Goal: Use online tool/utility: Utilize a website feature to perform a specific function

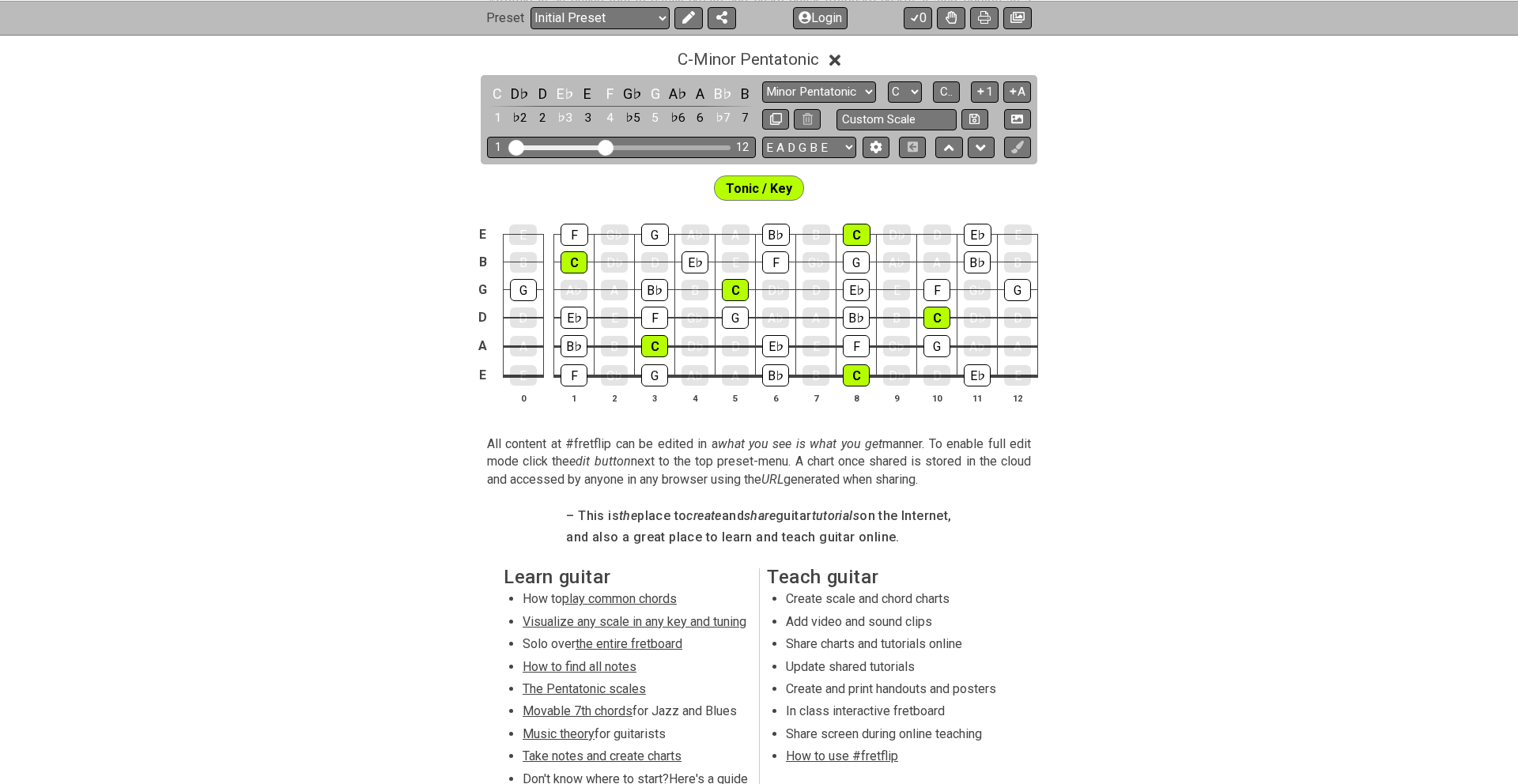
scroll to position [362, 0]
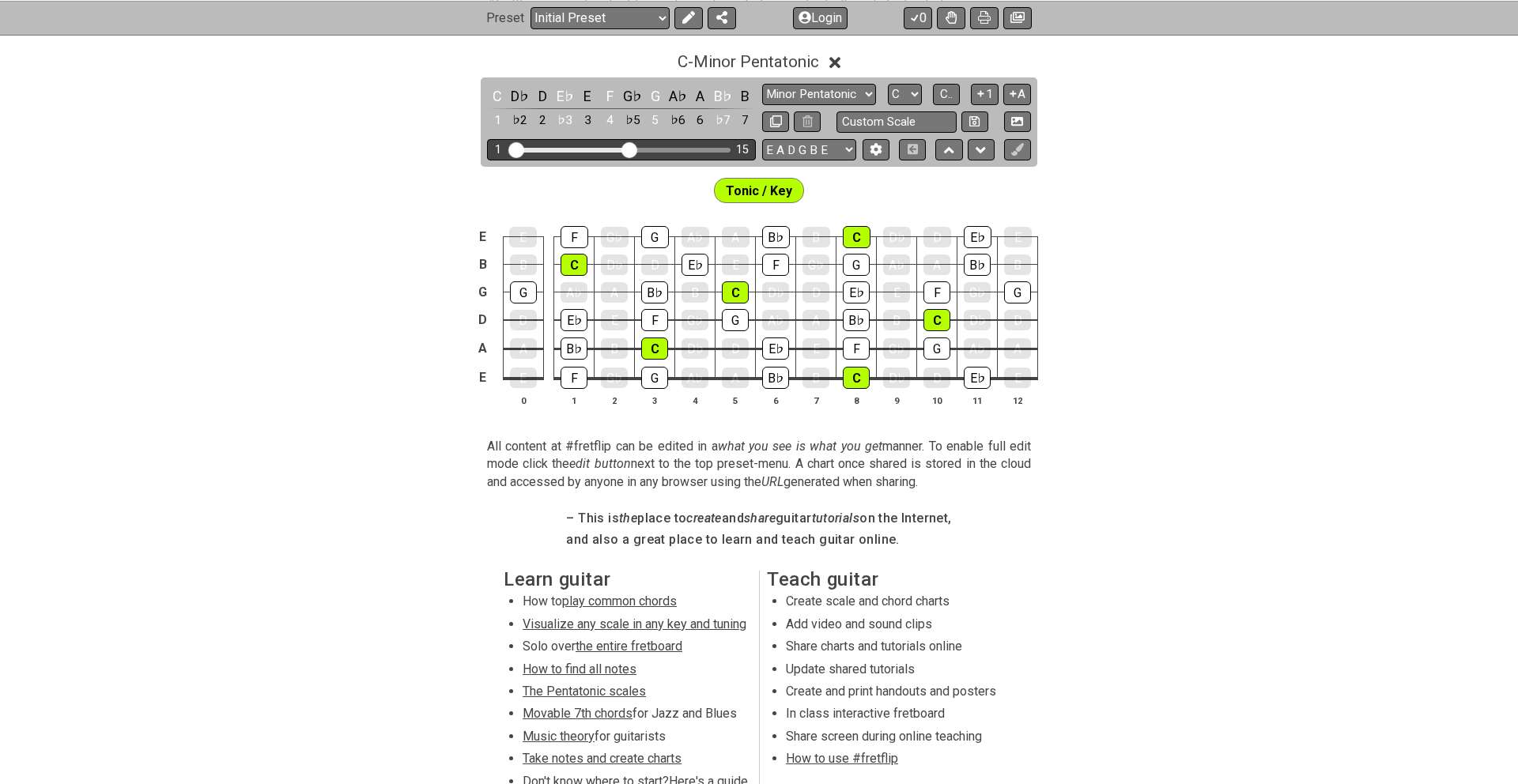
drag, startPoint x: 601, startPoint y: 151, endPoint x: 629, endPoint y: 150, distance: 28.0
click at [629, 149] on input "Visible fret range" at bounding box center [621, 149] width 225 height 0
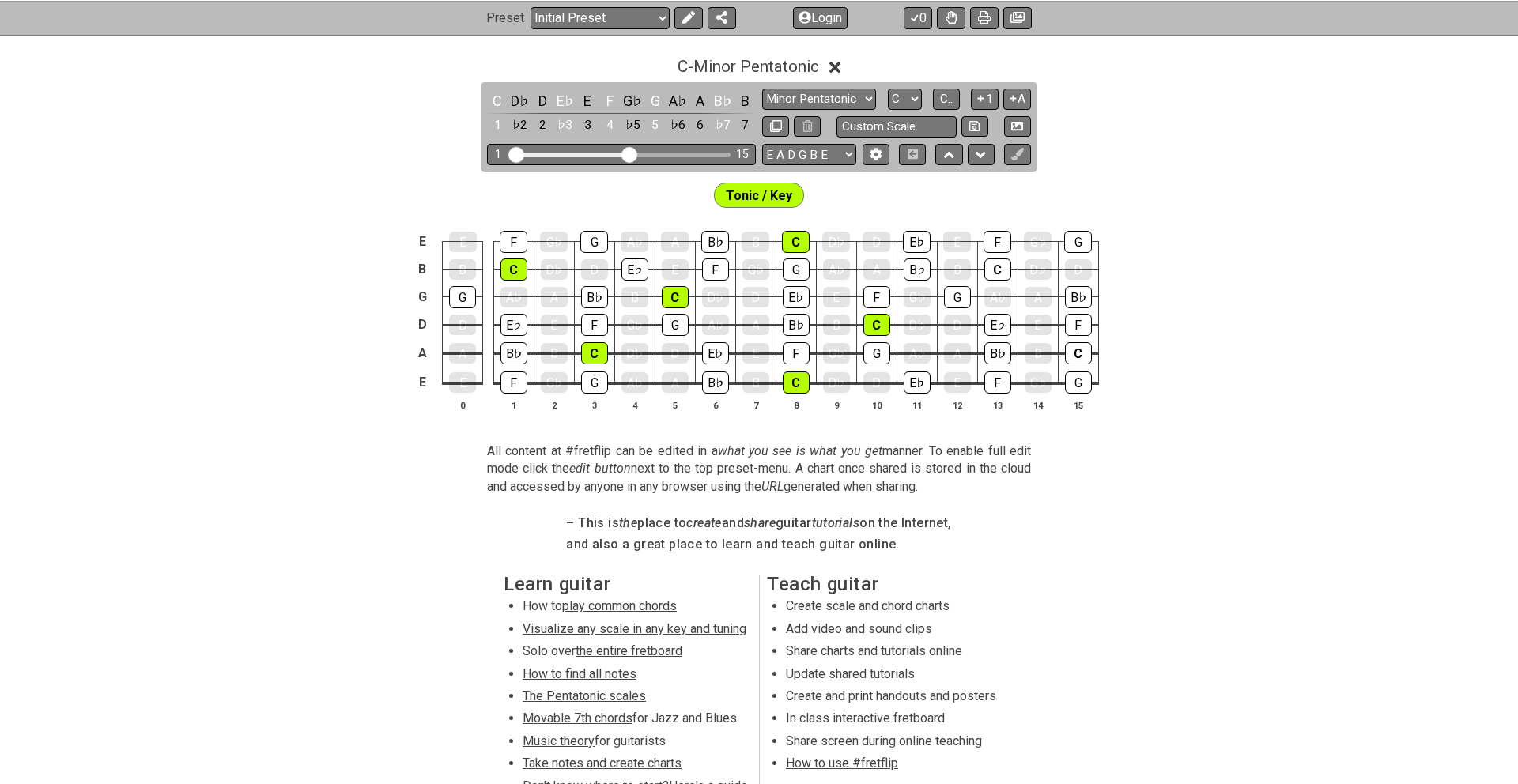
scroll to position [316, 0]
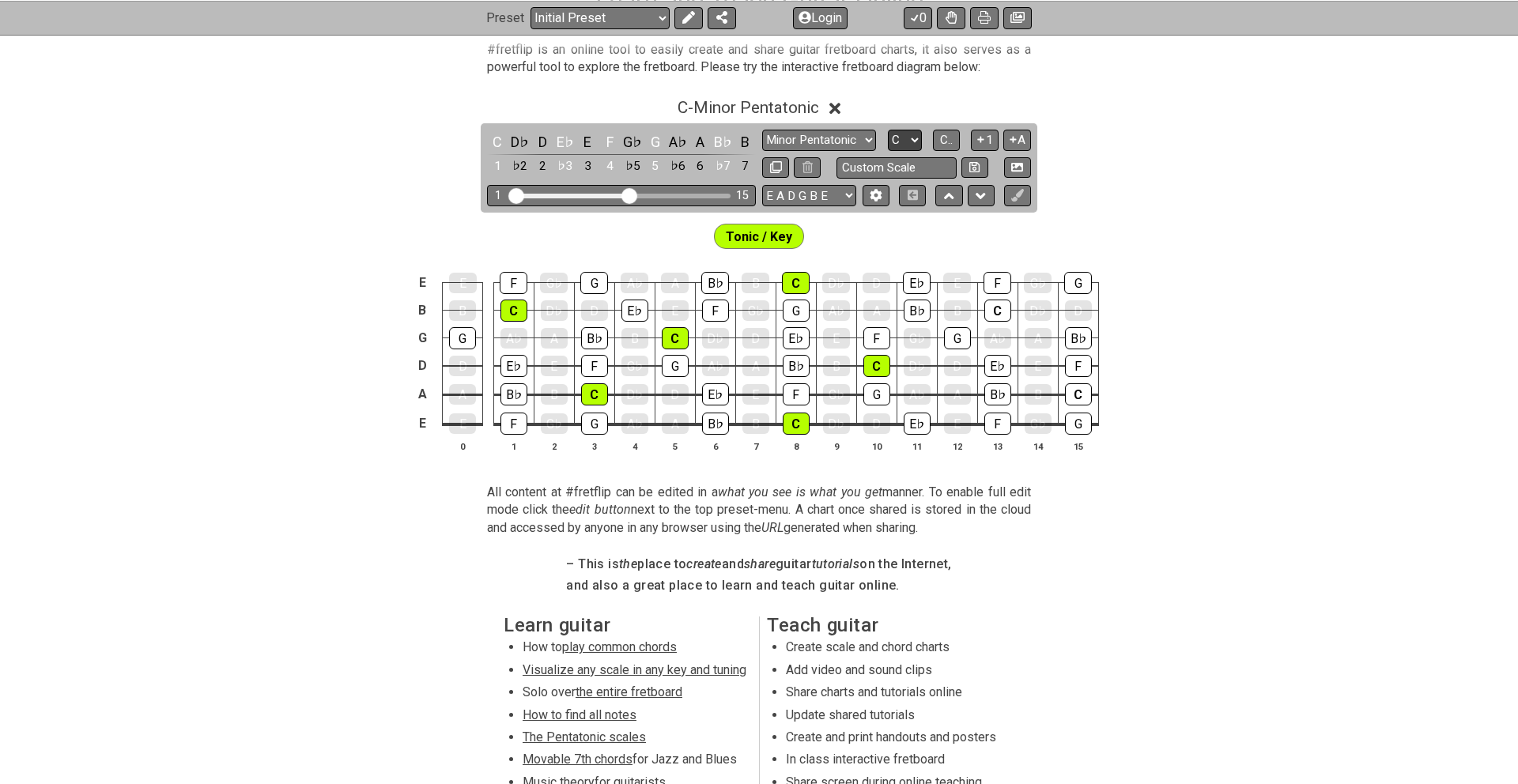
click at [916, 138] on select "A♭ A A♯ B♭ B C C♯ D♭ D D♯ E♭ E F F♯ G♭ G G♯" at bounding box center [905, 140] width 34 height 22
select select "E"
click at [888, 130] on select "A♭ A A♯ B♭ B C C♯ D♭ D D♯ E♭ E F F♯ G♭ G G♯" at bounding box center [905, 140] width 34 height 22
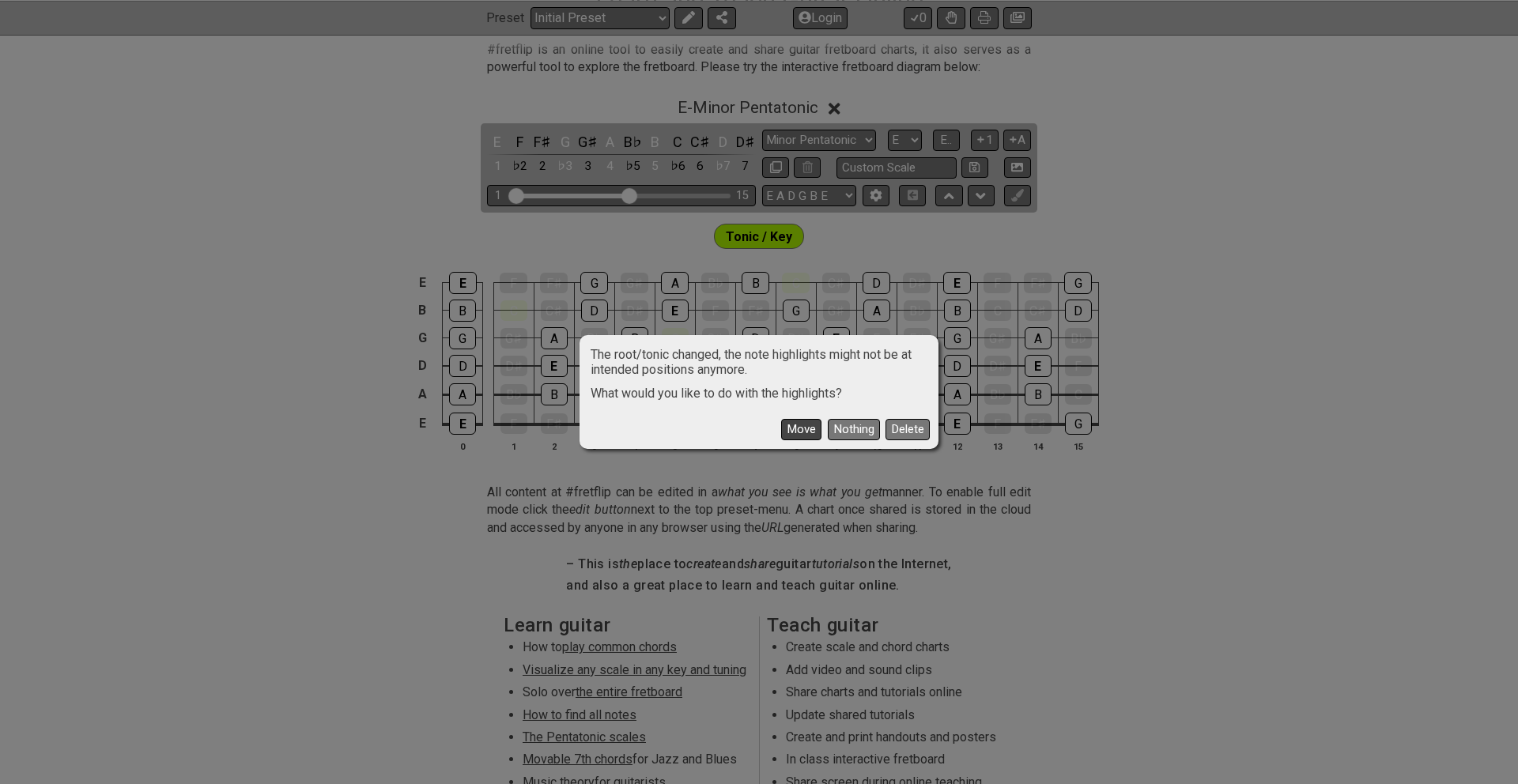
click at [801, 434] on button "Move" at bounding box center [801, 429] width 40 height 22
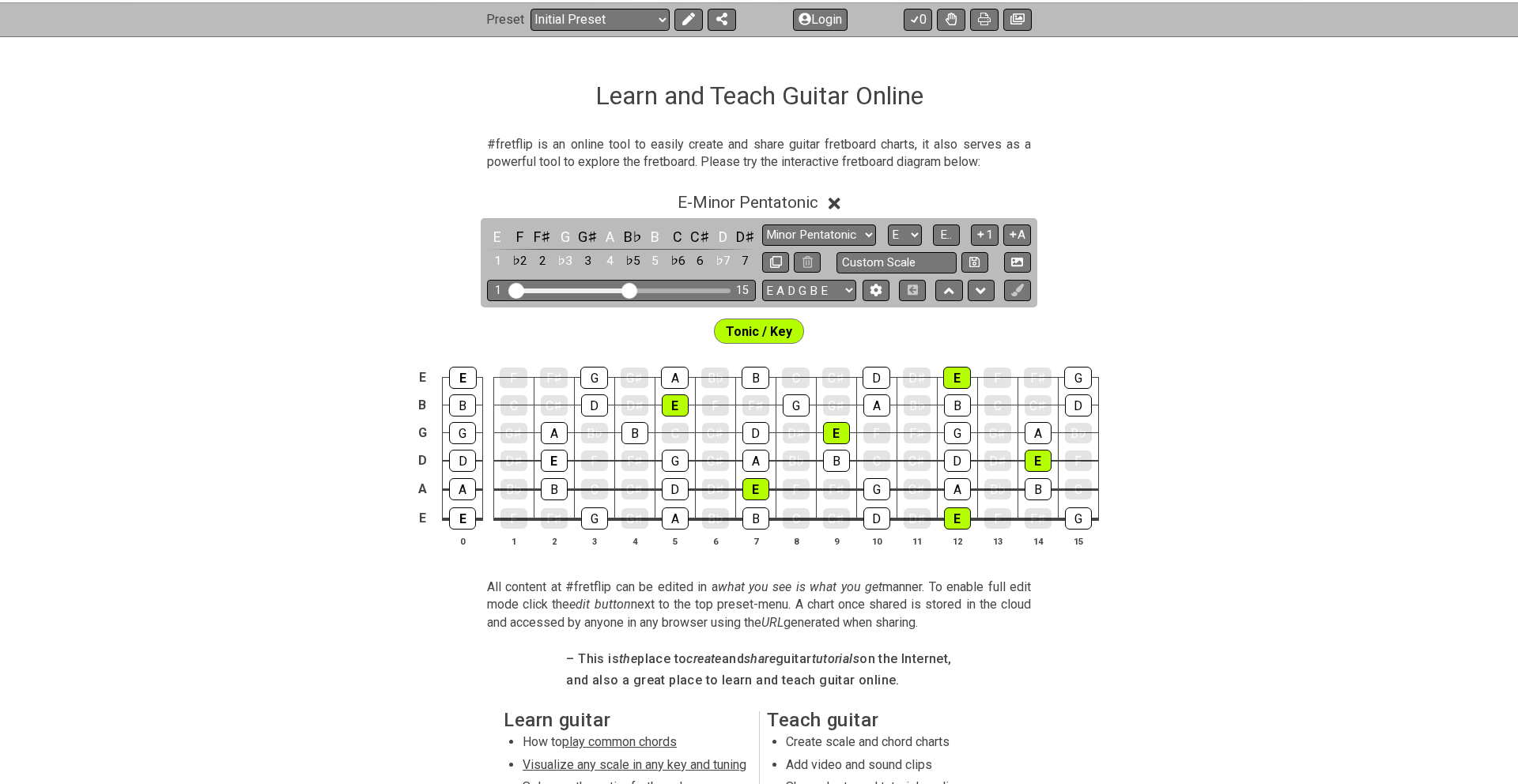
scroll to position [0, 0]
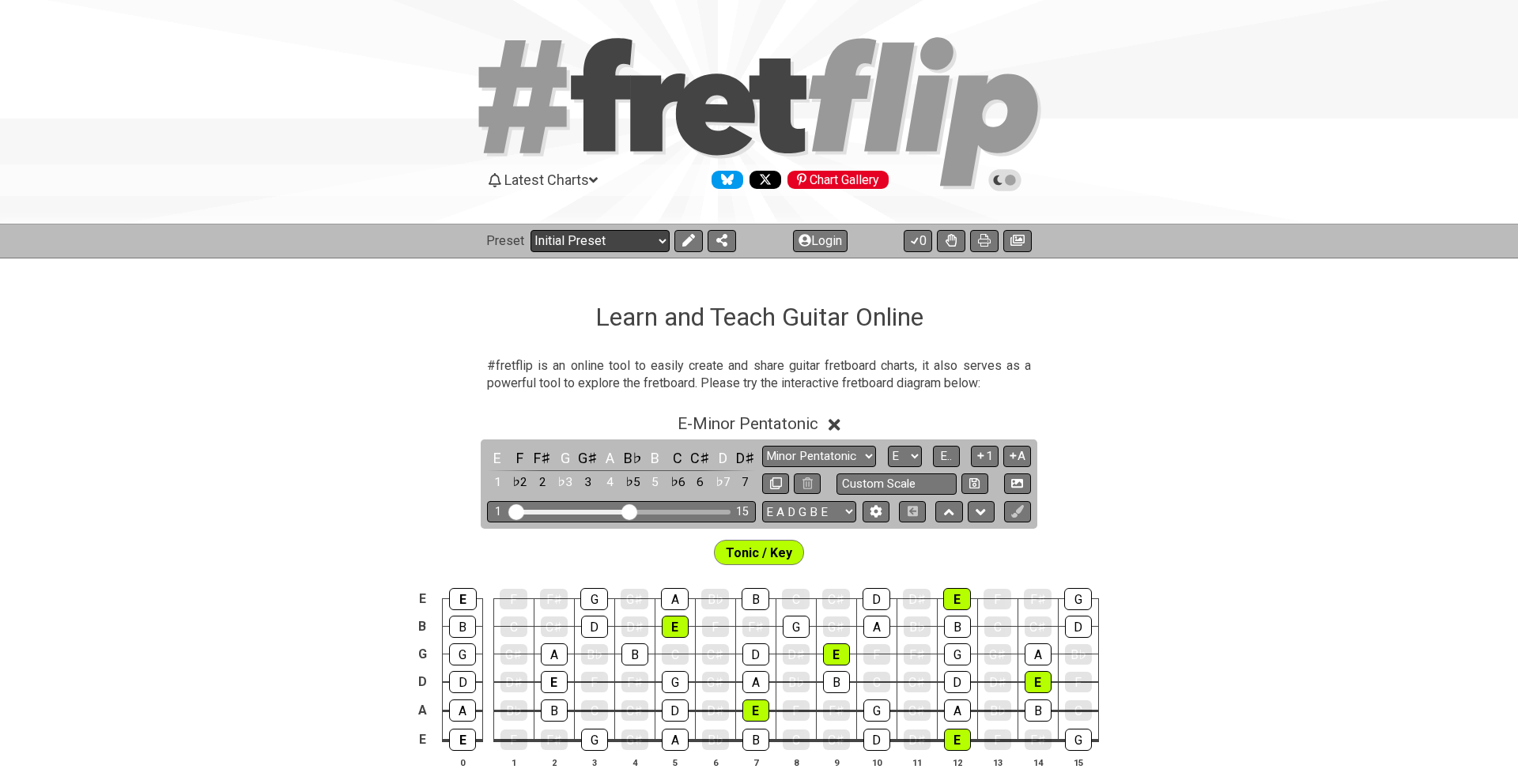
click at [660, 240] on select "Welcome to #fretflip! Initial Preset Custom Preset Minor Pentatonic Major Penta…" at bounding box center [600, 241] width 139 height 22
click at [719, 243] on icon at bounding box center [722, 240] width 11 height 13
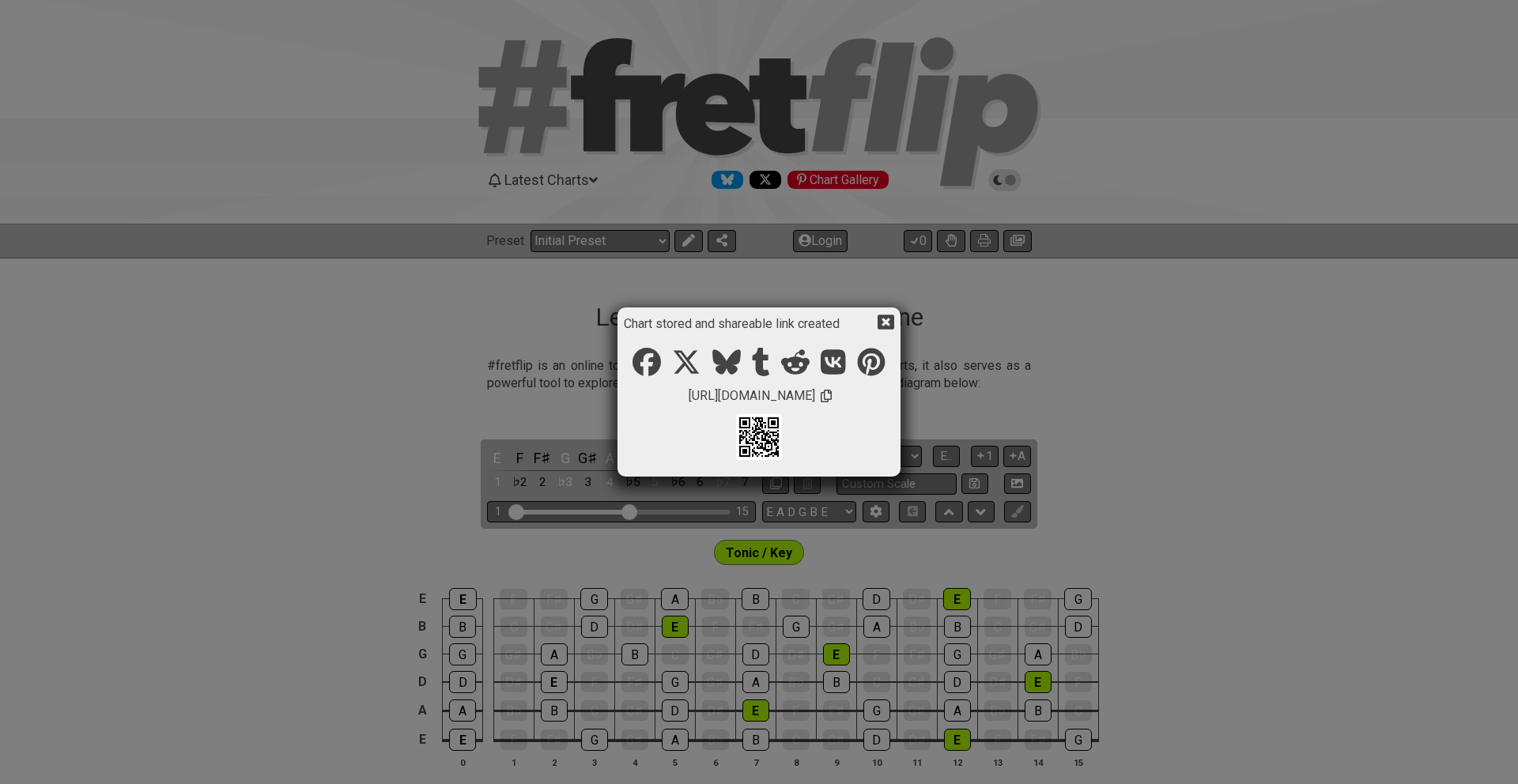
click at [1154, 331] on div "Chart stored and shareable link created [URL][DOMAIN_NAME]" at bounding box center [759, 392] width 1518 height 784
click at [886, 322] on icon at bounding box center [886, 322] width 17 height 17
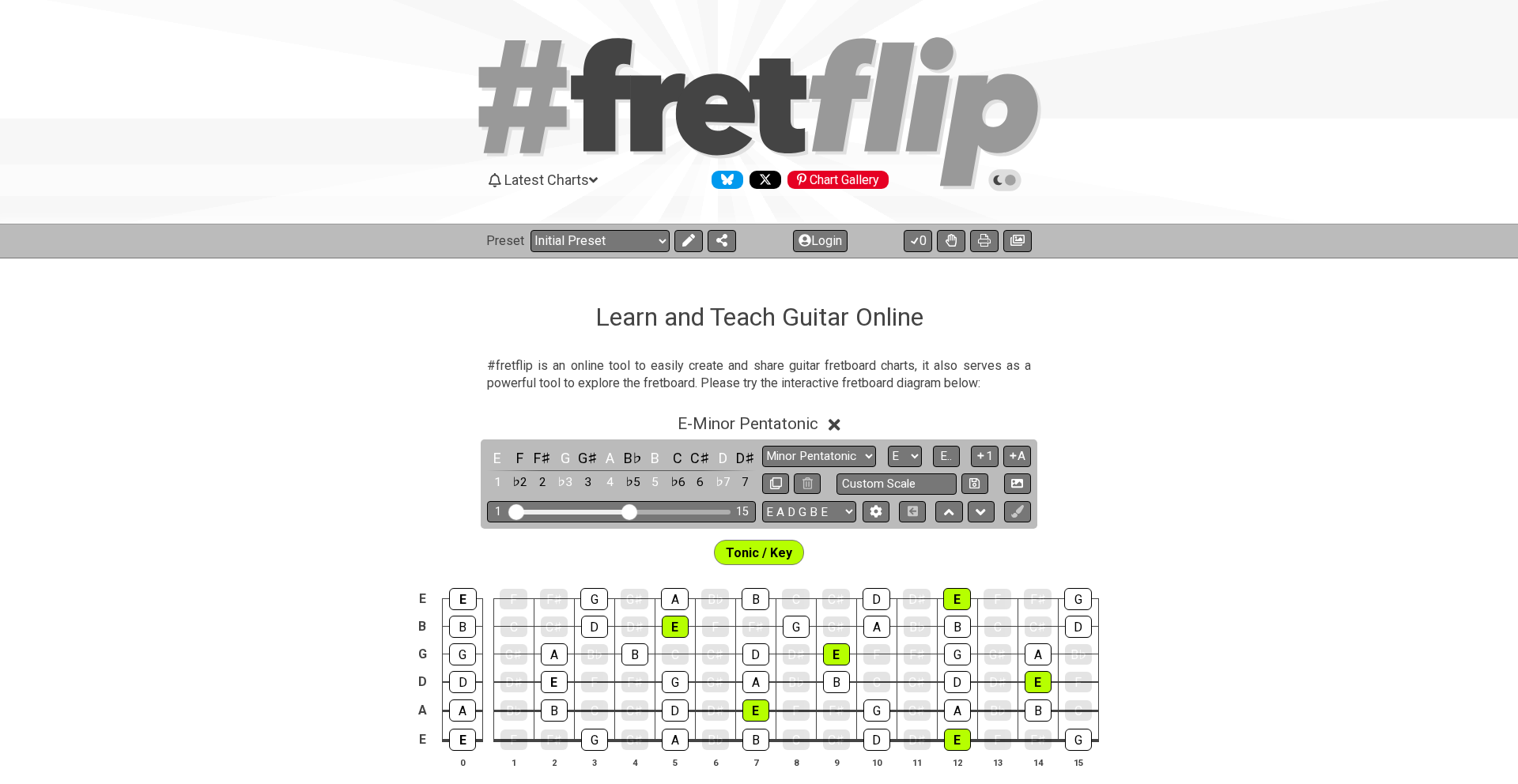
click at [1009, 181] on icon at bounding box center [1004, 180] width 14 height 14
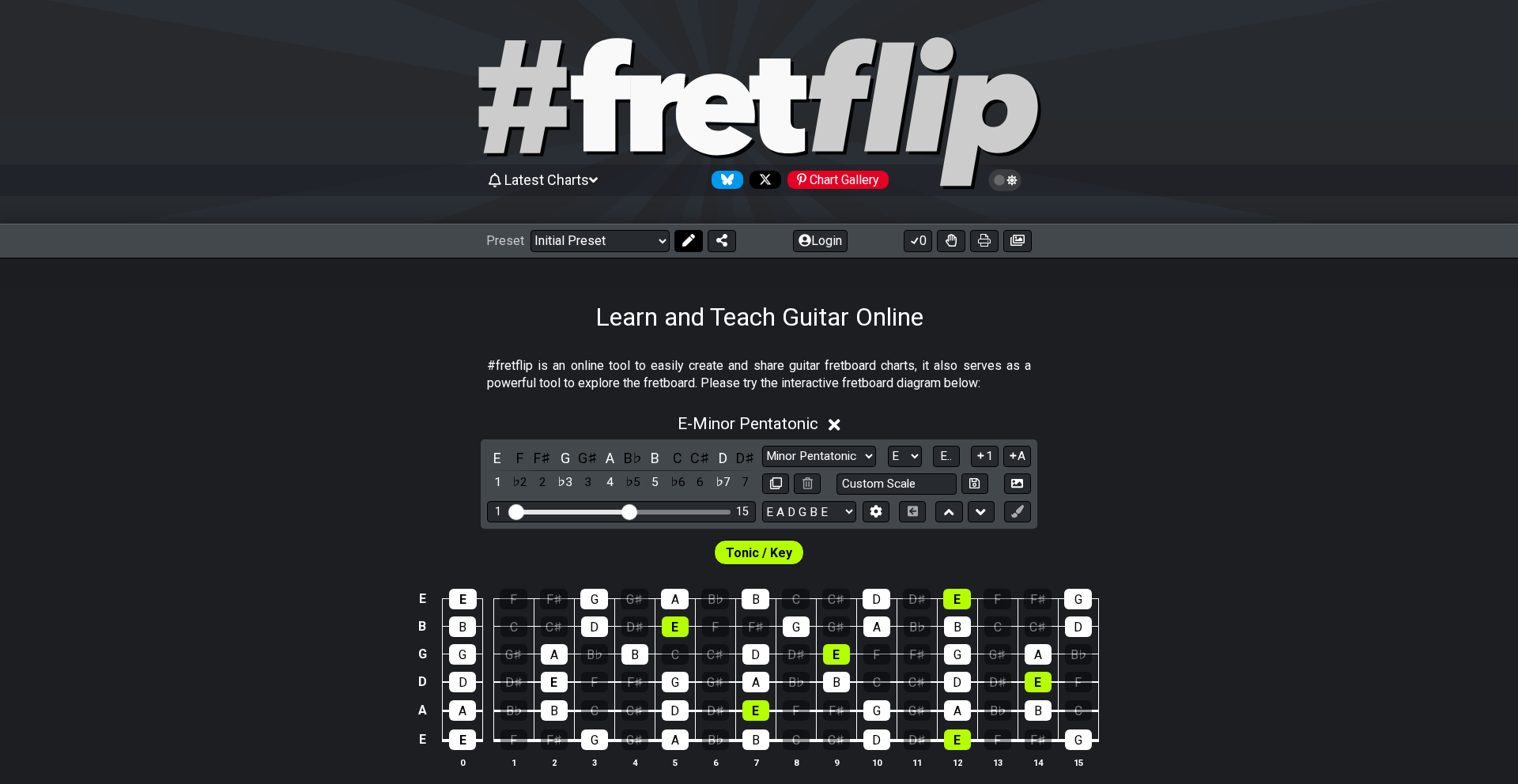
click at [690, 245] on icon at bounding box center [689, 240] width 13 height 13
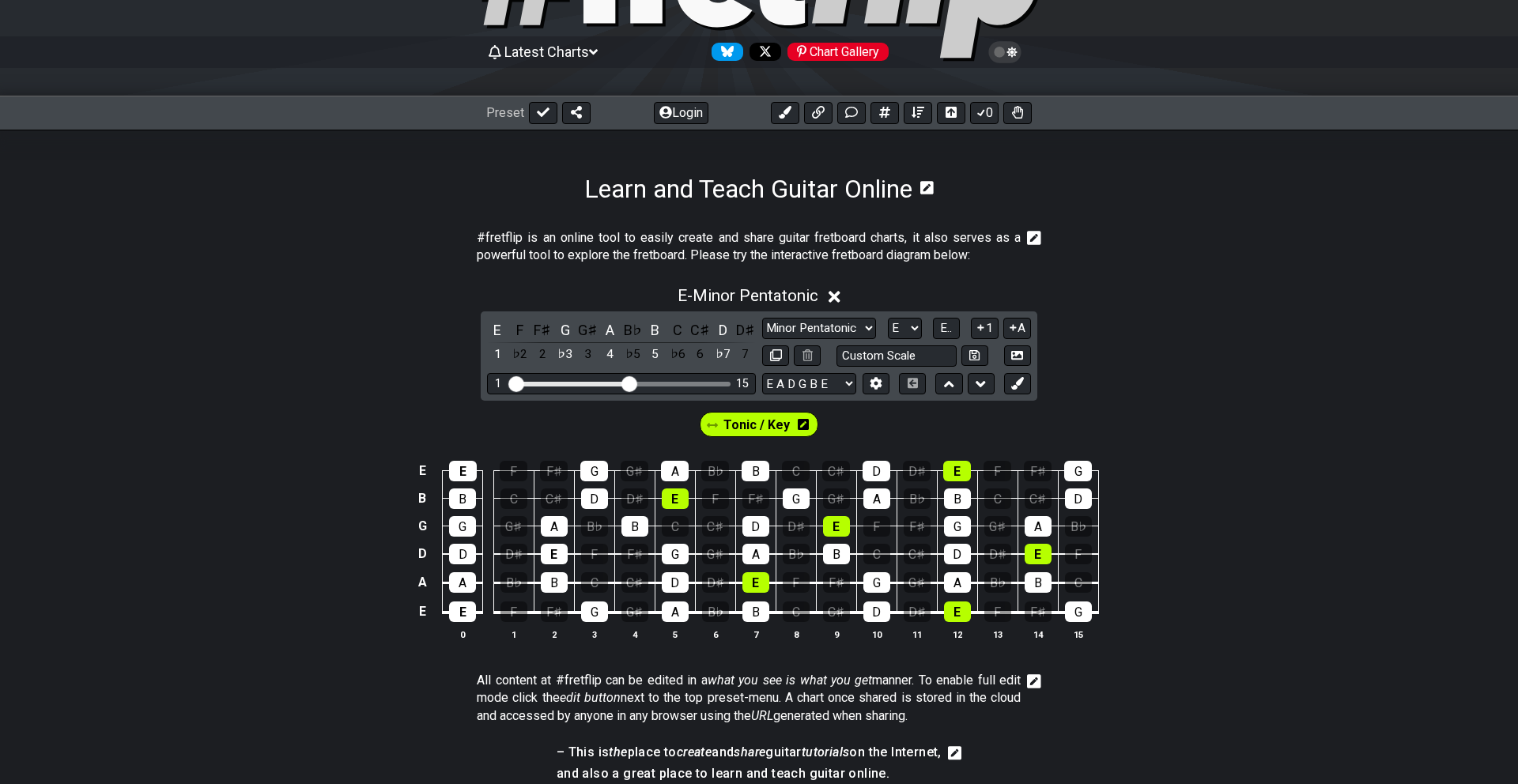
scroll to position [129, 0]
click at [1016, 325] on icon at bounding box center [1013, 327] width 15 height 12
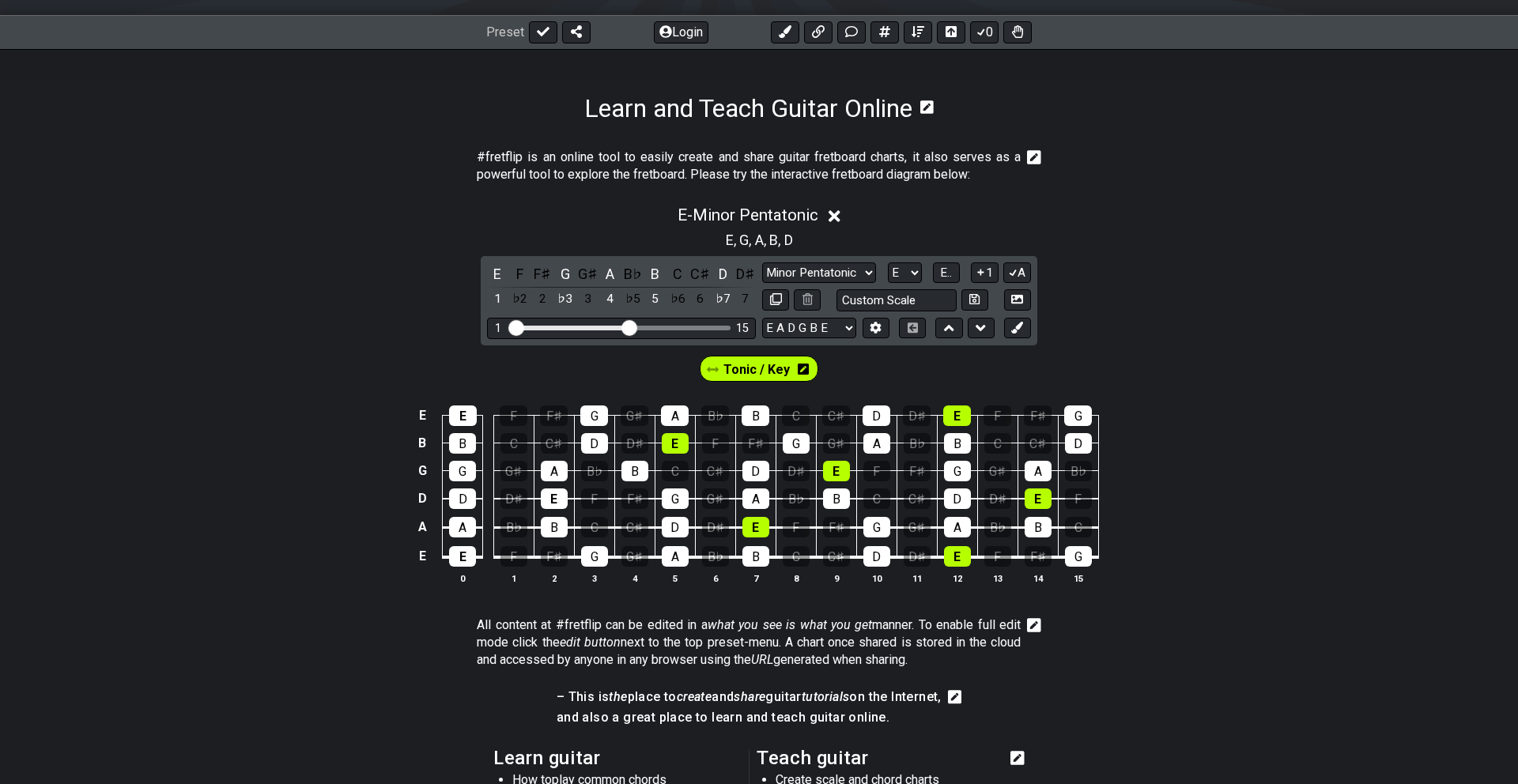
scroll to position [146, 0]
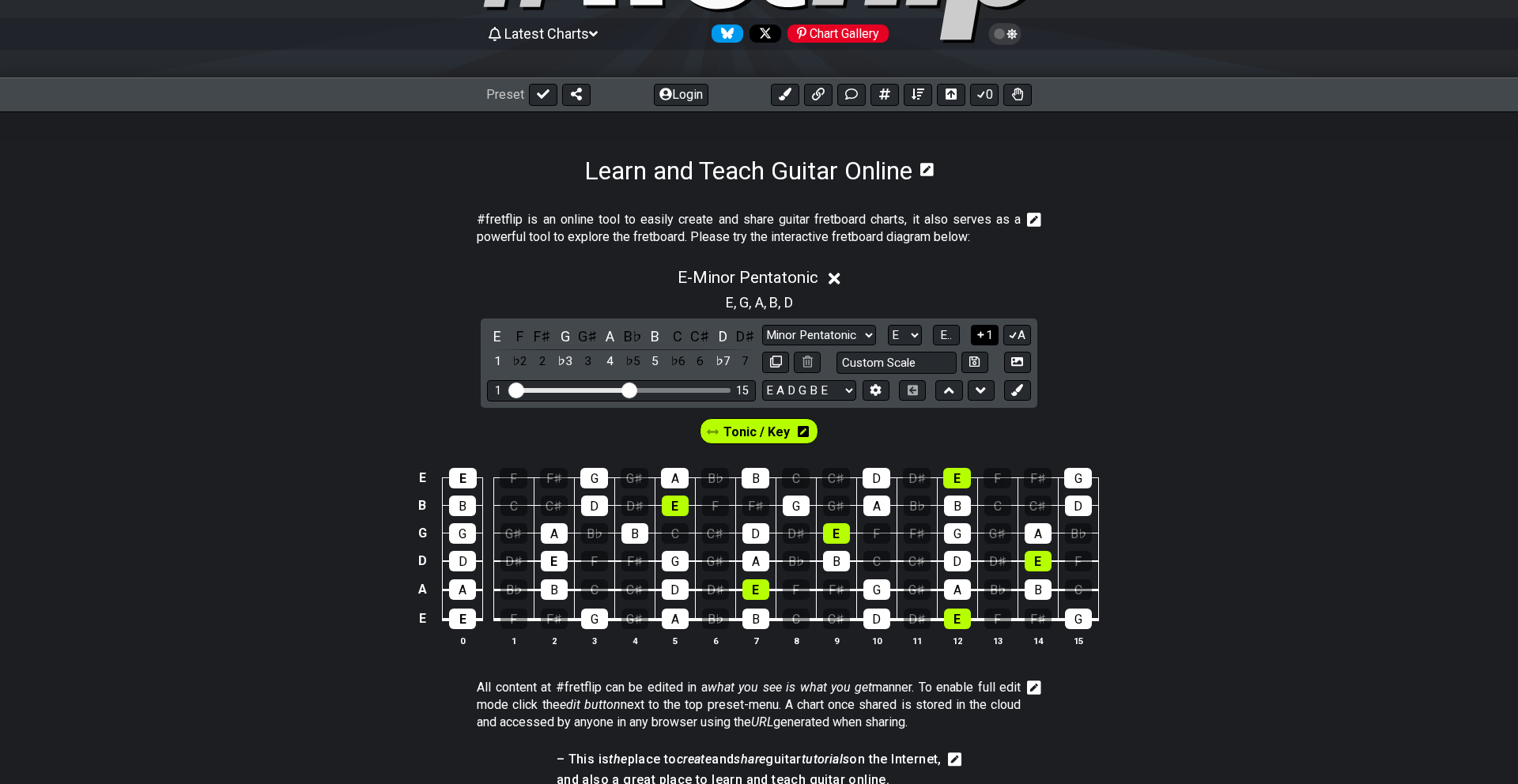
click at [985, 336] on icon at bounding box center [981, 334] width 15 height 12
click at [1022, 328] on button "A" at bounding box center [1017, 335] width 28 height 22
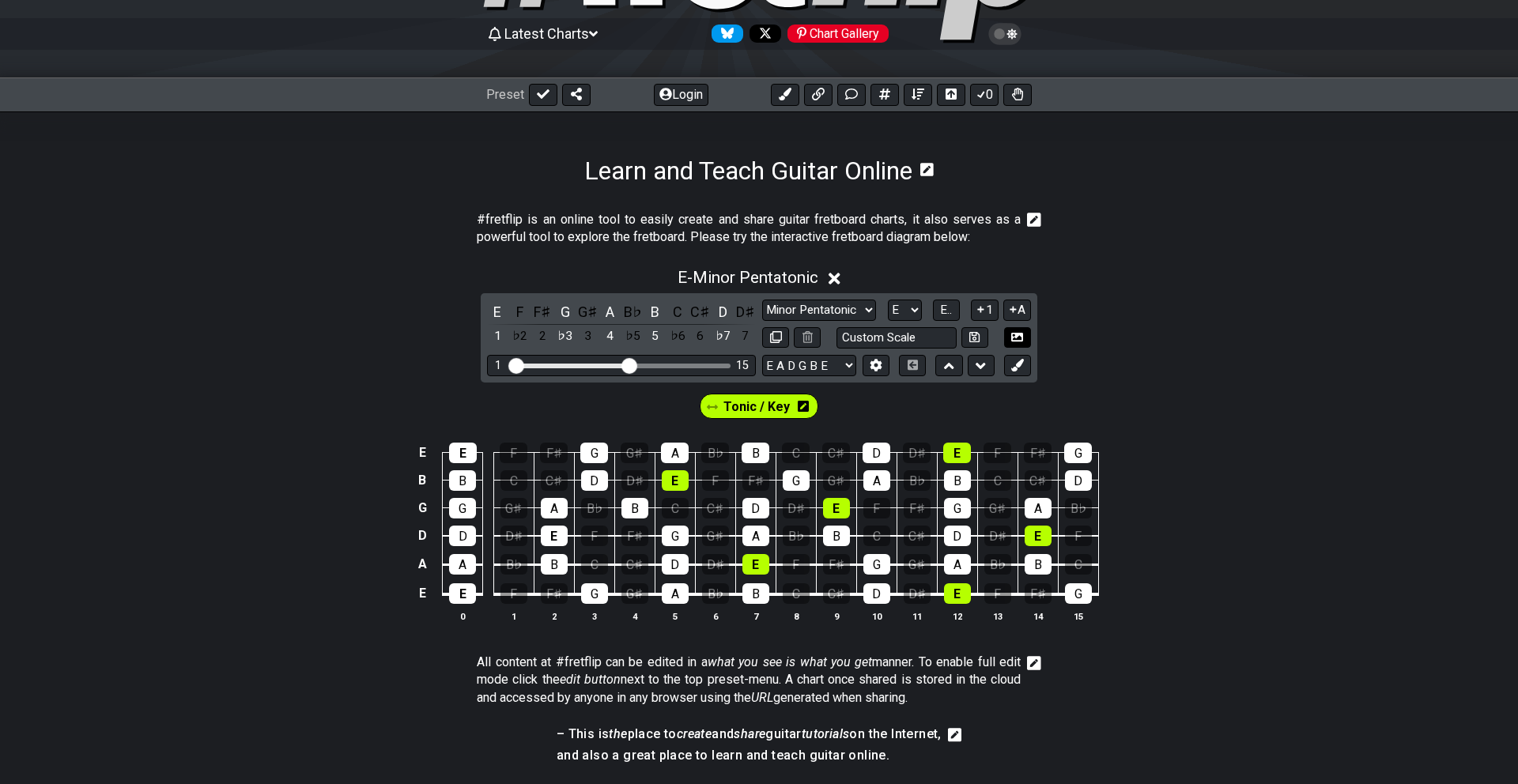
click at [1017, 337] on icon at bounding box center [1016, 337] width 12 height 12
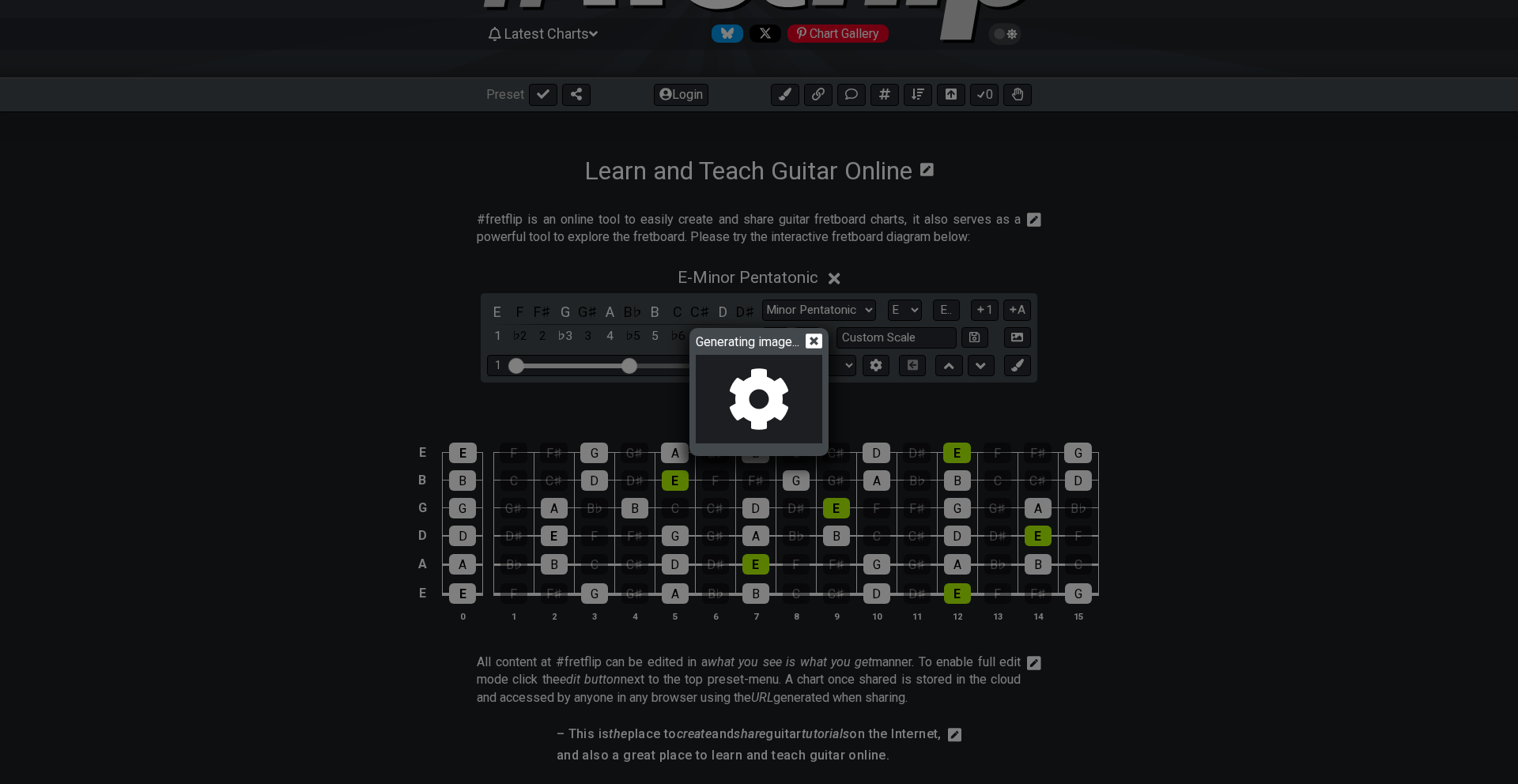
click at [819, 339] on icon at bounding box center [814, 341] width 17 height 17
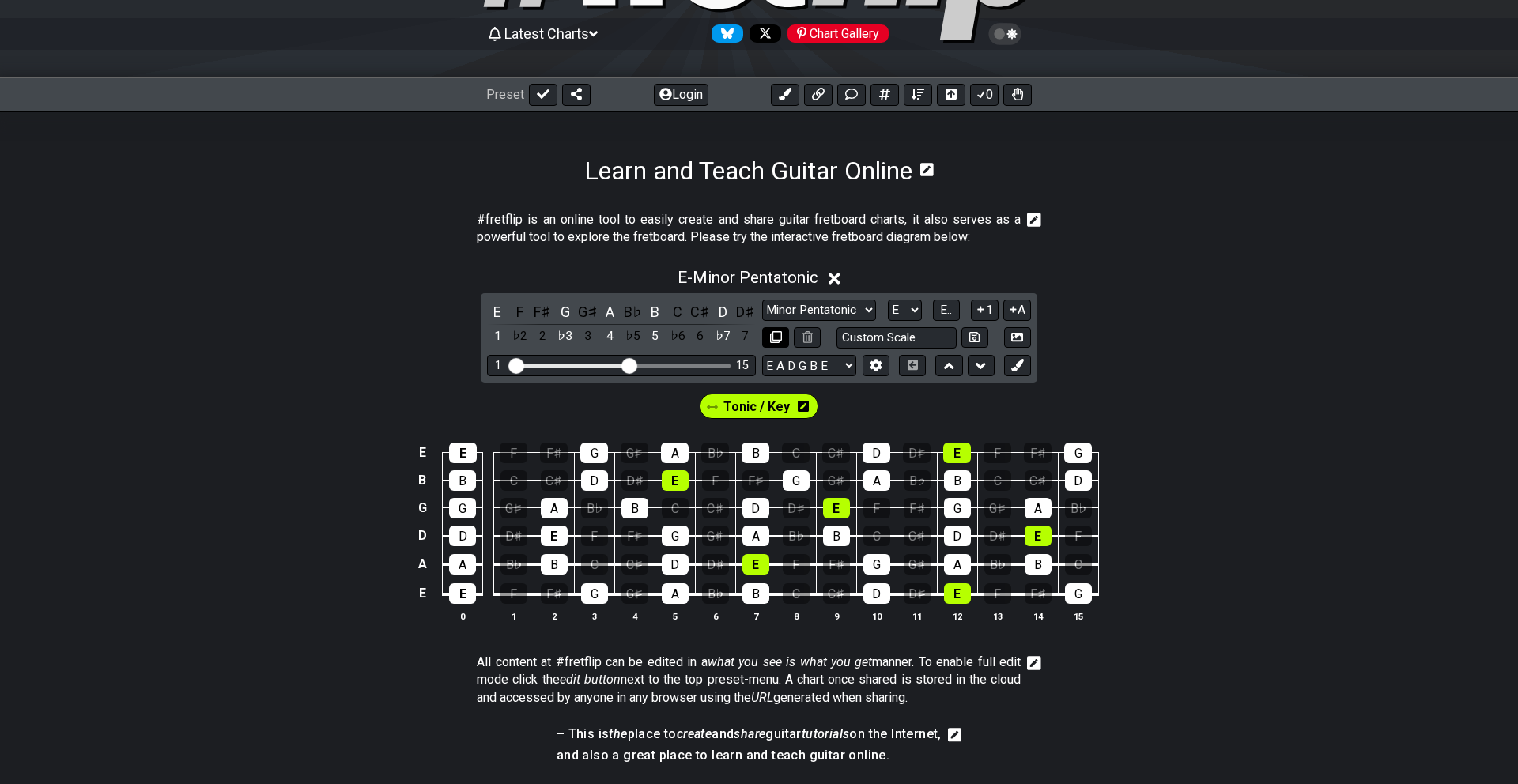
click at [777, 333] on icon at bounding box center [776, 337] width 12 height 12
select select "E"
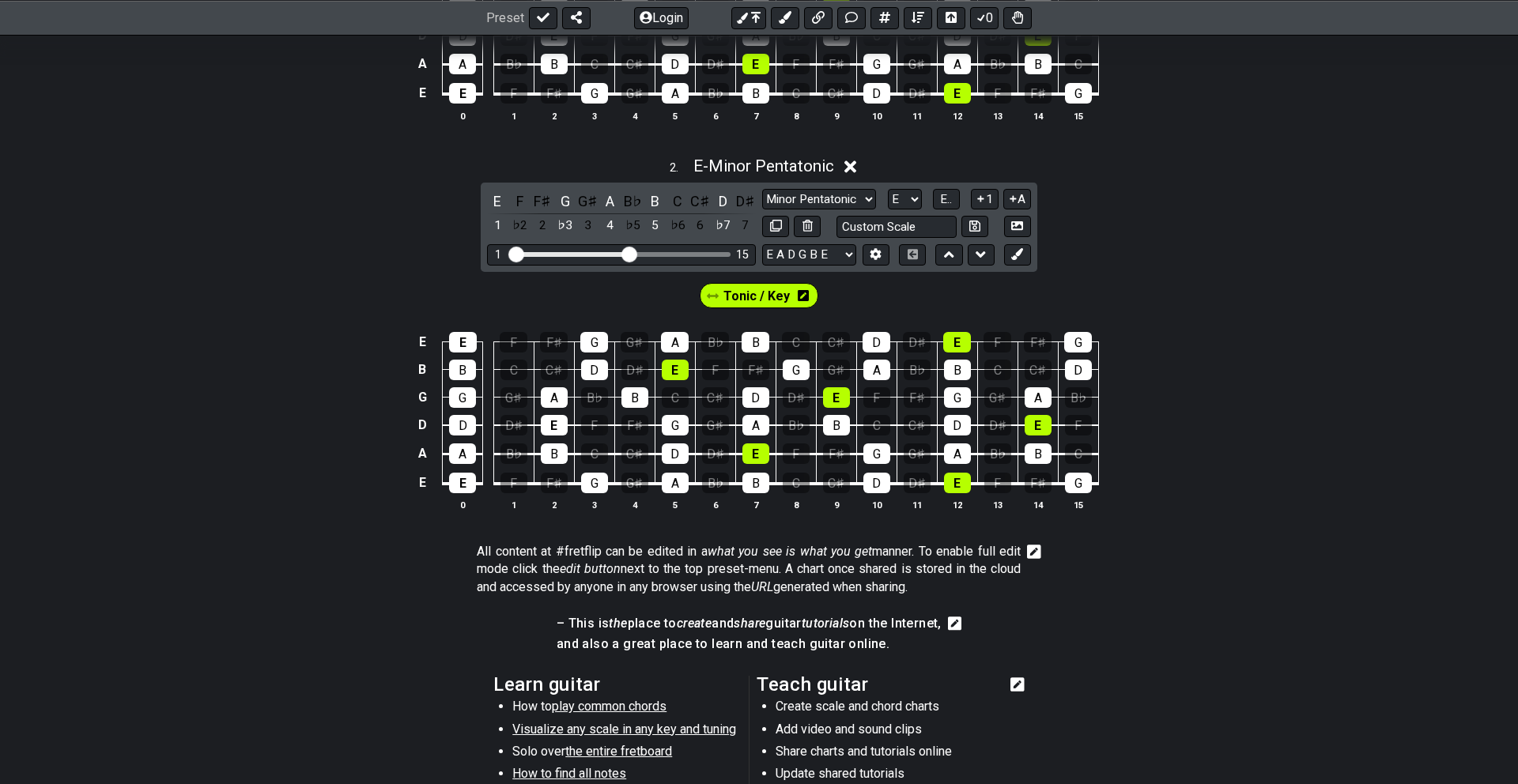
scroll to position [648, 0]
click at [868, 198] on select "Minor Pentatonic Click to edit Minor Pentatonic Major Pentatonic Minor Blues Ma…" at bounding box center [819, 198] width 114 height 22
select select "Major"
click at [762, 188] on select "Minor Pentatonic Click to edit Minor Pentatonic Major Pentatonic Minor Blues Ma…" at bounding box center [819, 198] width 114 height 22
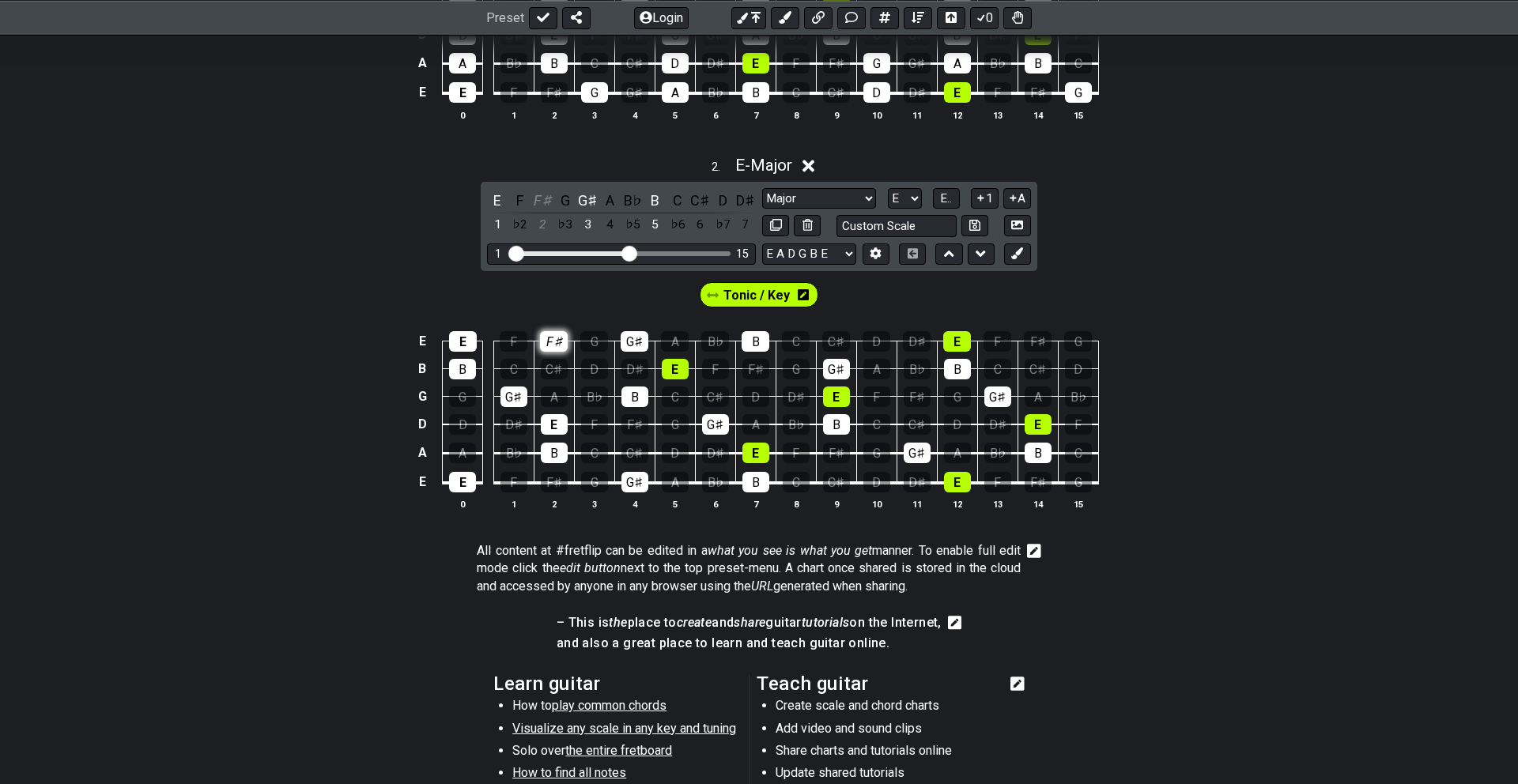
click at [553, 332] on div "F♯" at bounding box center [554, 341] width 28 height 21
click at [1022, 251] on icon at bounding box center [1016, 253] width 12 height 12
click at [809, 302] on span "New Marker" at bounding box center [819, 295] width 66 height 22
click at [513, 334] on div "F" at bounding box center [514, 341] width 28 height 21
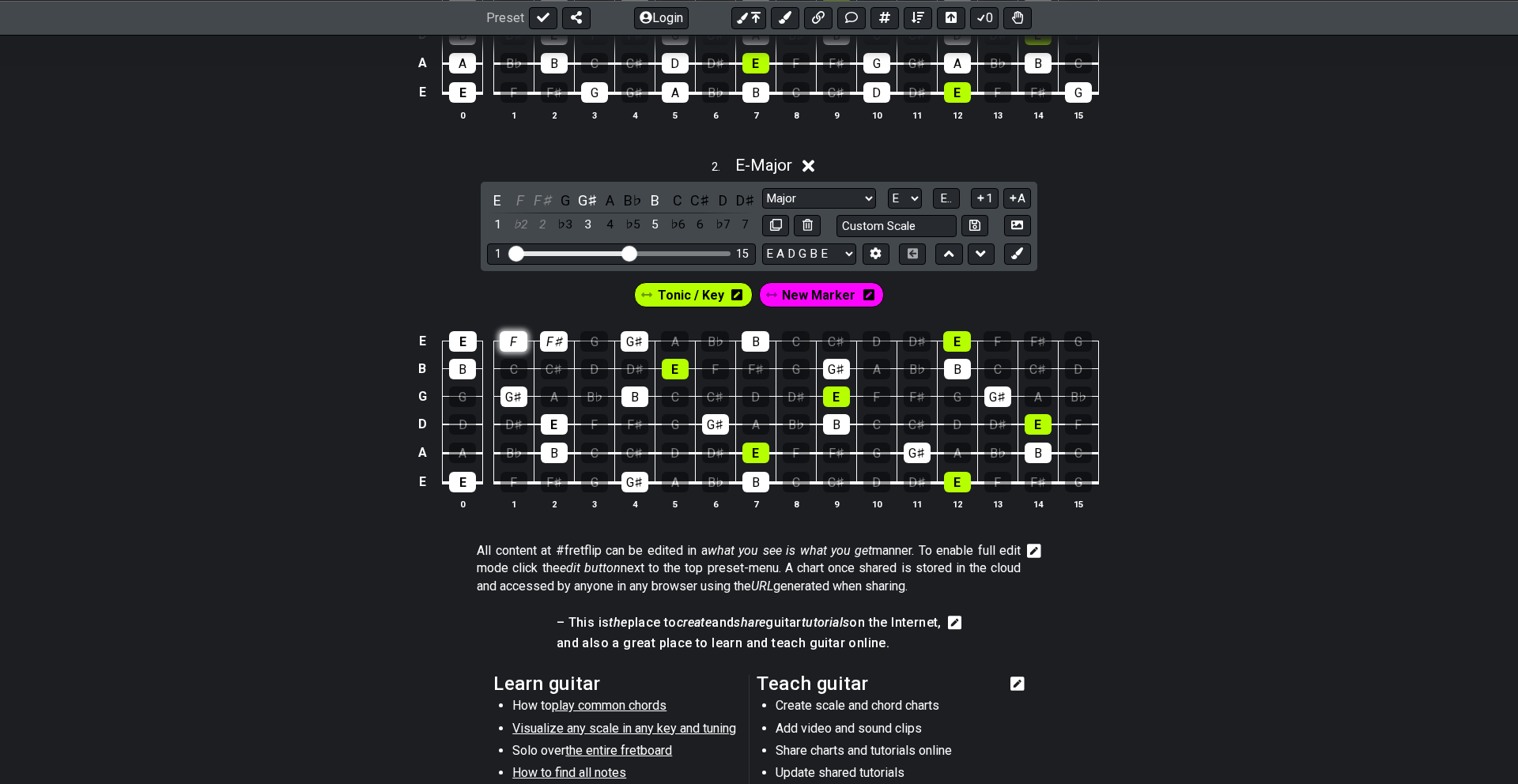
click at [513, 334] on div "F" at bounding box center [514, 341] width 28 height 21
click at [865, 290] on icon at bounding box center [868, 295] width 11 height 11
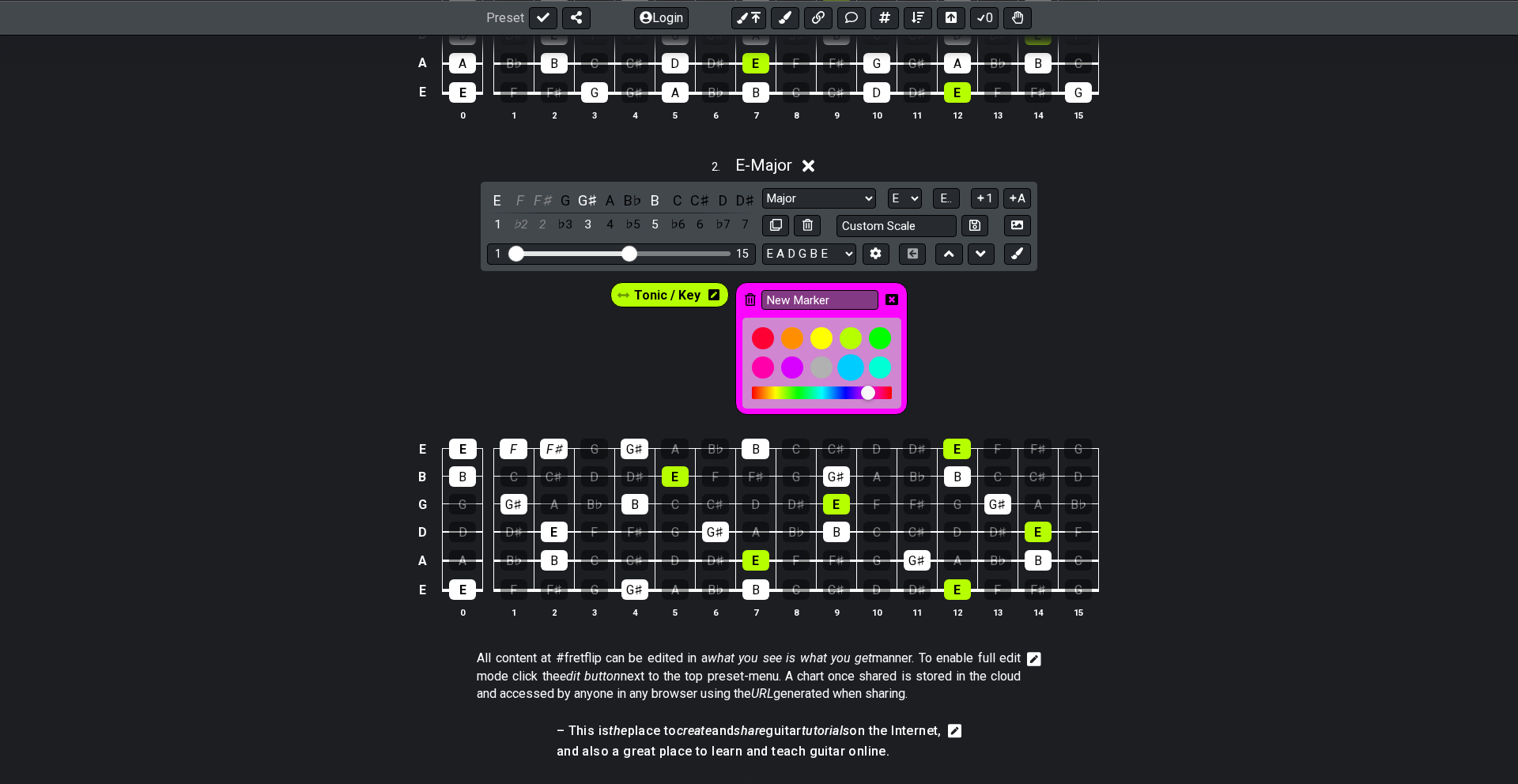
click at [856, 361] on div at bounding box center [851, 367] width 27 height 27
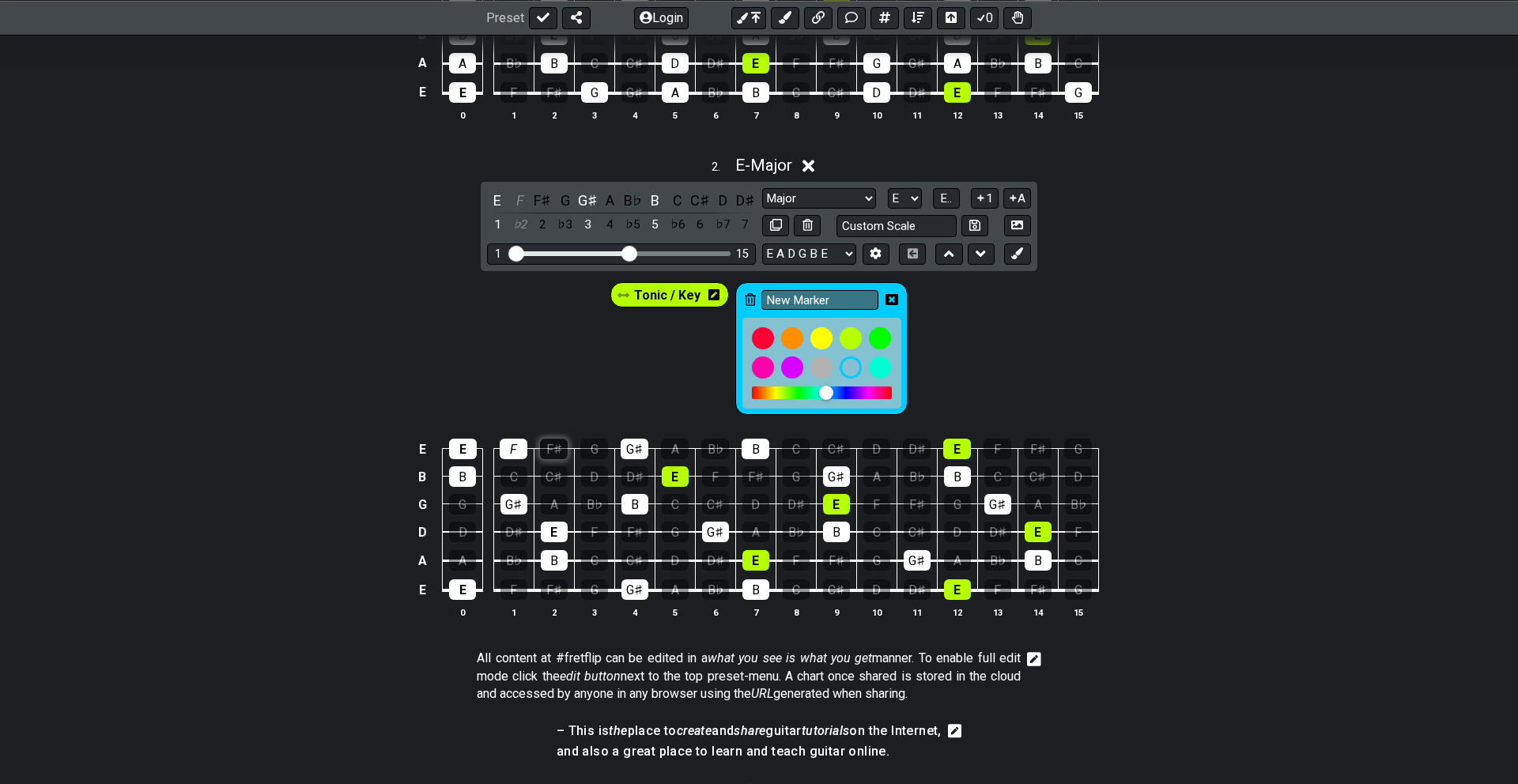
click at [551, 447] on div "F♯" at bounding box center [554, 449] width 28 height 21
click at [637, 439] on div "G♯" at bounding box center [635, 449] width 28 height 21
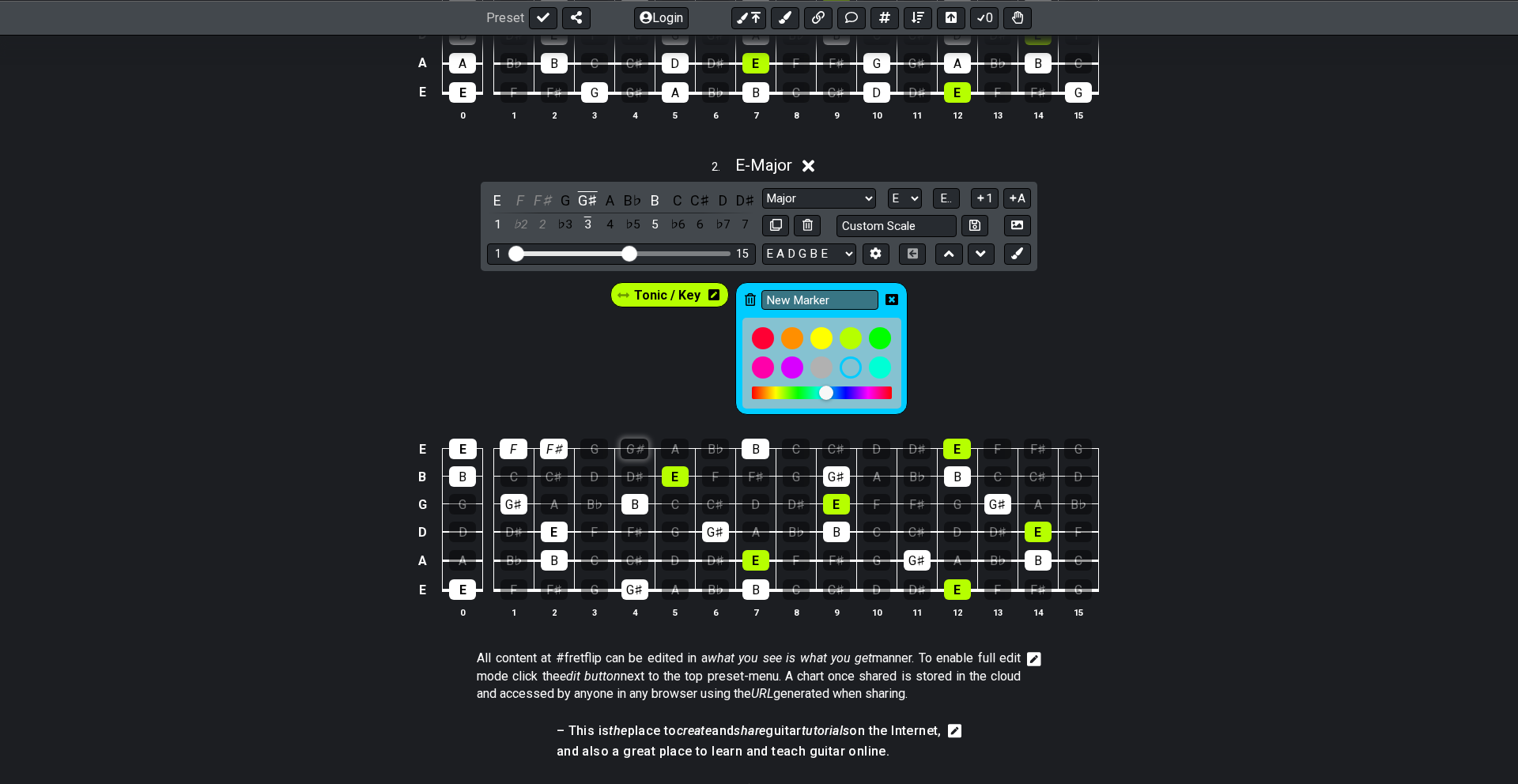
click at [636, 443] on div "G♯" at bounding box center [635, 449] width 28 height 21
click at [554, 446] on div "F♯" at bounding box center [554, 449] width 28 height 21
click at [756, 330] on div at bounding box center [763, 338] width 27 height 27
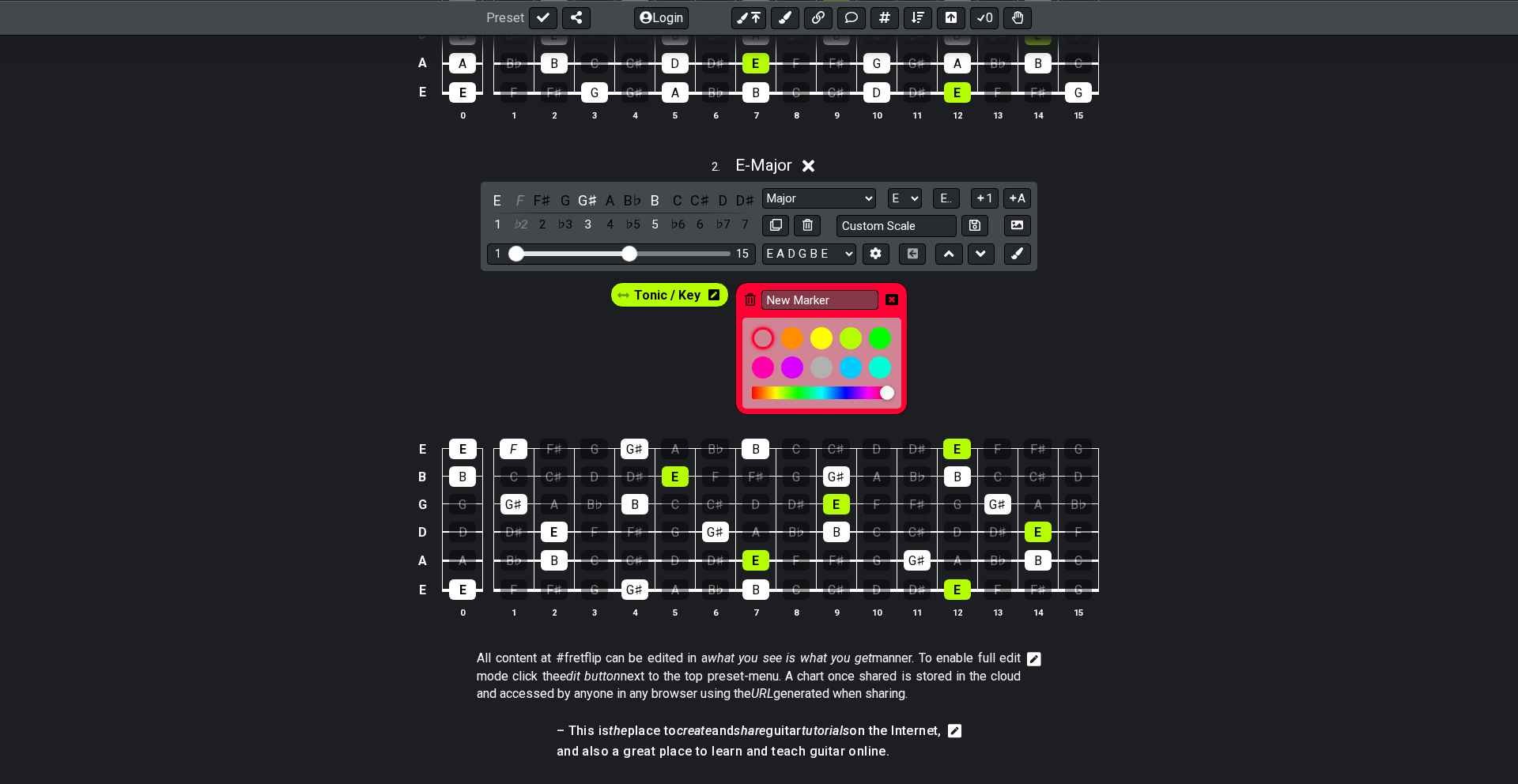
click at [680, 462] on td "E" at bounding box center [674, 463] width 40 height 28
click at [679, 477] on div "E" at bounding box center [675, 476] width 27 height 21
click at [756, 445] on div "B" at bounding box center [755, 449] width 28 height 21
click at [685, 290] on span "Tonic / Key" at bounding box center [666, 295] width 66 height 22
click at [710, 444] on div "B♭" at bounding box center [715, 449] width 28 height 21
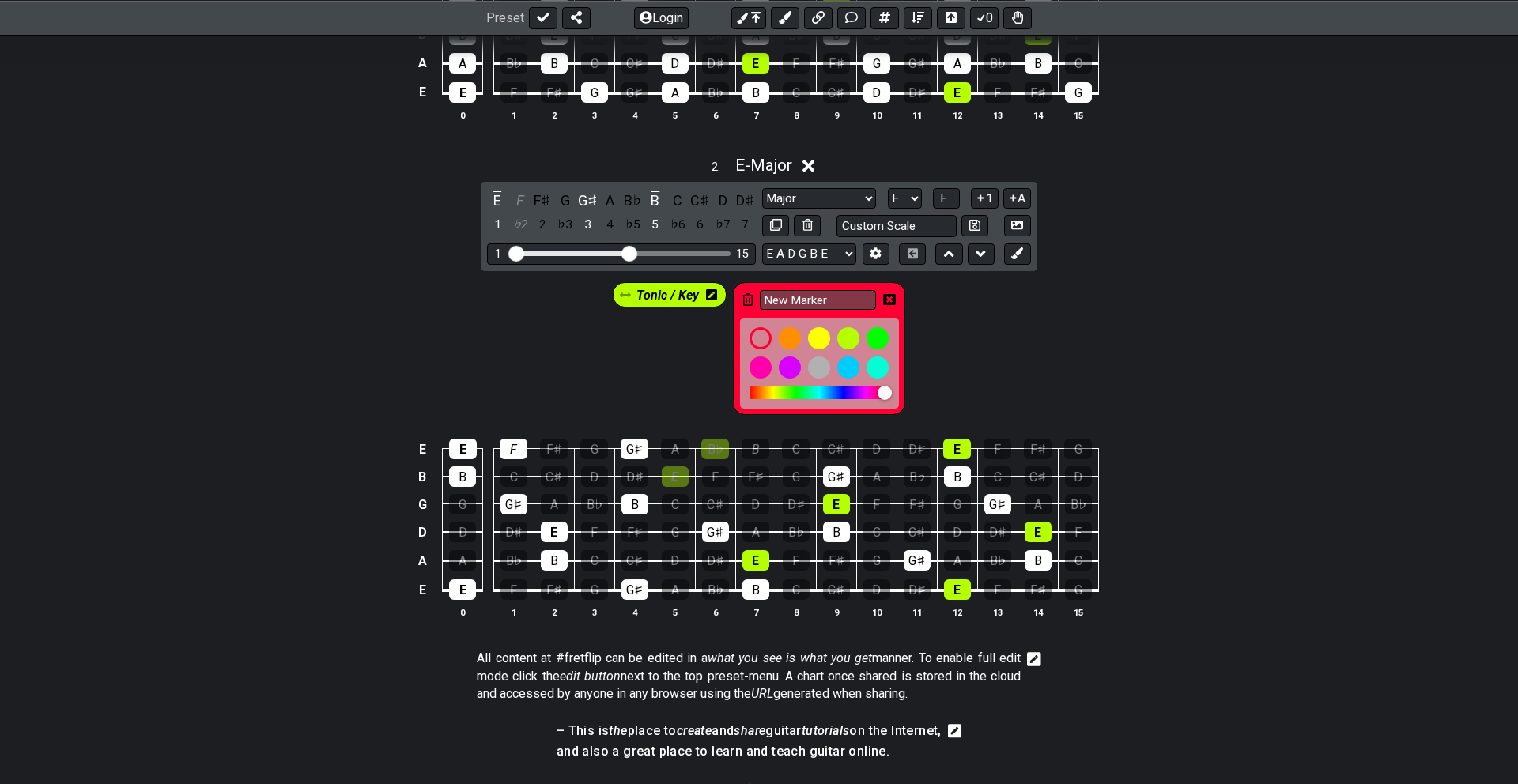
click at [674, 290] on span "Tonic / Key" at bounding box center [667, 295] width 63 height 22
click at [795, 366] on div at bounding box center [792, 367] width 27 height 27
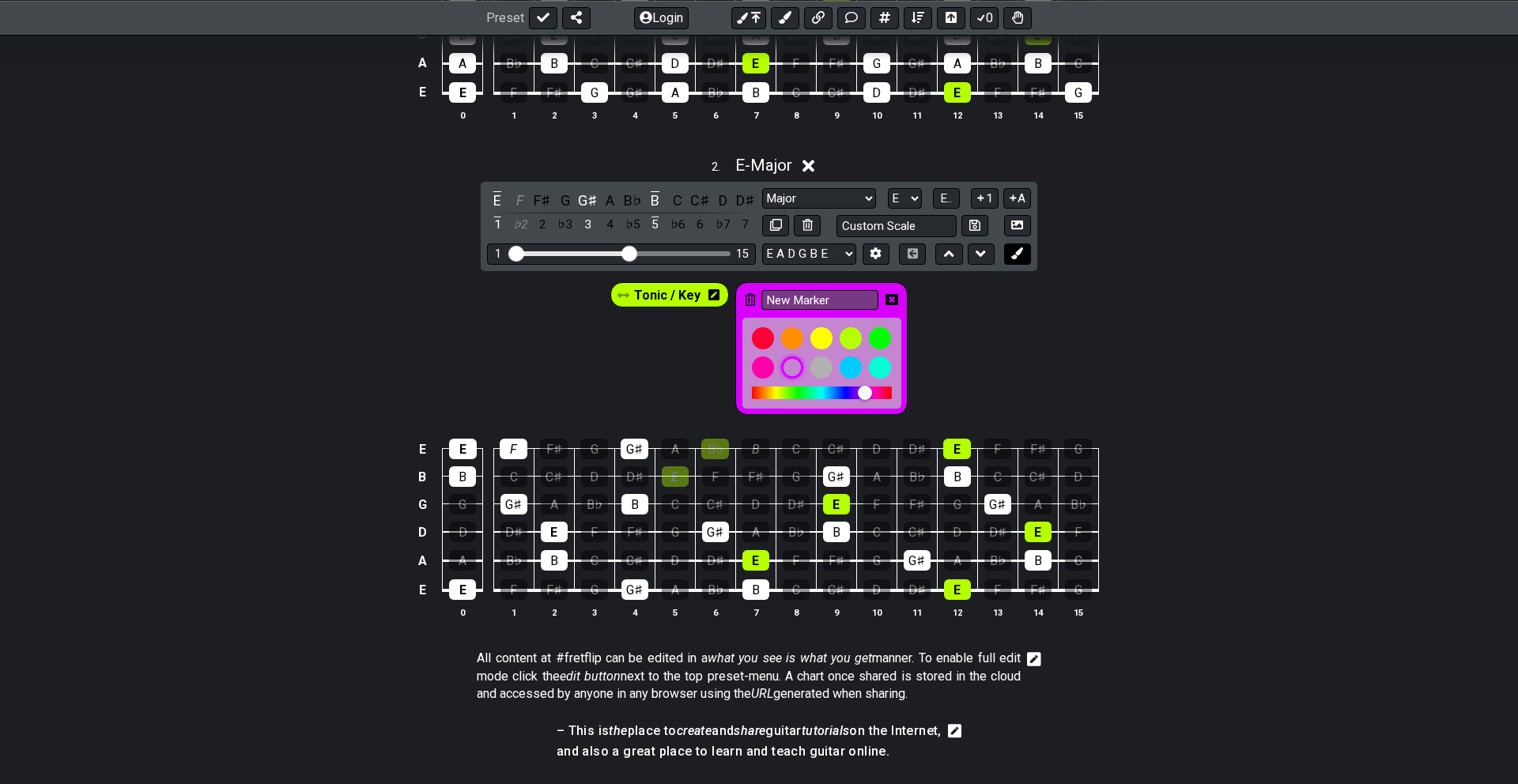
click at [1018, 250] on icon at bounding box center [1016, 253] width 12 height 12
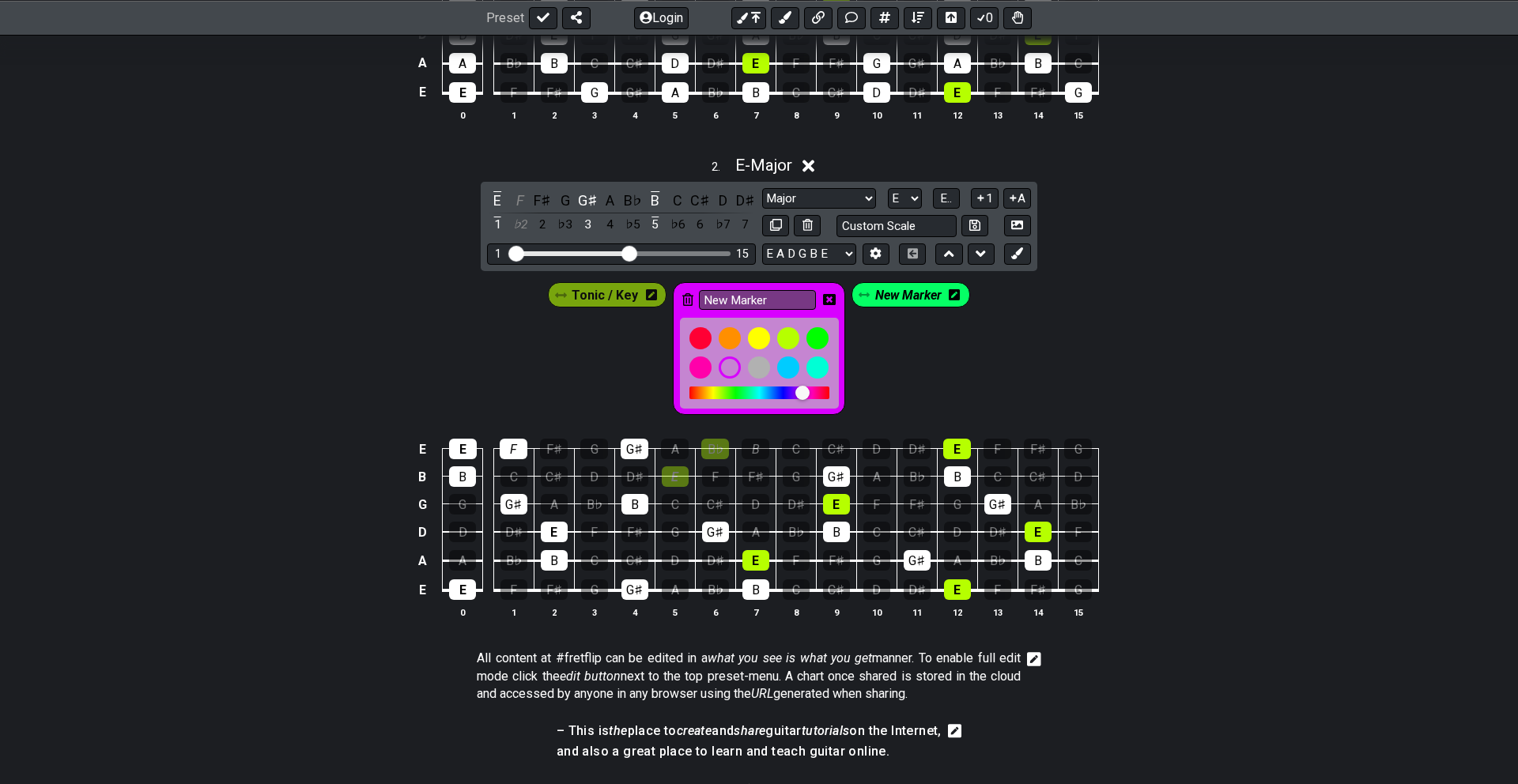
click at [828, 295] on icon at bounding box center [829, 299] width 13 height 13
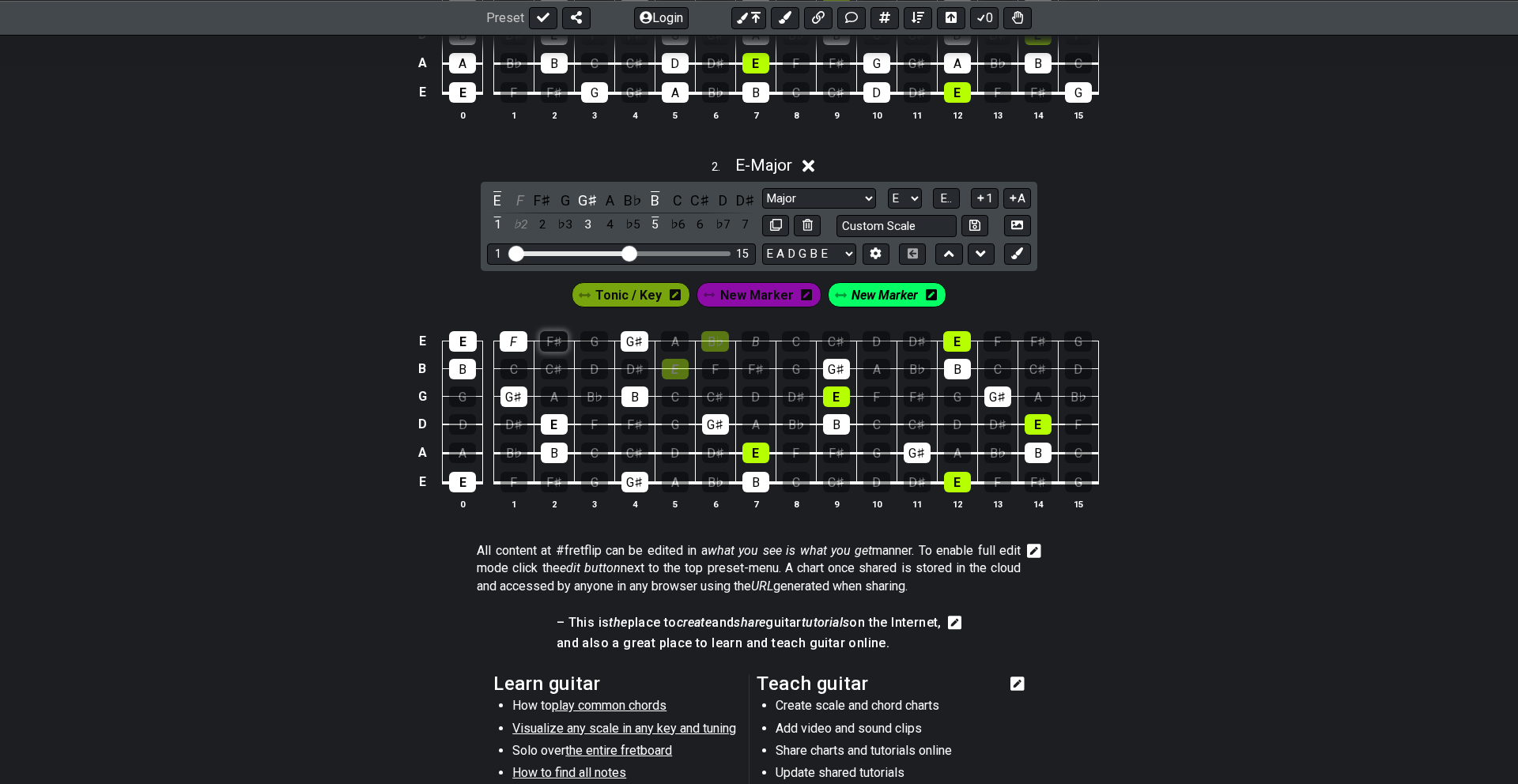
click at [558, 335] on div "F♯" at bounding box center [554, 341] width 28 height 21
click at [551, 333] on div "F♯" at bounding box center [554, 341] width 28 height 21
click at [706, 390] on div "C♯" at bounding box center [715, 397] width 27 height 21
click at [783, 389] on div "D♯" at bounding box center [795, 397] width 27 height 21
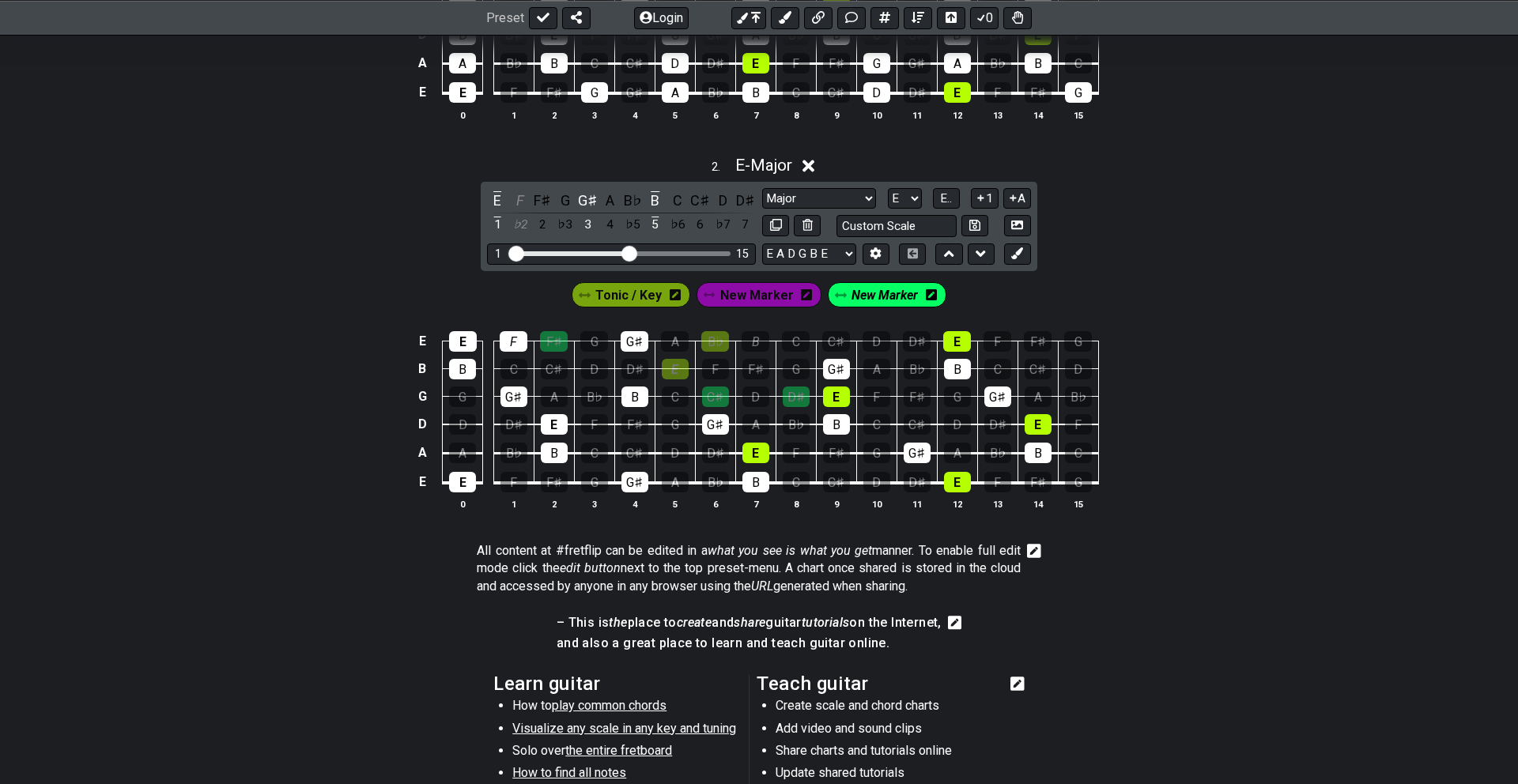
click at [912, 293] on span "New Marker" at bounding box center [884, 295] width 66 height 22
click at [912, 293] on span "New Marker" at bounding box center [884, 295] width 74 height 22
click at [927, 293] on icon at bounding box center [931, 295] width 11 height 11
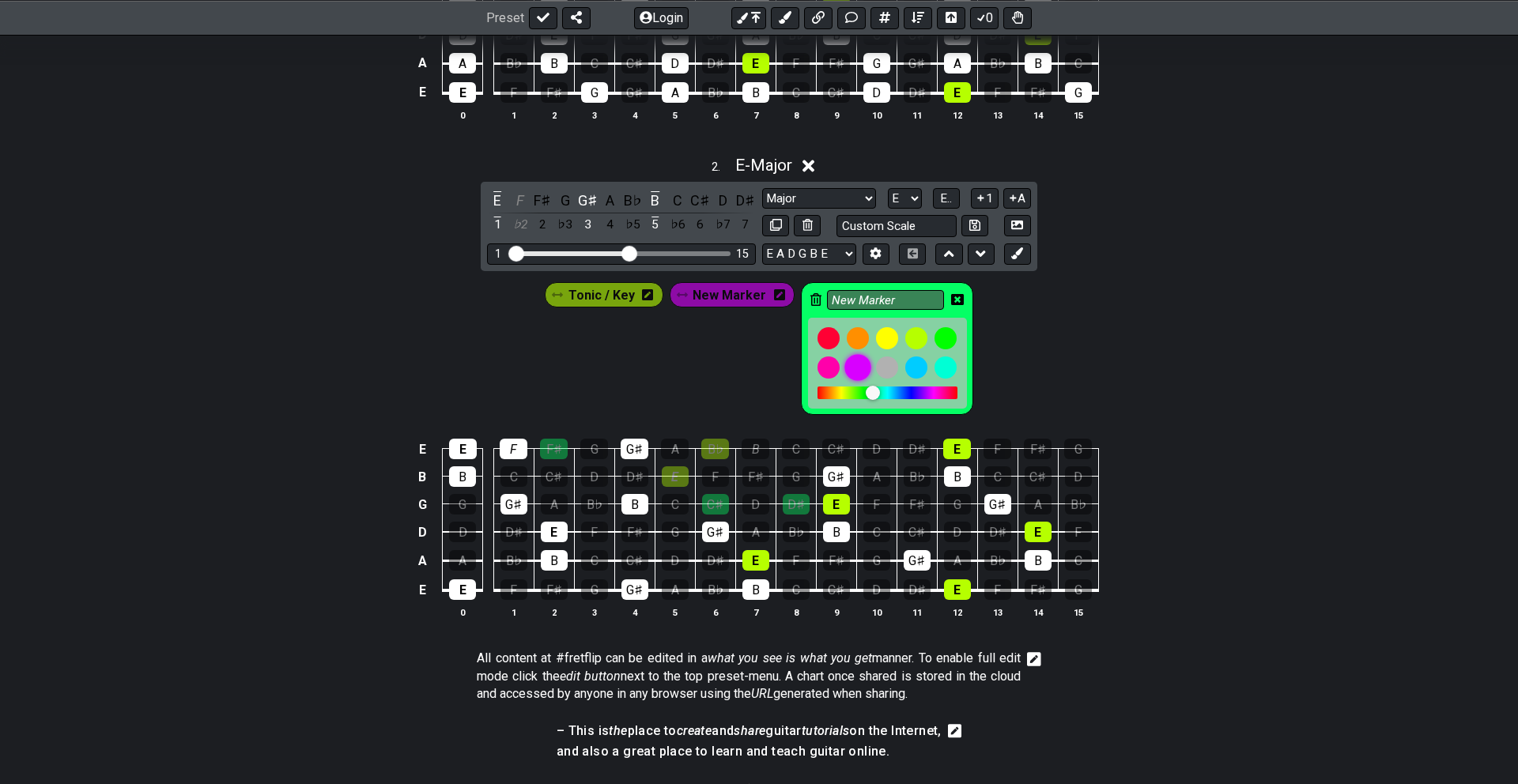
click at [854, 363] on div at bounding box center [857, 367] width 27 height 27
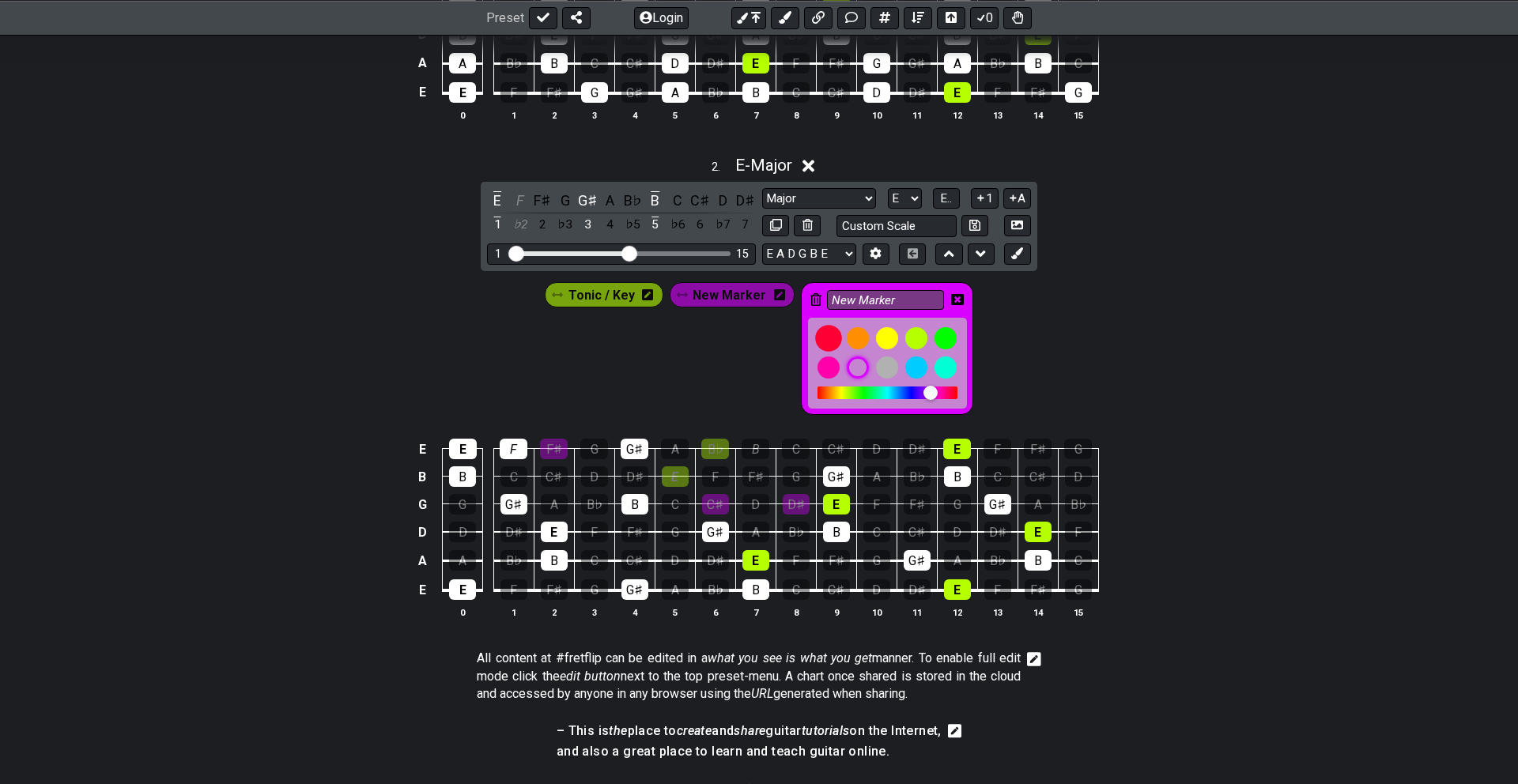
click at [827, 335] on div at bounding box center [828, 338] width 27 height 27
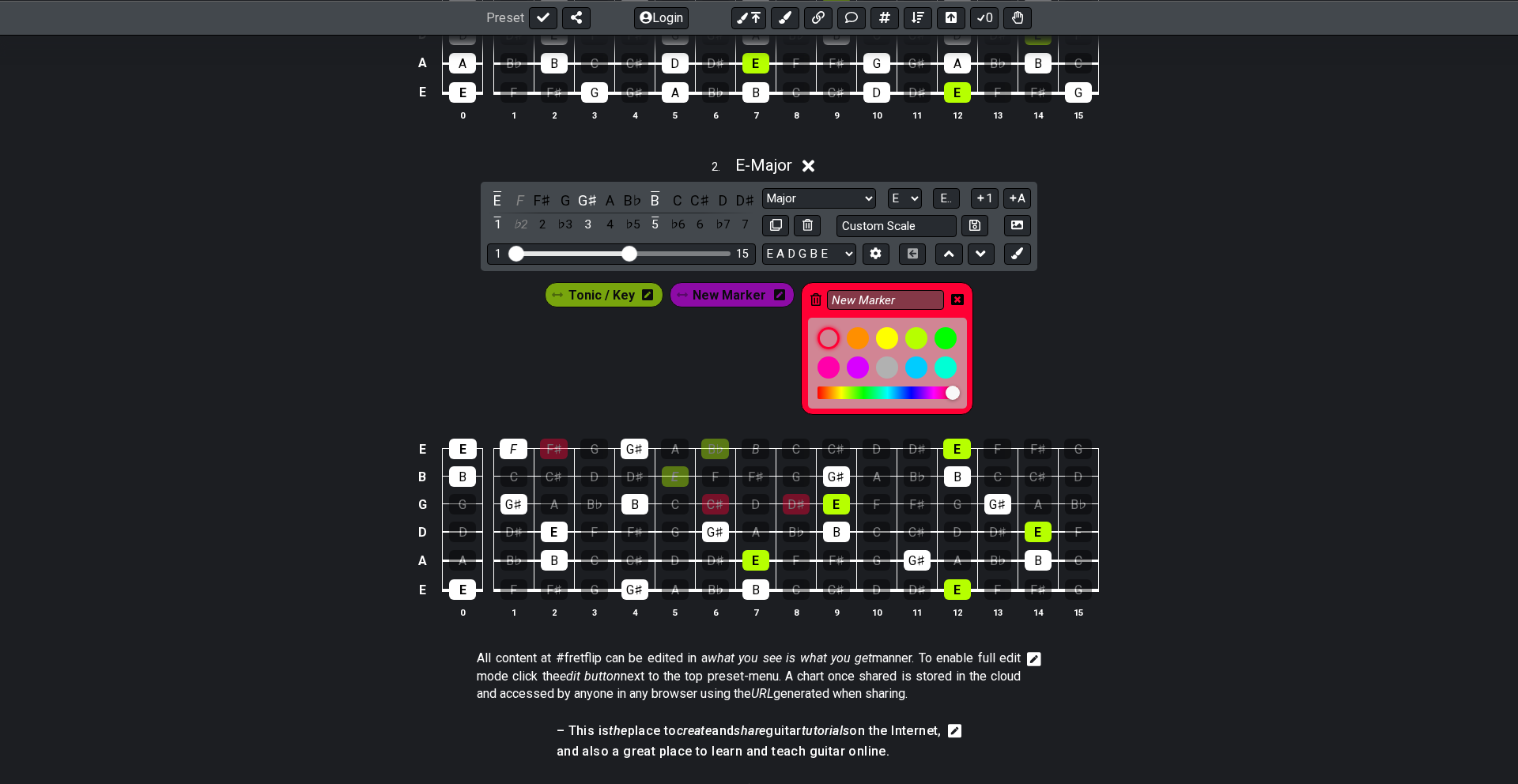
click at [1095, 398] on div "Tonic / Key New Marker New Marker" at bounding box center [759, 345] width 1518 height 148
click at [795, 496] on div "D♯" at bounding box center [795, 504] width 27 height 21
click at [751, 497] on div "D" at bounding box center [755, 504] width 27 height 21
click at [664, 469] on div "E" at bounding box center [675, 476] width 27 height 21
click at [749, 470] on div "F♯" at bounding box center [755, 476] width 27 height 21
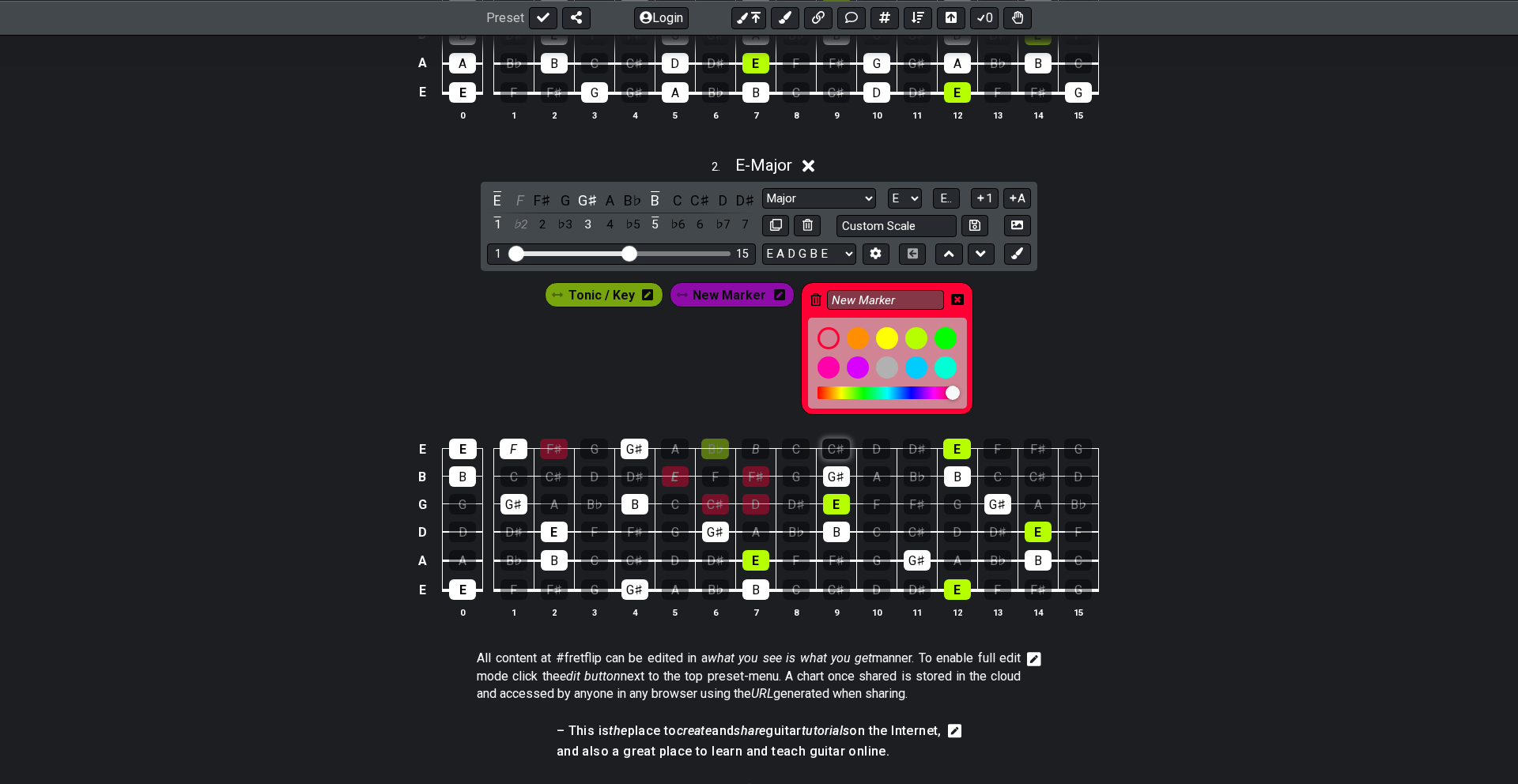
click at [834, 441] on div "C♯" at bounding box center [836, 449] width 28 height 21
click at [831, 528] on div "B" at bounding box center [836, 532] width 27 height 21
click at [667, 552] on div "D" at bounding box center [675, 560] width 27 height 21
click at [757, 554] on div "E" at bounding box center [755, 560] width 27 height 21
click at [830, 583] on div "C♯" at bounding box center [836, 589] width 27 height 21
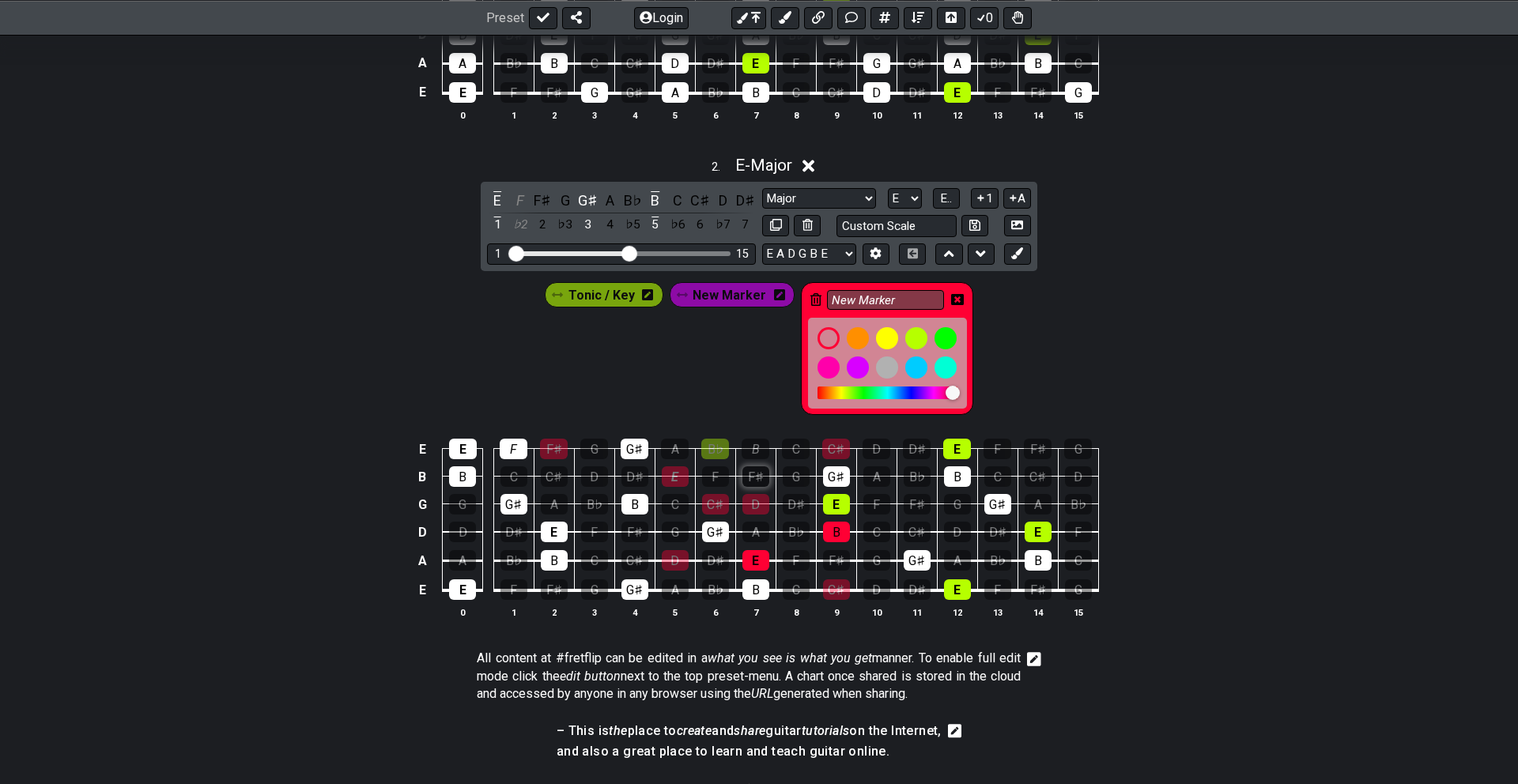
click at [751, 472] on div "F♯" at bounding box center [755, 476] width 27 height 21
click at [676, 475] on div "E" at bounding box center [675, 476] width 27 height 21
click at [756, 471] on div "F♯" at bounding box center [755, 476] width 27 height 21
click at [668, 471] on div "E" at bounding box center [675, 476] width 27 height 21
click at [776, 219] on icon at bounding box center [776, 225] width 12 height 12
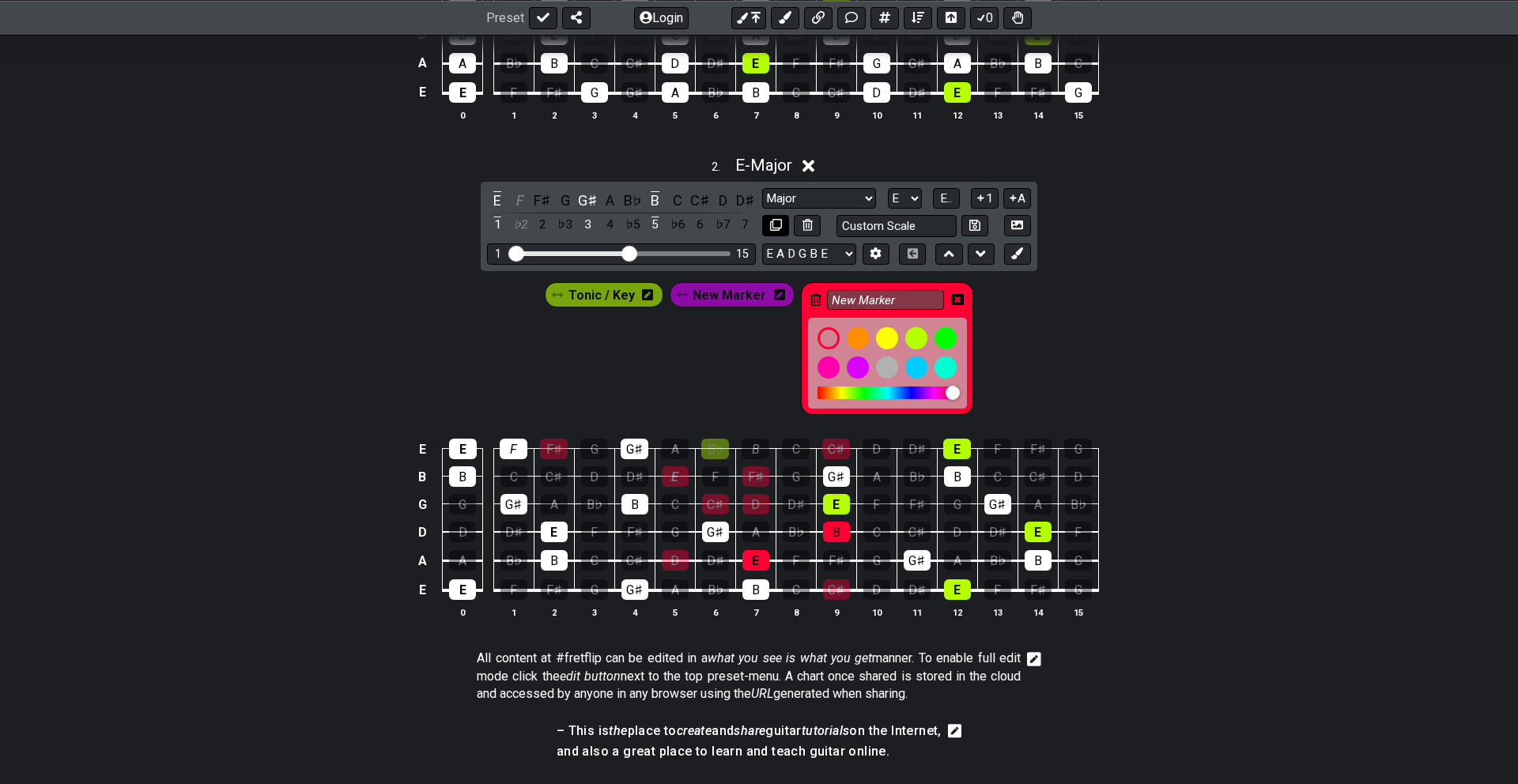
select select "Major"
select select "E"
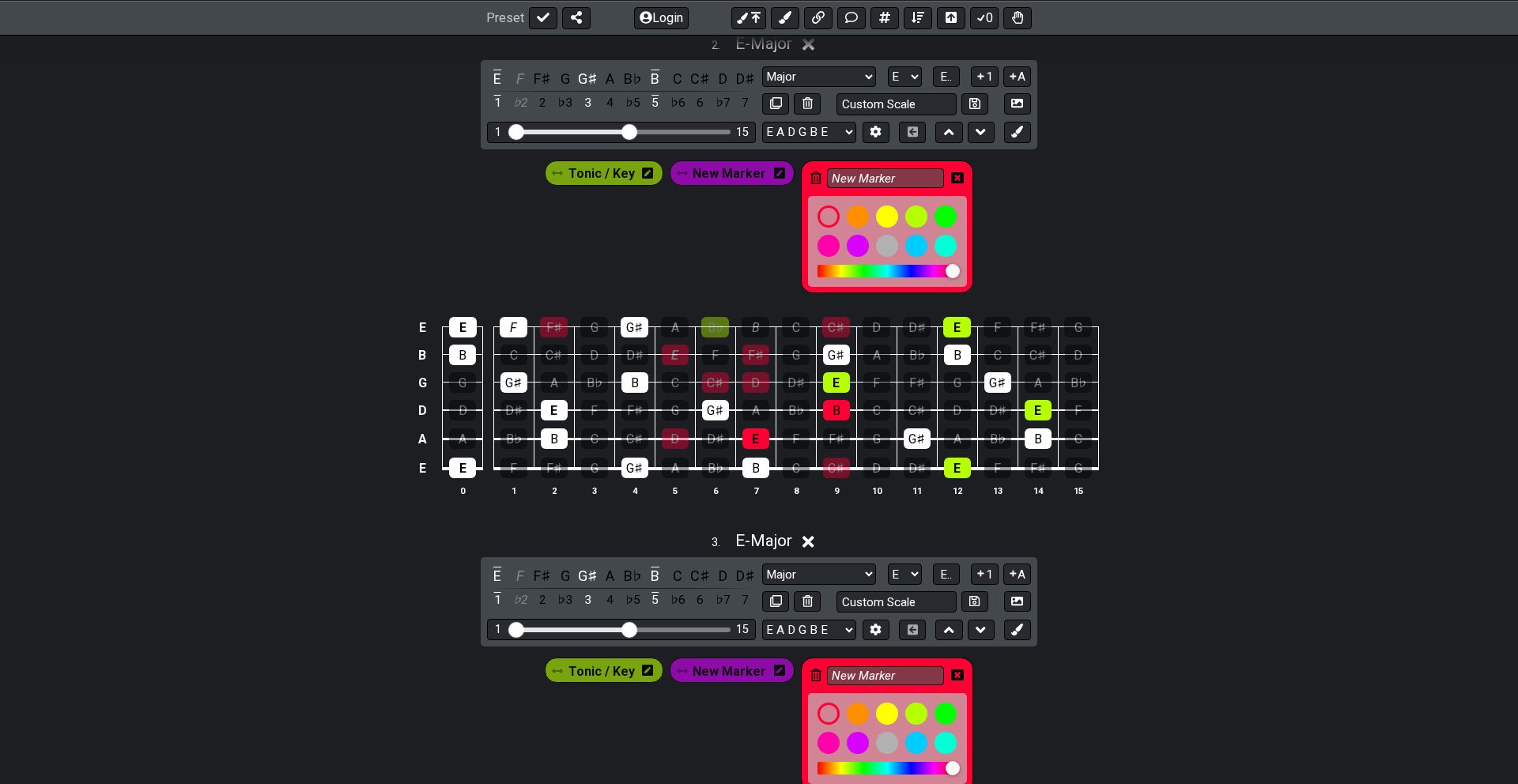
scroll to position [768, 0]
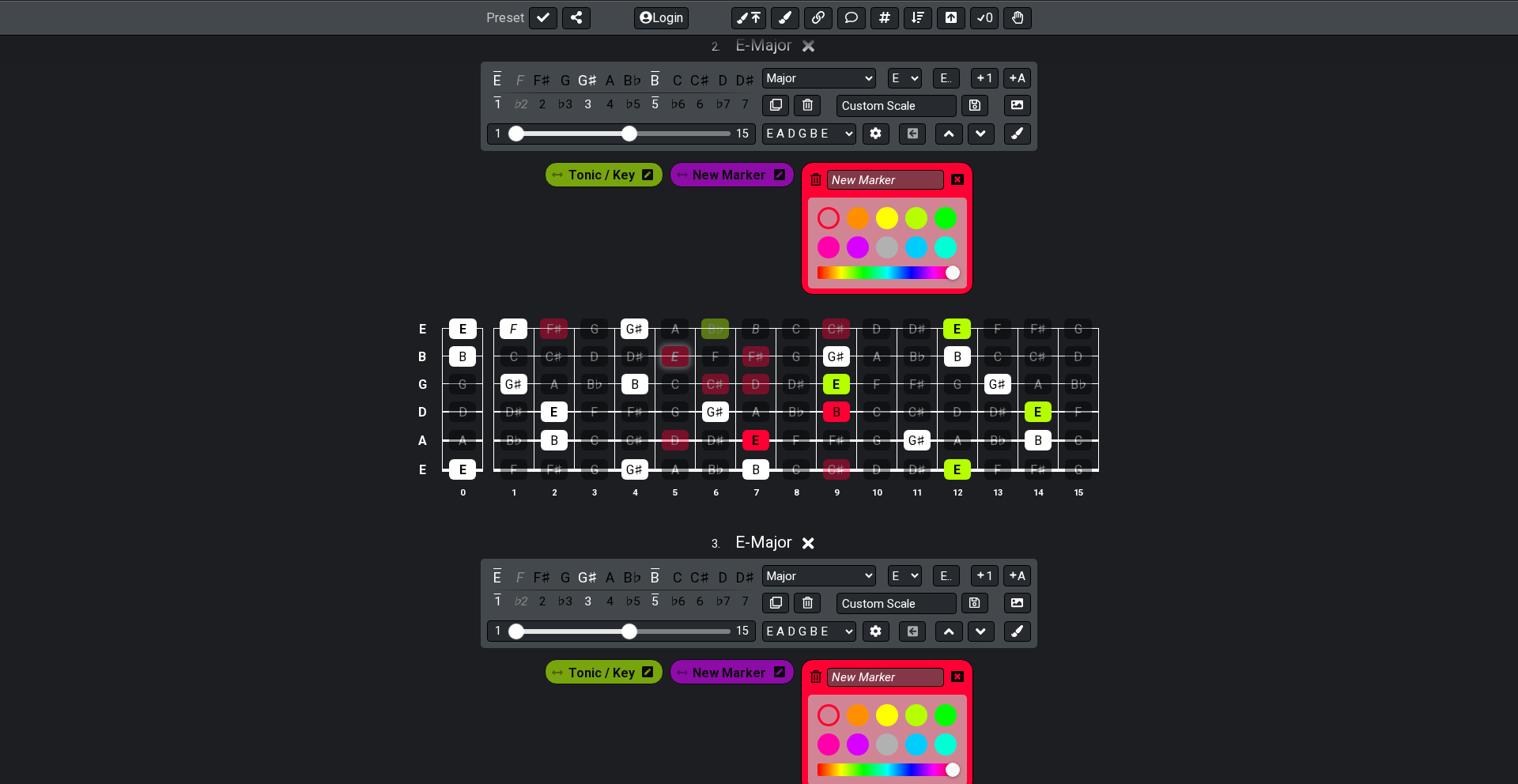
click at [674, 356] on div "E" at bounding box center [675, 356] width 27 height 21
click at [753, 349] on div "F♯" at bounding box center [755, 356] width 27 height 21
click at [833, 375] on div "E" at bounding box center [836, 385] width 27 height 21
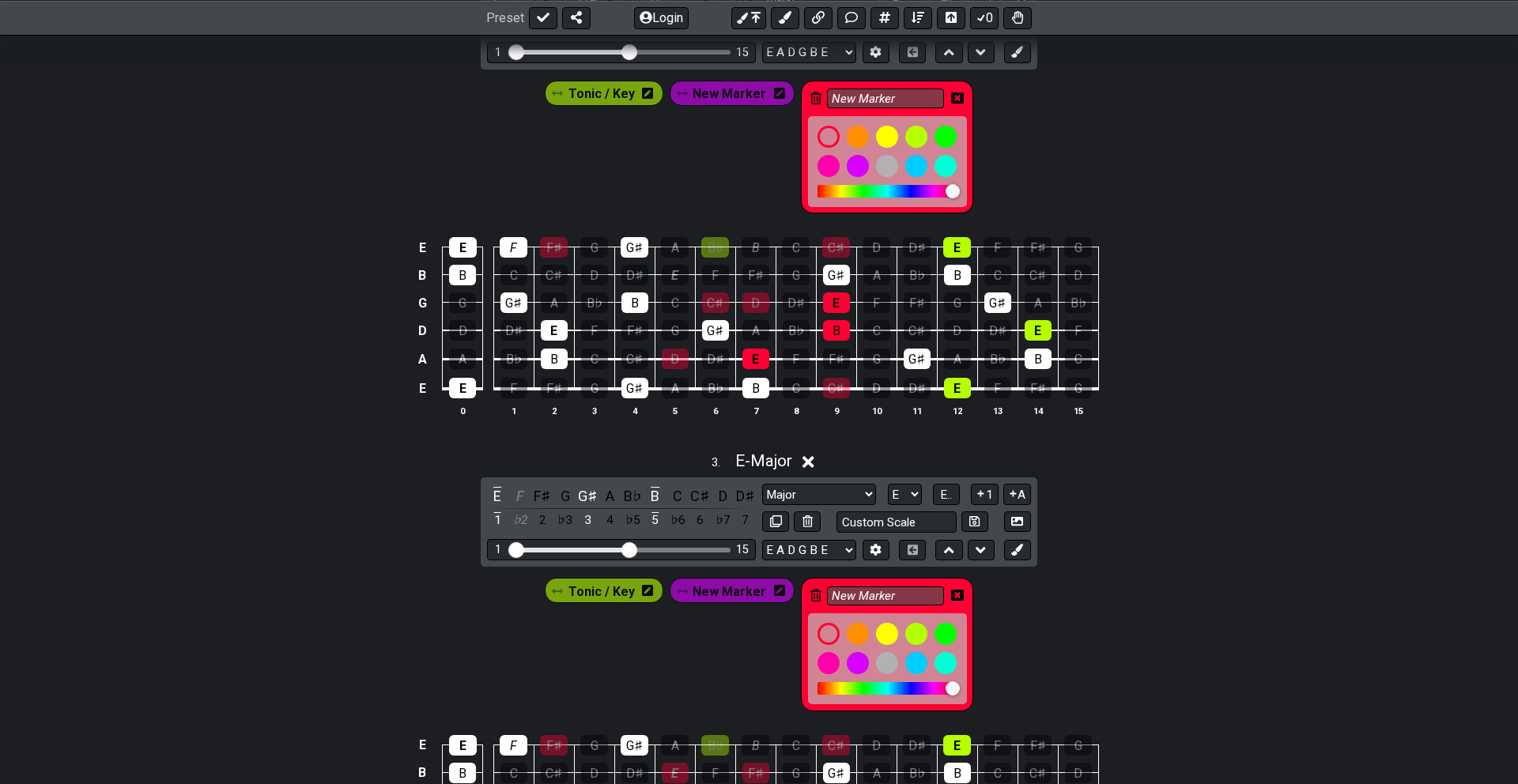
scroll to position [855, 0]
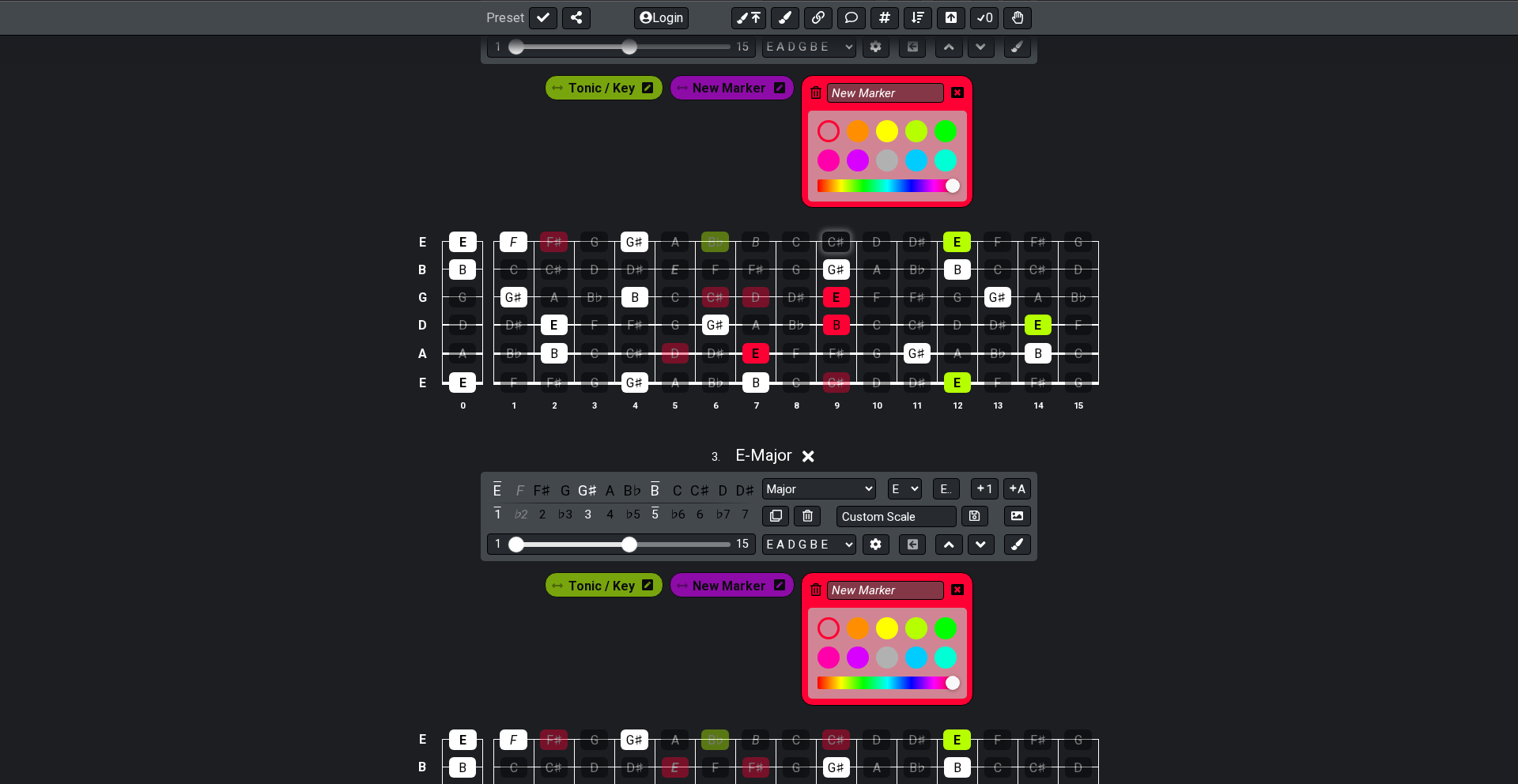
click at [831, 236] on div "C♯" at bounding box center [836, 242] width 28 height 21
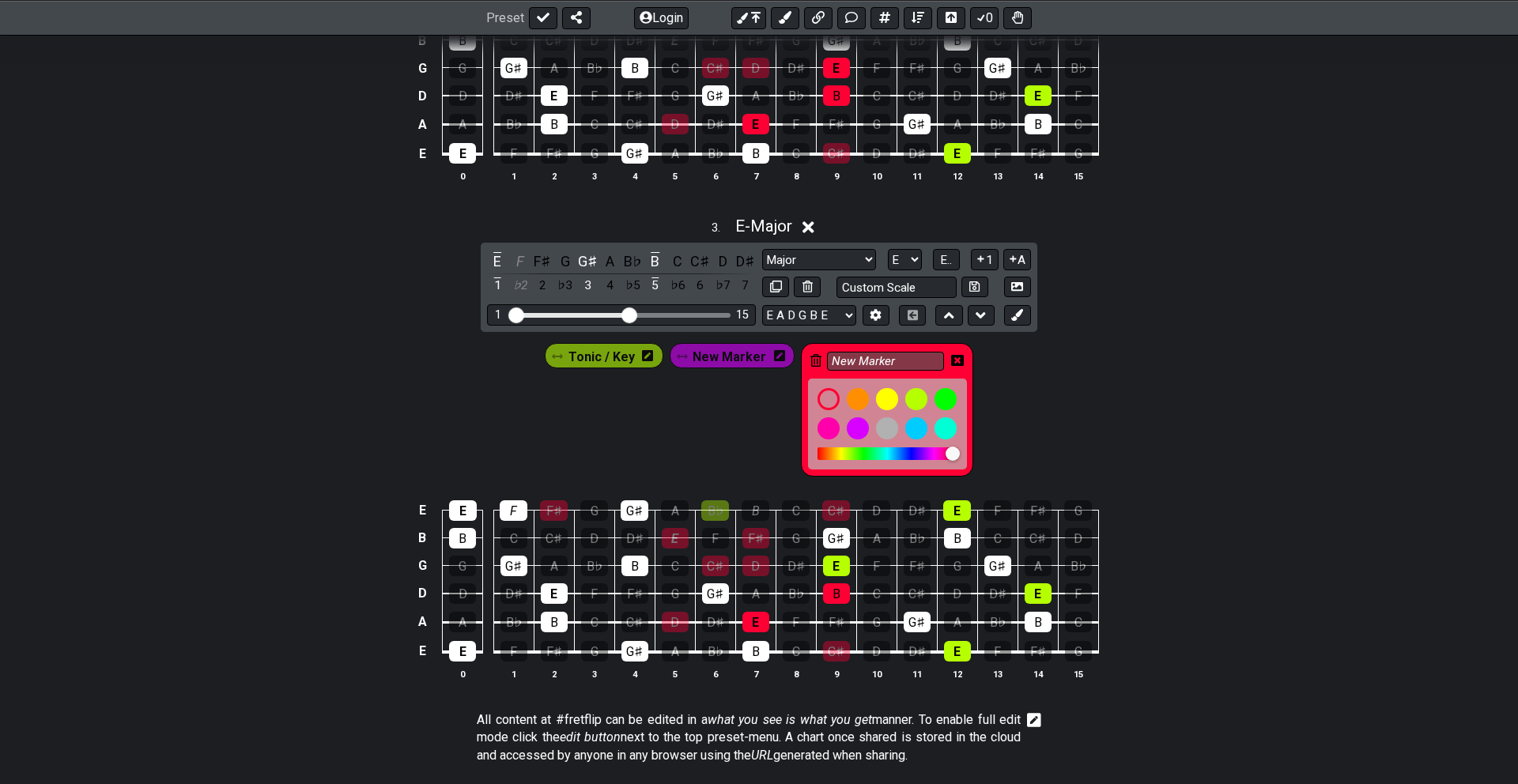
scroll to position [1144, 0]
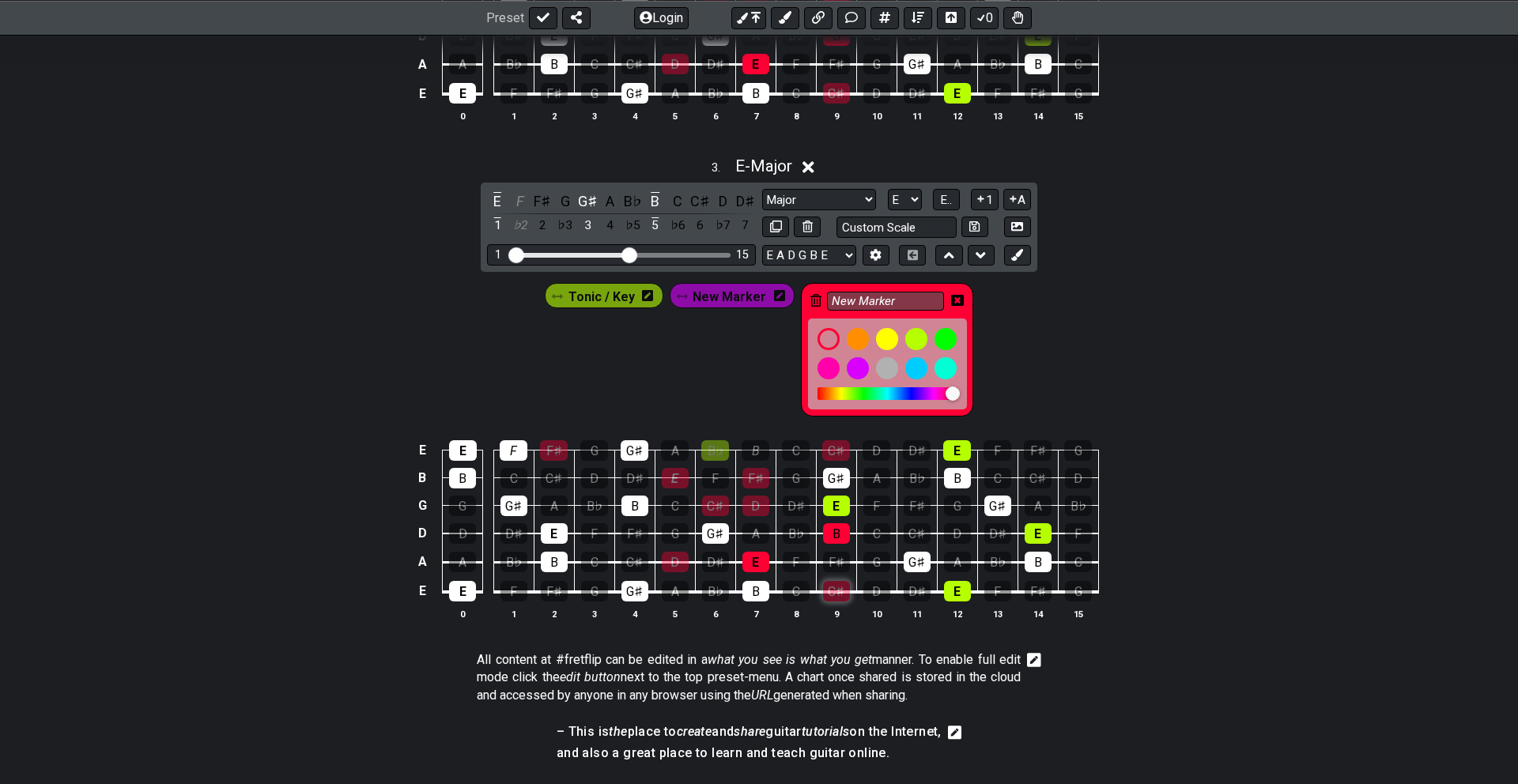
click at [837, 593] on div "C♯" at bounding box center [836, 591] width 27 height 21
click at [830, 530] on div "B" at bounding box center [836, 533] width 27 height 21
click at [827, 441] on div "C♯" at bounding box center [836, 451] width 28 height 21
click at [750, 559] on div "E" at bounding box center [755, 562] width 27 height 21
drag, startPoint x: 749, startPoint y: 470, endPoint x: 749, endPoint y: 493, distance: 23.0
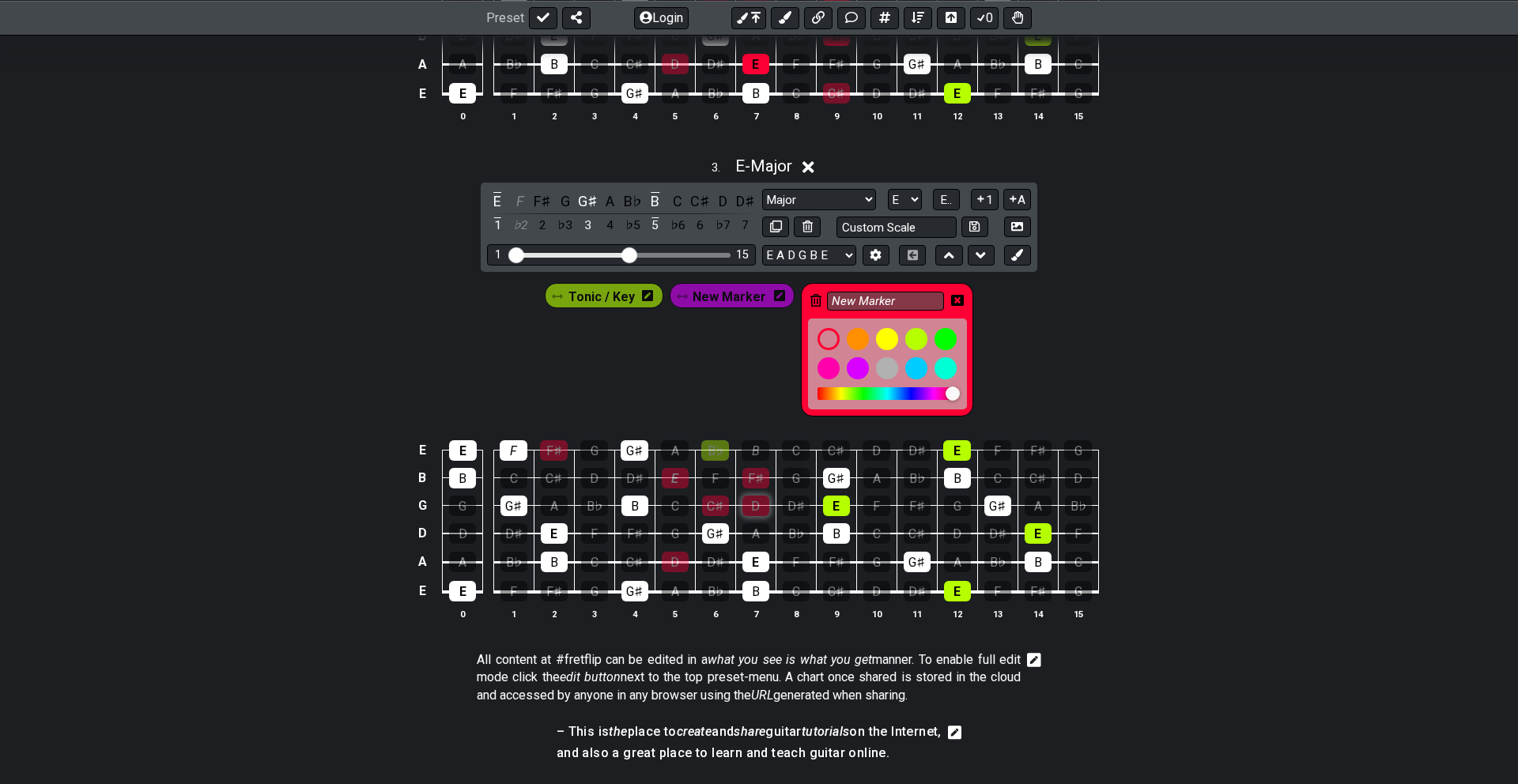
click at [749, 470] on div "F♯" at bounding box center [755, 478] width 27 height 21
click at [746, 501] on div "D" at bounding box center [755, 506] width 27 height 21
click at [703, 501] on div "C♯" at bounding box center [715, 506] width 27 height 21
click at [664, 472] on div "E" at bounding box center [675, 478] width 27 height 21
click at [670, 556] on div "D" at bounding box center [675, 562] width 27 height 21
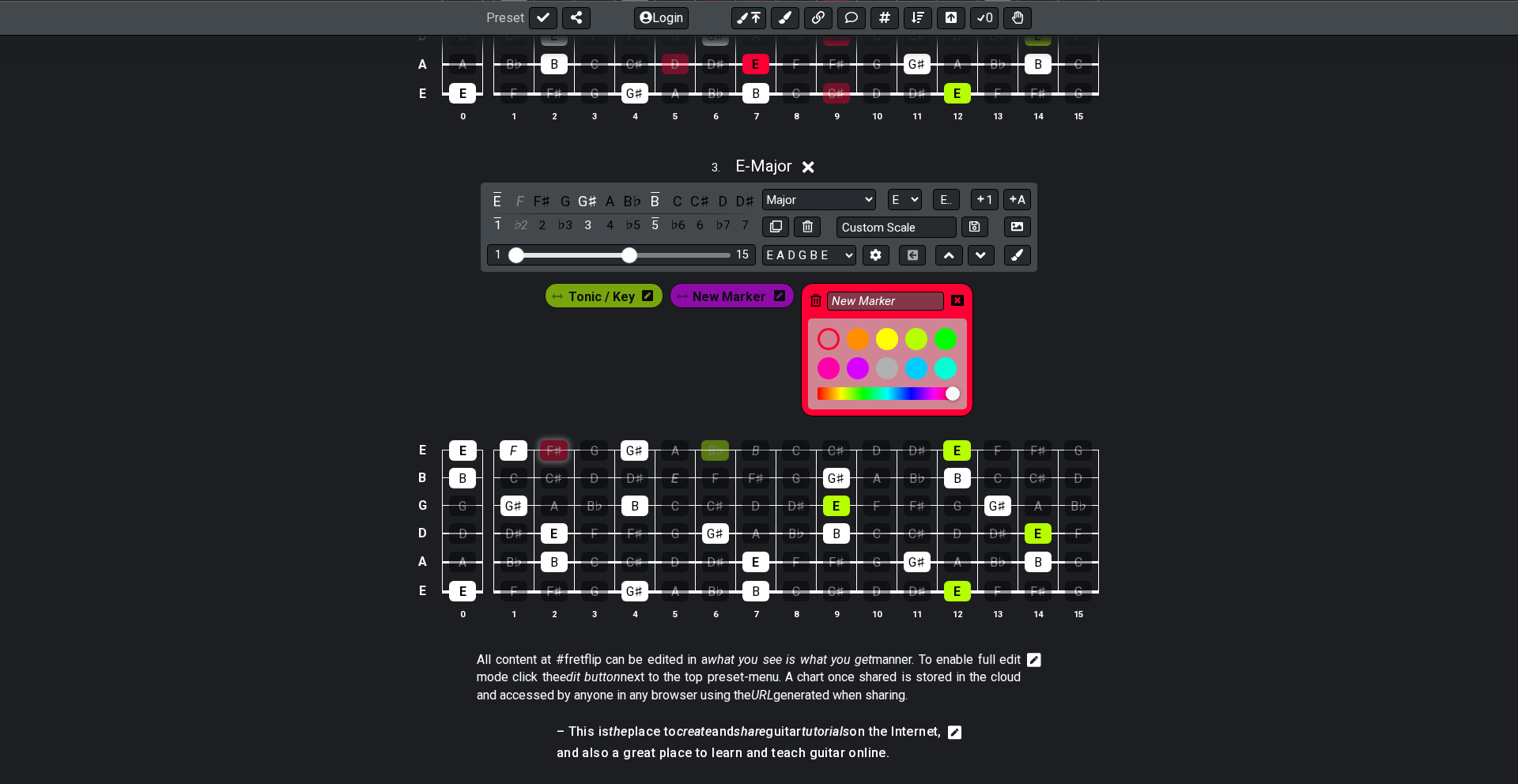
click at [550, 445] on div "F♯" at bounding box center [554, 451] width 28 height 21
click at [710, 506] on div "C♯" at bounding box center [715, 506] width 27 height 21
click at [751, 557] on div "E" at bounding box center [755, 562] width 27 height 21
click at [914, 558] on div "G♯" at bounding box center [917, 562] width 27 height 21
click at [836, 524] on div "B" at bounding box center [836, 533] width 27 height 21
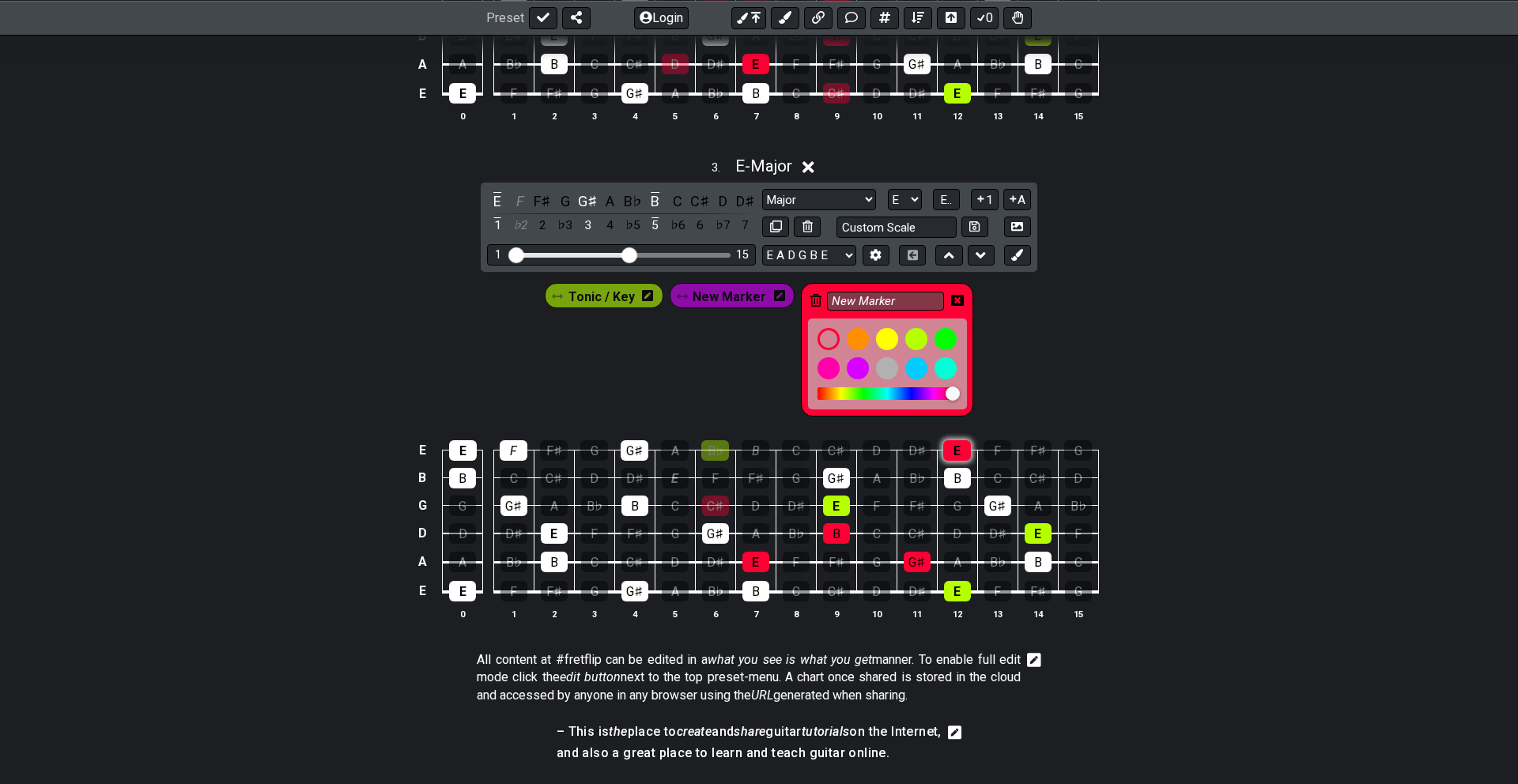
click at [952, 445] on div "E" at bounding box center [957, 451] width 28 height 21
click at [952, 475] on div "B" at bounding box center [957, 478] width 27 height 21
click at [1029, 444] on div "F♯" at bounding box center [1038, 451] width 28 height 21
click at [944, 446] on div "E" at bounding box center [957, 451] width 28 height 21
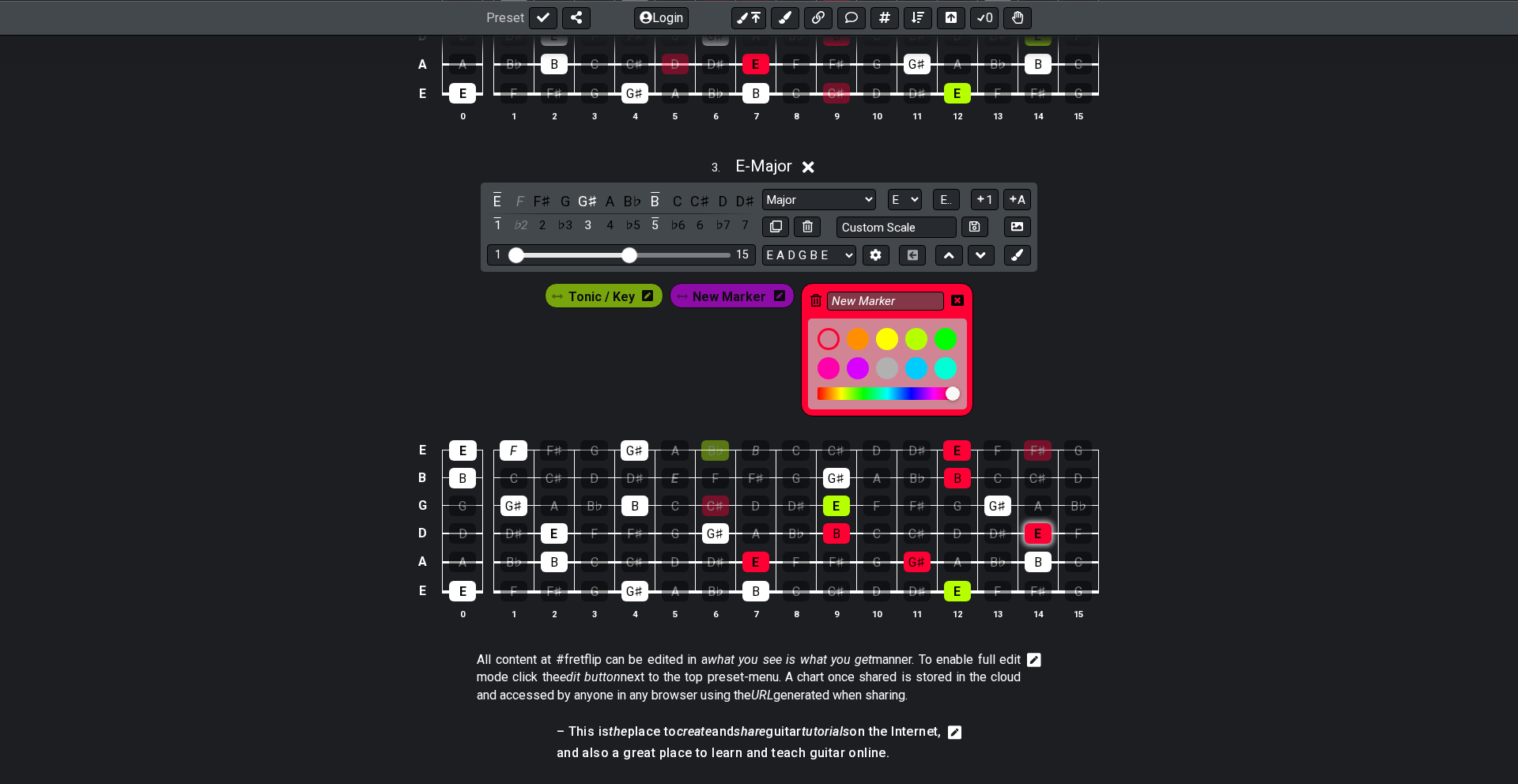
click at [1036, 527] on div "E" at bounding box center [1038, 533] width 27 height 21
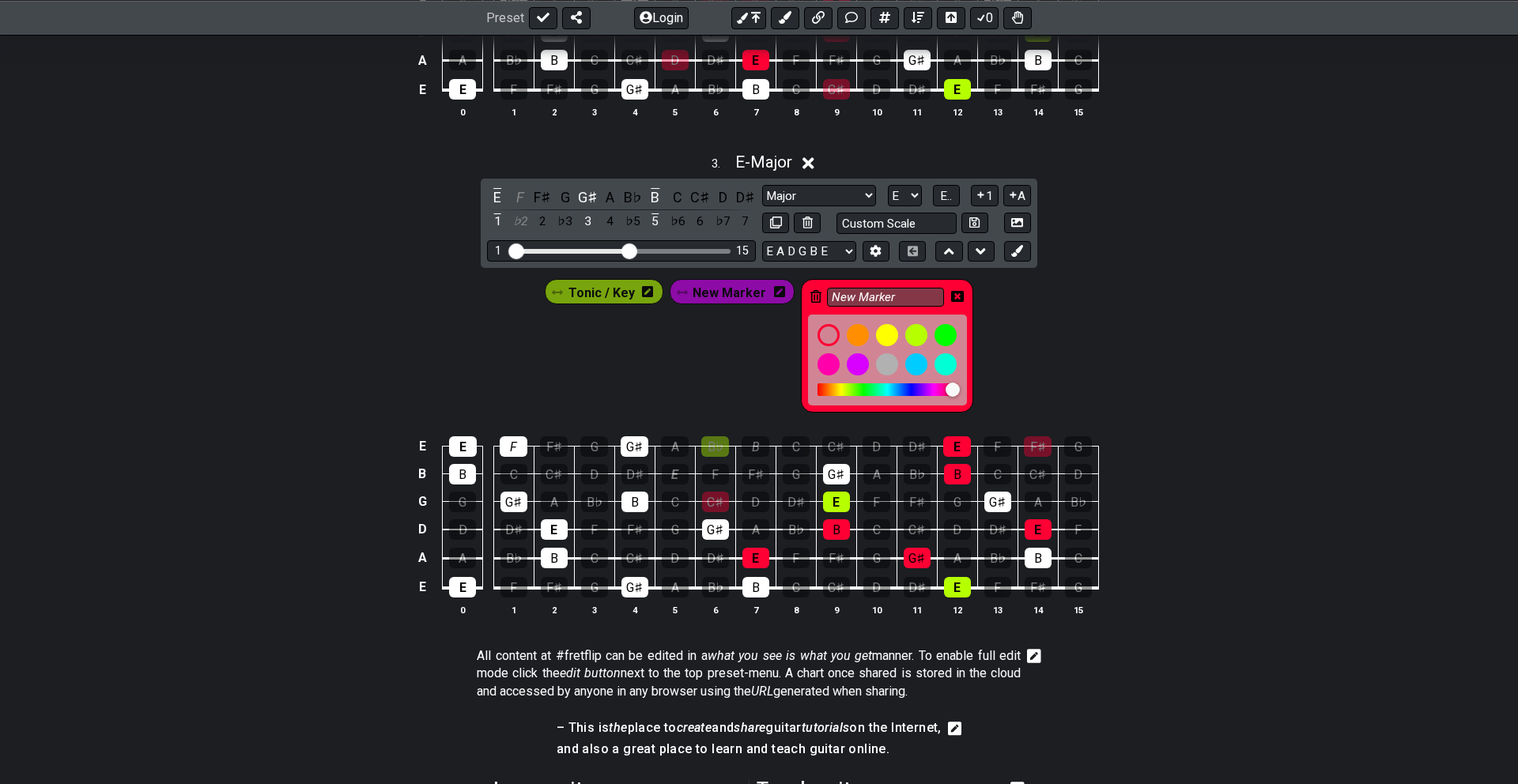
click at [736, 305] on div "New Marker" at bounding box center [732, 292] width 132 height 32
click at [725, 287] on span "New Marker" at bounding box center [729, 293] width 74 height 22
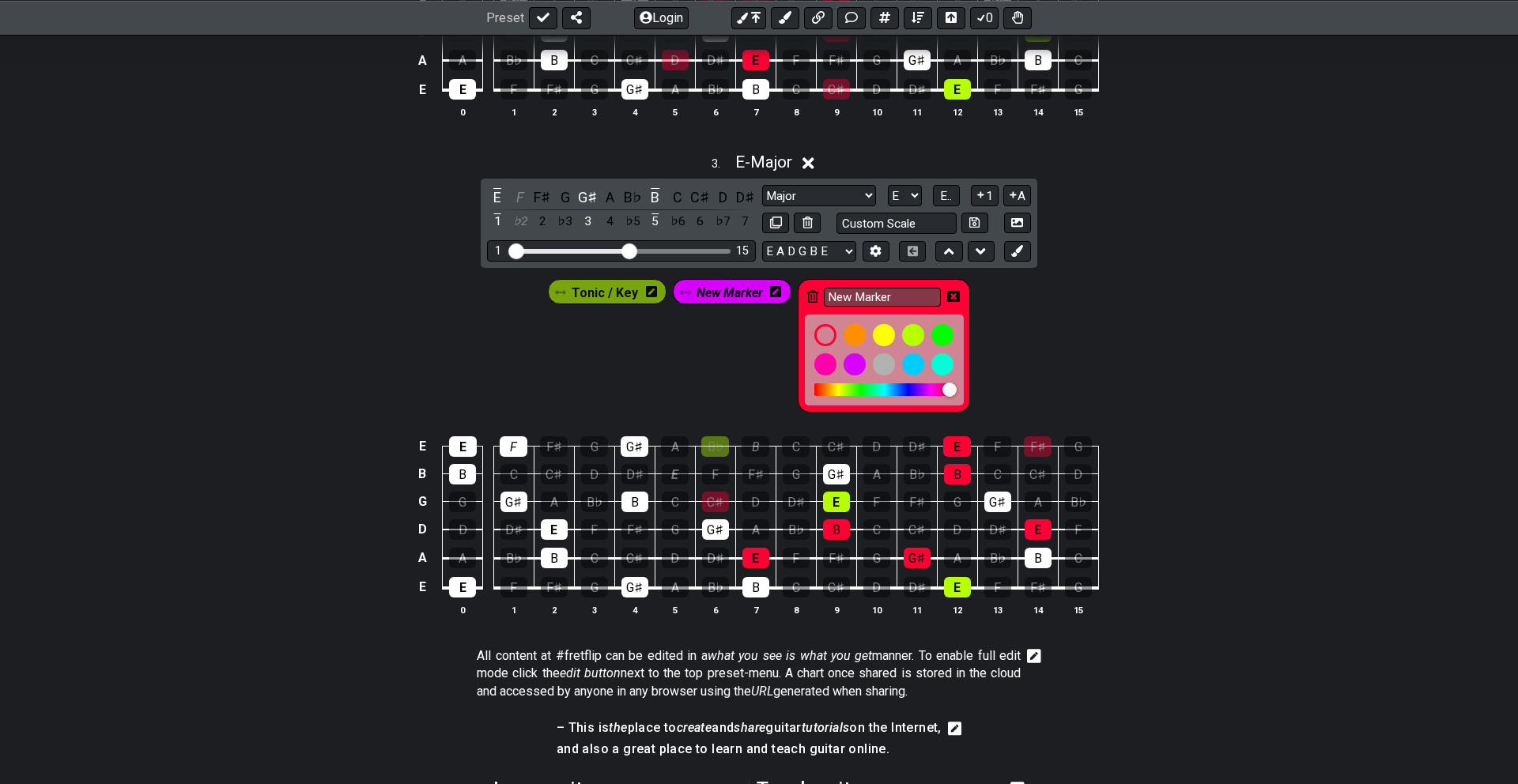
click at [725, 287] on span "New Marker" at bounding box center [729, 293] width 66 height 22
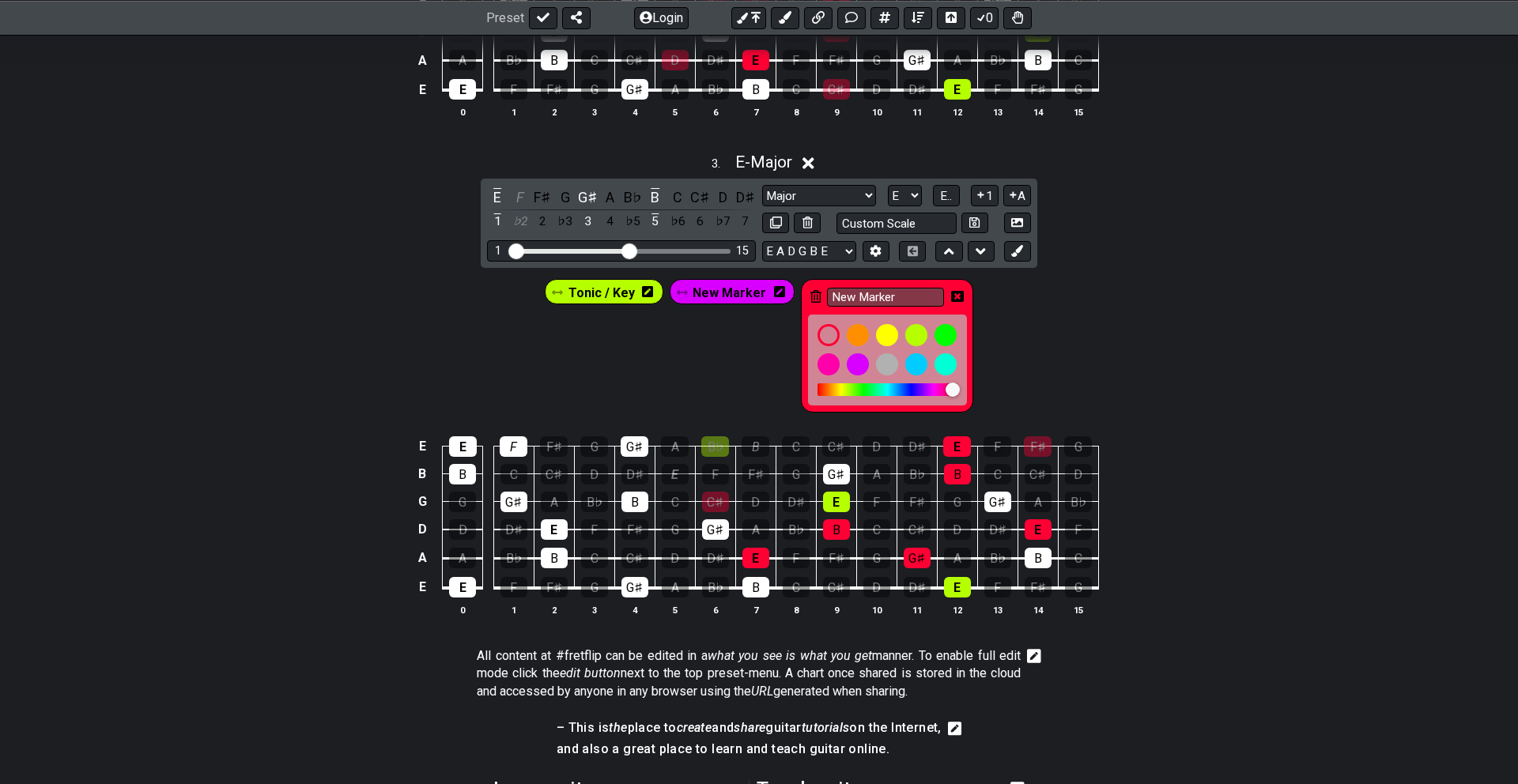
click at [775, 290] on icon at bounding box center [780, 292] width 11 height 13
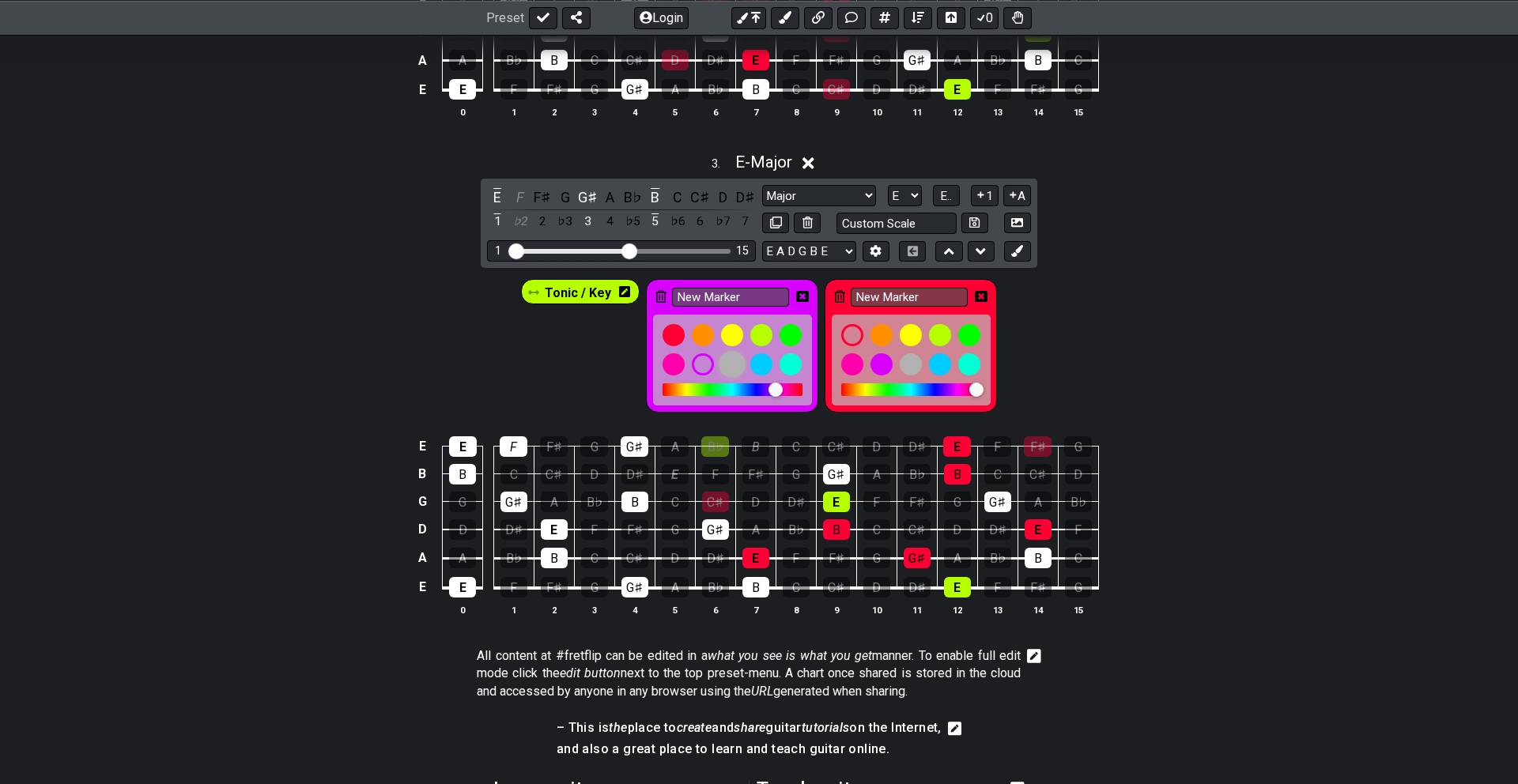
click at [728, 359] on div at bounding box center [732, 364] width 27 height 27
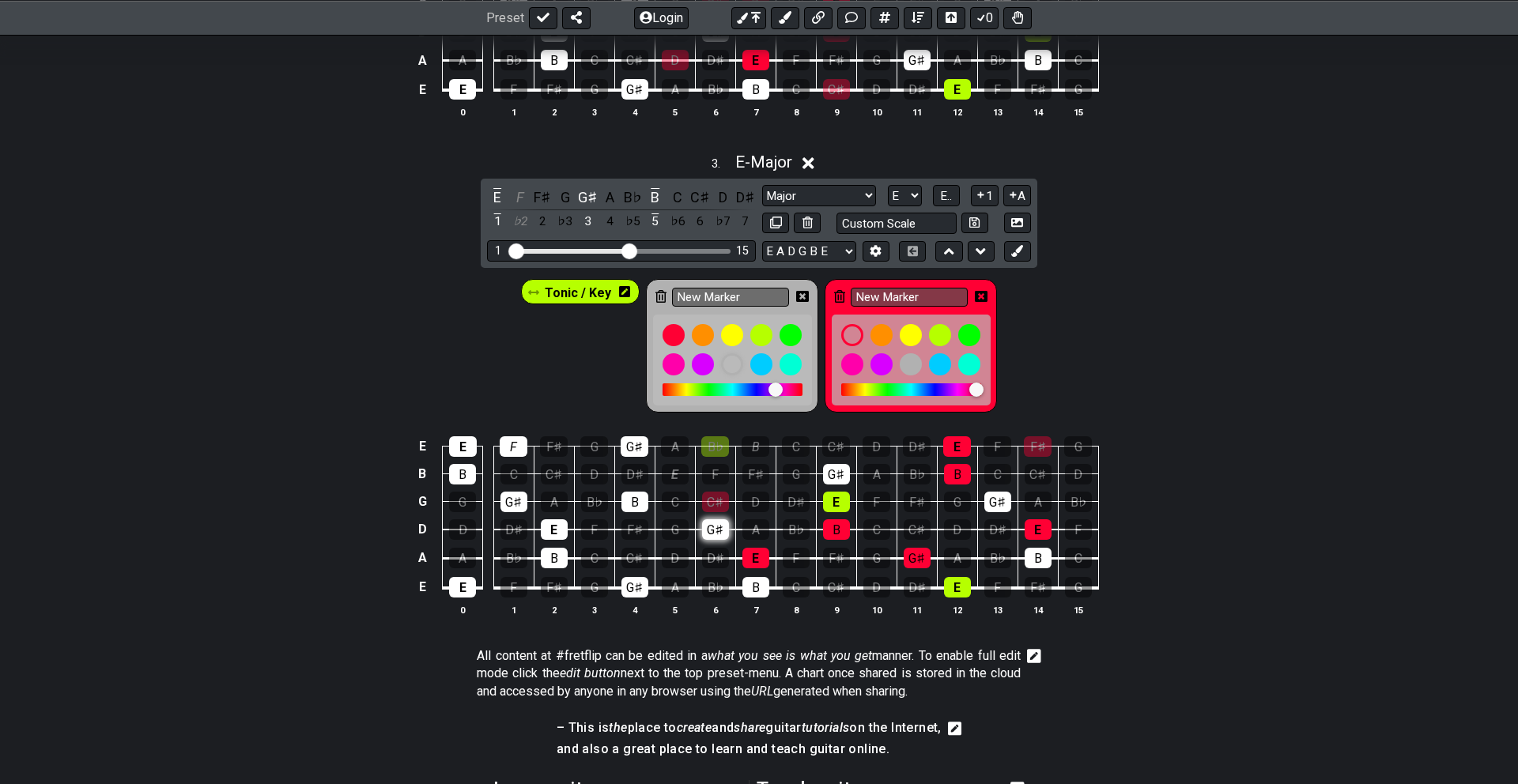
click at [720, 529] on div "G♯" at bounding box center [715, 530] width 27 height 21
click at [719, 562] on div "D♯" at bounding box center [715, 558] width 27 height 21
click at [719, 558] on div "D♯" at bounding box center [715, 558] width 27 height 21
click at [628, 296] on icon at bounding box center [624, 292] width 11 height 13
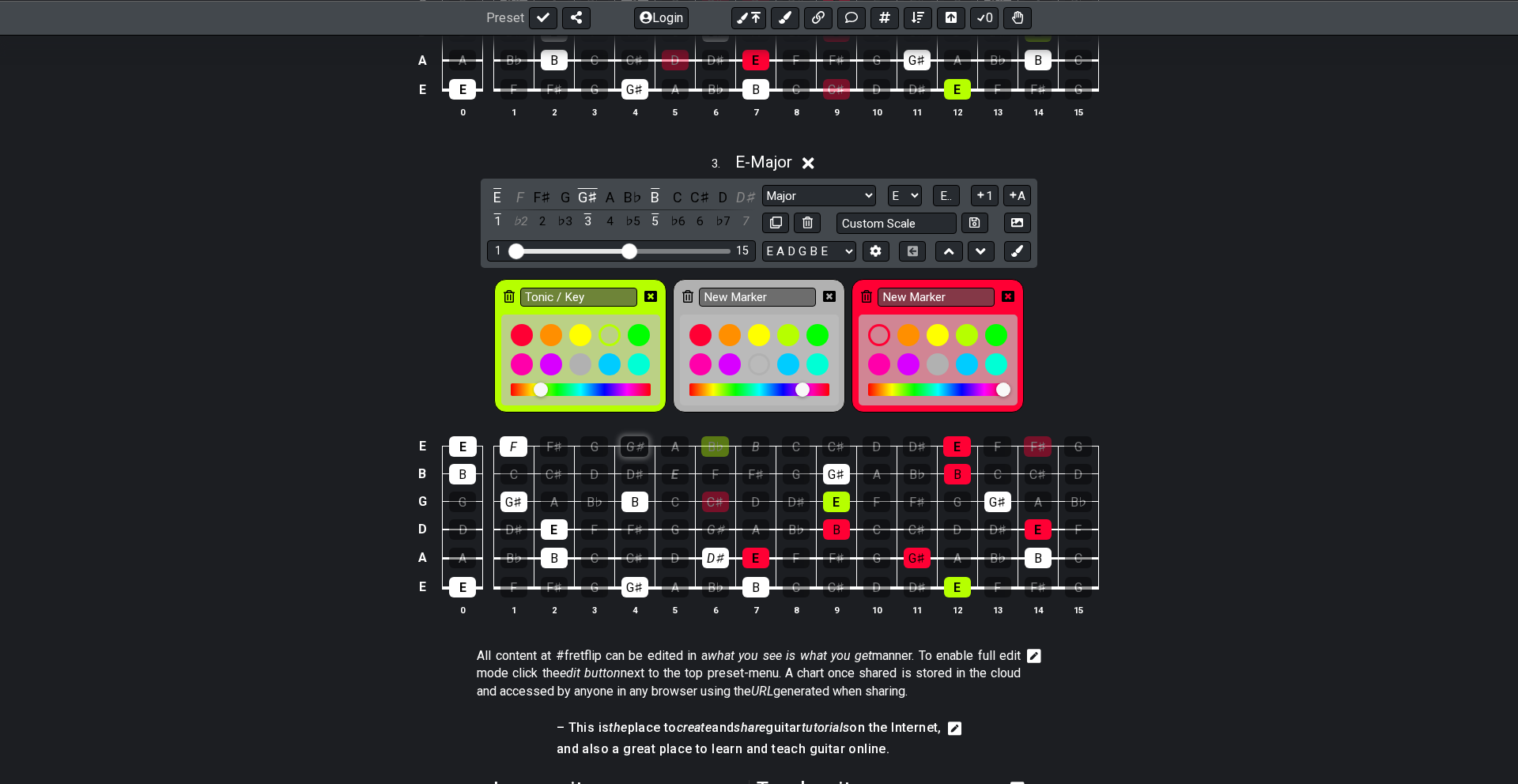
click at [635, 443] on div "G♯" at bounding box center [635, 446] width 28 height 21
click at [634, 474] on div "D♯" at bounding box center [635, 474] width 27 height 21
click at [635, 523] on div "F♯" at bounding box center [635, 530] width 27 height 21
click at [635, 558] on div "C♯" at bounding box center [635, 558] width 27 height 21
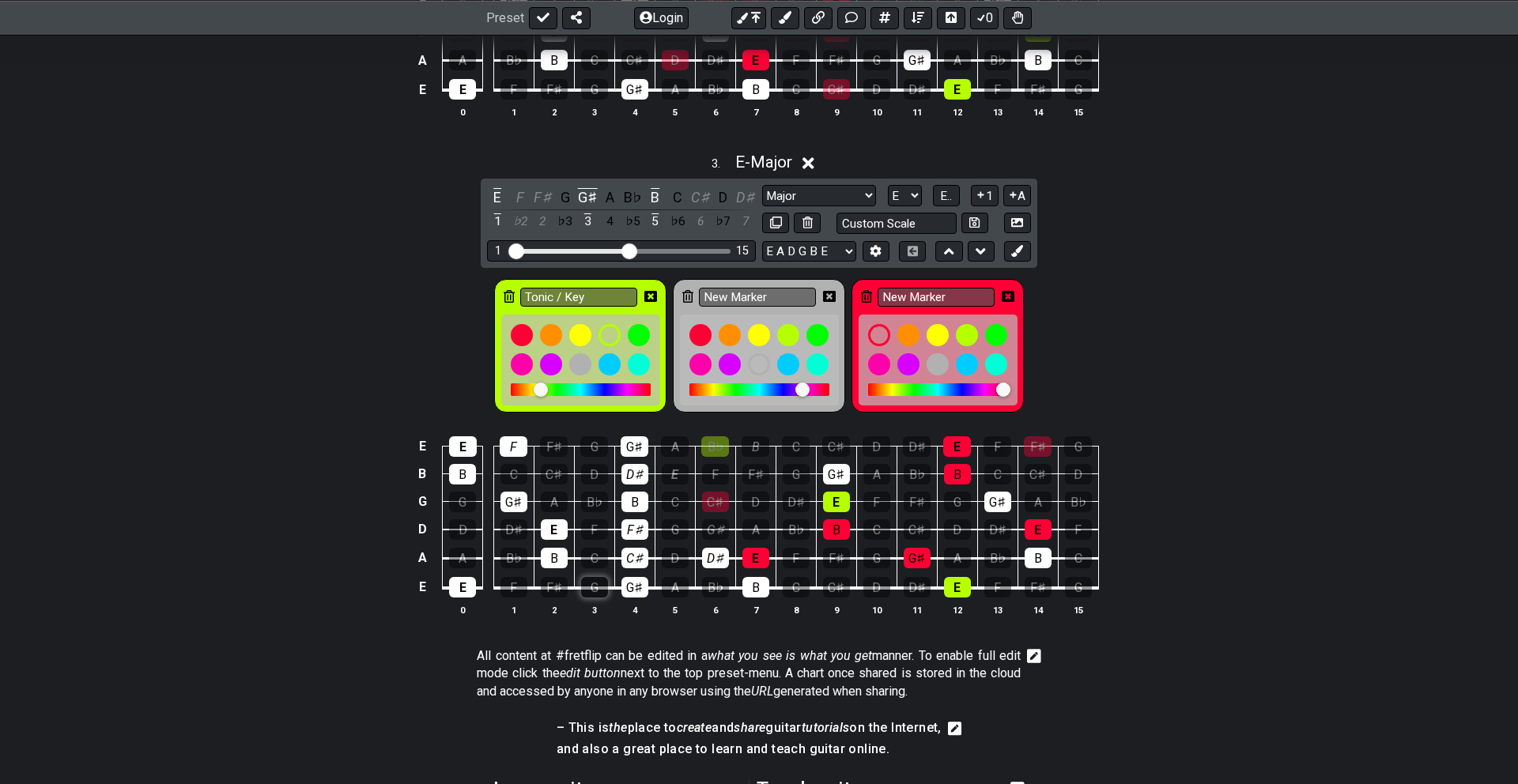
click at [599, 583] on div "G" at bounding box center [594, 588] width 27 height 21
click at [598, 549] on div "C" at bounding box center [594, 558] width 27 height 21
click at [597, 526] on div "F" at bounding box center [594, 530] width 27 height 21
click at [594, 499] on div "B♭" at bounding box center [594, 501] width 27 height 21
click at [595, 472] on div "D" at bounding box center [594, 474] width 27 height 21
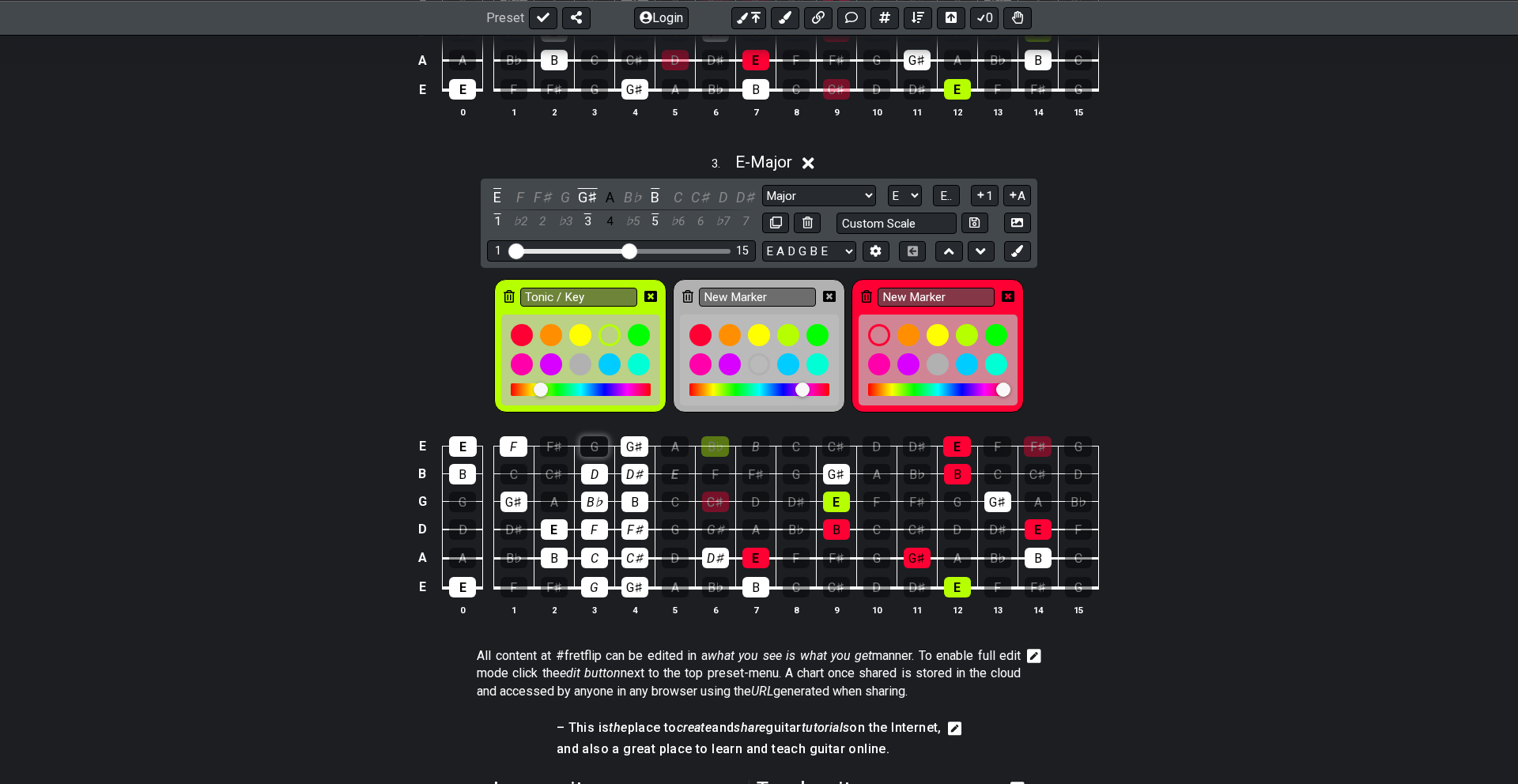
click at [595, 444] on div "G" at bounding box center [594, 446] width 28 height 21
click at [551, 446] on div "F♯" at bounding box center [554, 446] width 28 height 21
click at [551, 468] on div "C♯" at bounding box center [554, 474] width 27 height 21
click at [551, 481] on div "C♯" at bounding box center [554, 474] width 27 height 21
click at [551, 474] on div "C♯" at bounding box center [554, 474] width 27 height 21
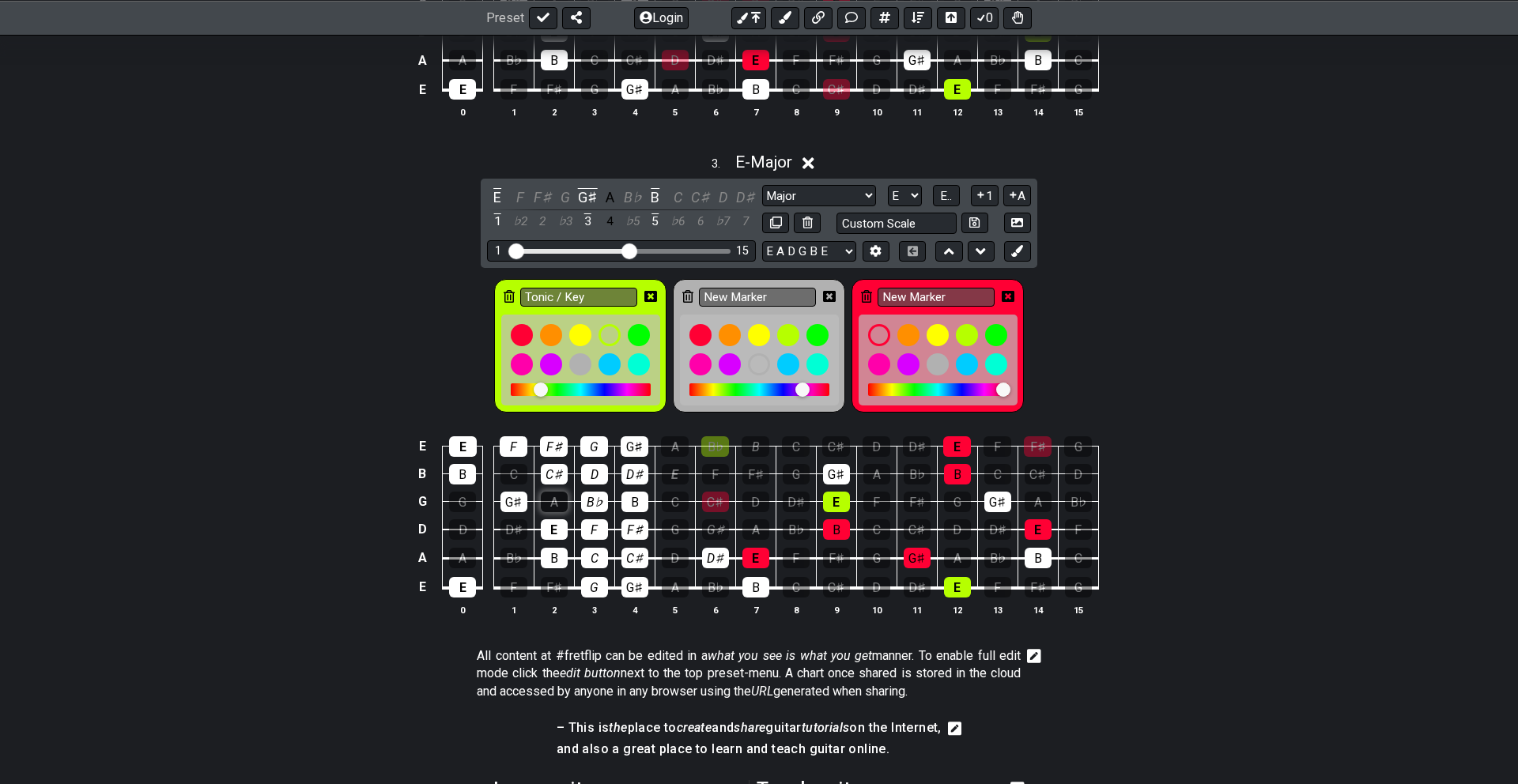
click at [552, 492] on div "A" at bounding box center [554, 501] width 27 height 21
click at [675, 587] on div "A" at bounding box center [675, 588] width 27 height 21
click at [674, 555] on div "D" at bounding box center [675, 558] width 27 height 21
click at [674, 522] on div "G" at bounding box center [675, 530] width 27 height 21
click at [674, 487] on td "C" at bounding box center [674, 487] width 40 height 28
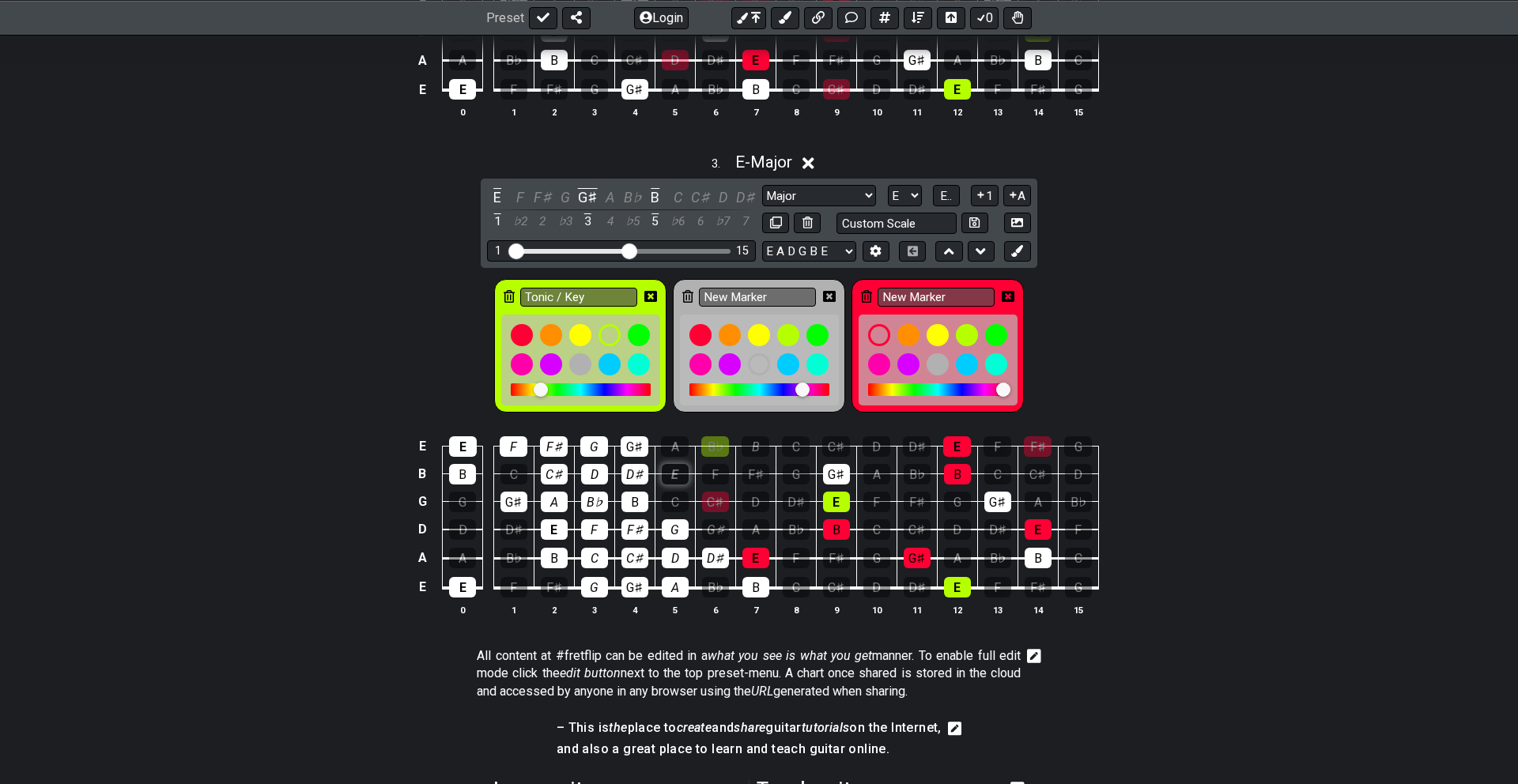
click at [675, 464] on div "E" at bounding box center [675, 474] width 27 height 21
click at [673, 503] on div "C" at bounding box center [675, 501] width 27 height 21
click at [669, 437] on div "A" at bounding box center [675, 446] width 28 height 21
click at [698, 442] on td "B♭" at bounding box center [715, 433] width 40 height 28
click at [708, 445] on div "B♭" at bounding box center [715, 446] width 28 height 21
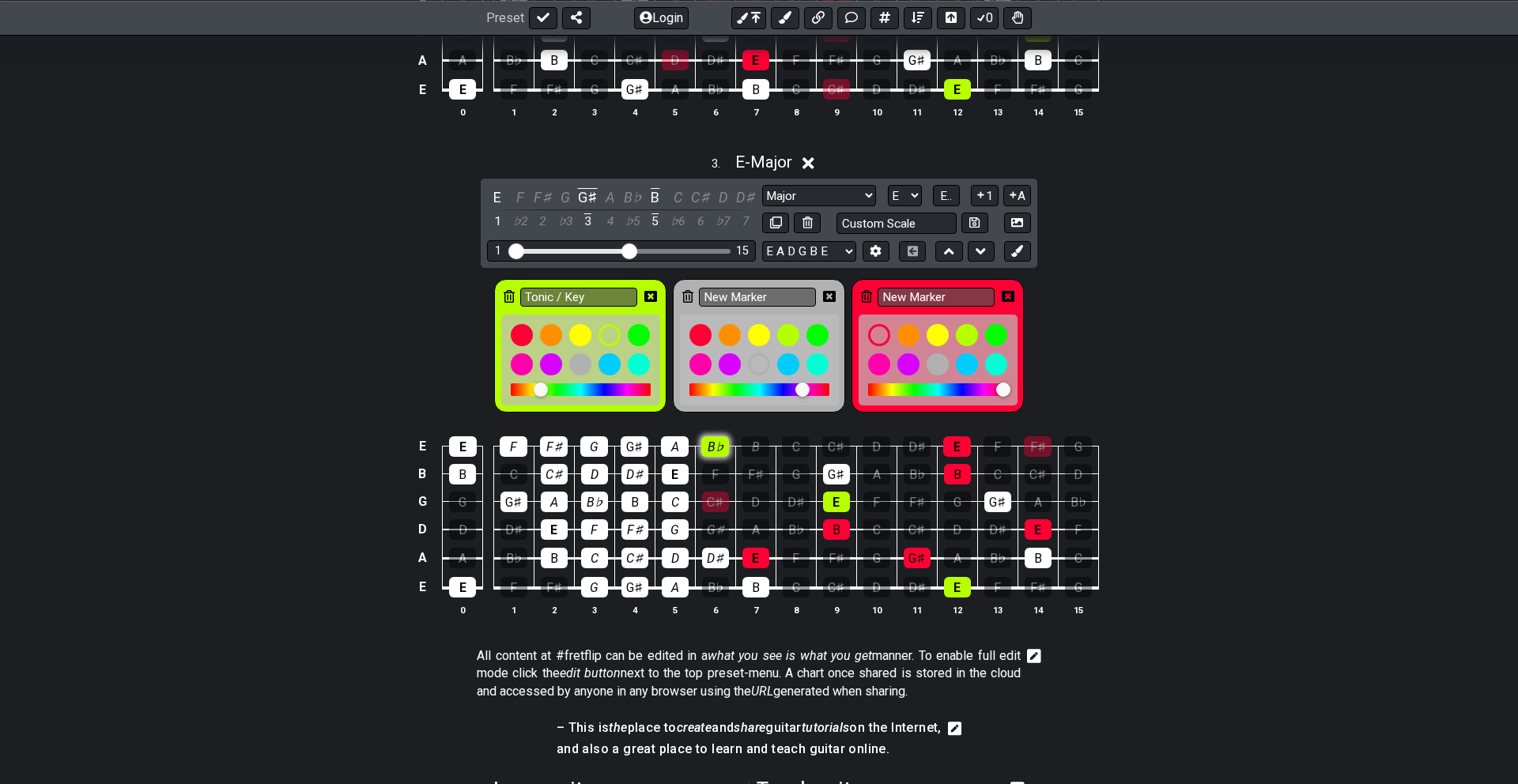
click at [717, 445] on div "B♭" at bounding box center [715, 446] width 28 height 21
click at [721, 474] on div "F" at bounding box center [715, 474] width 27 height 21
click at [712, 533] on div "G♯" at bounding box center [715, 530] width 27 height 21
click at [711, 593] on div "B♭" at bounding box center [715, 588] width 27 height 21
click at [753, 533] on div "A" at bounding box center [755, 530] width 27 height 21
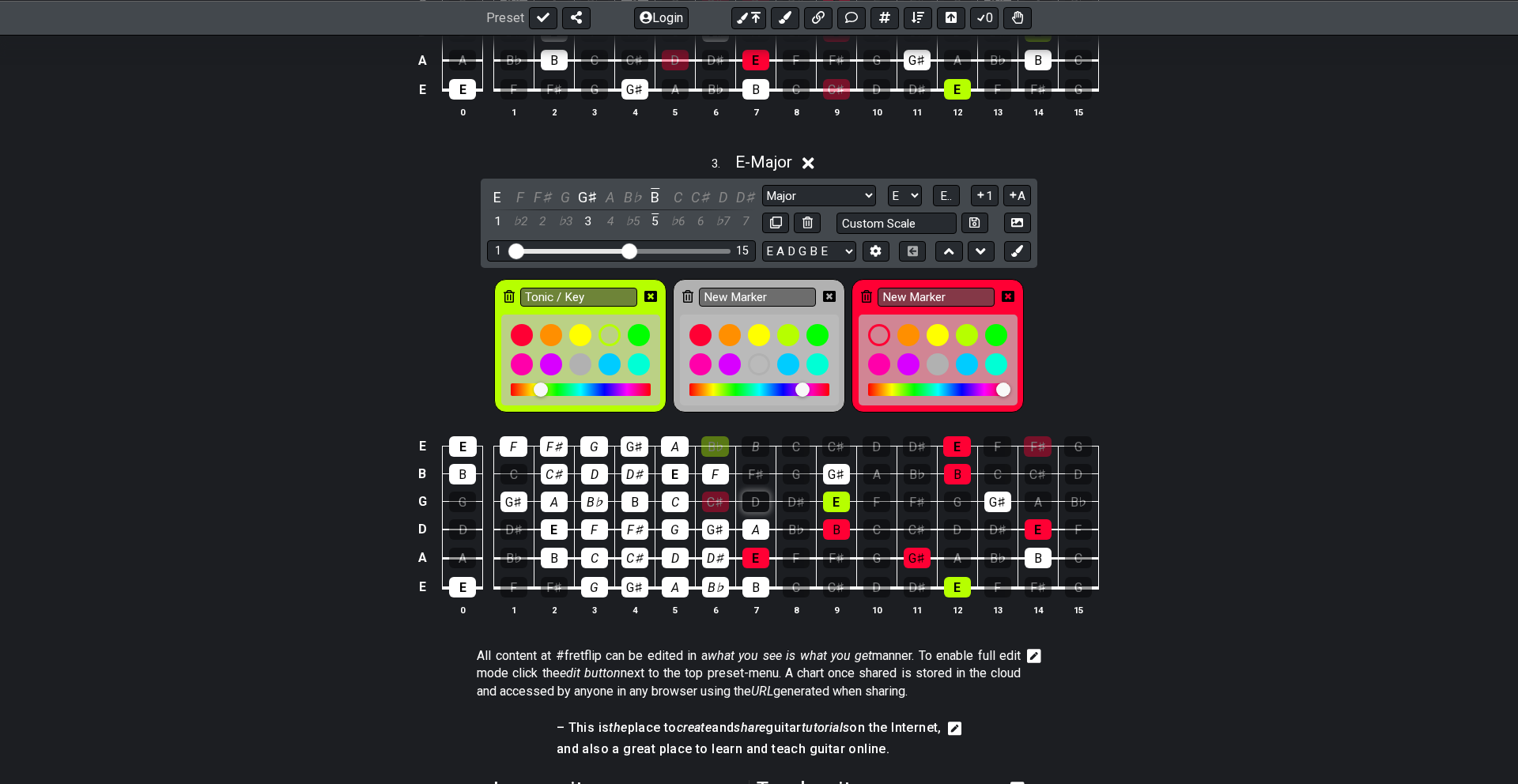
click at [756, 495] on div "D" at bounding box center [755, 501] width 27 height 21
click at [757, 469] on div "F♯" at bounding box center [755, 474] width 27 height 21
click at [756, 441] on div "B" at bounding box center [755, 446] width 28 height 21
click at [799, 446] on div "C" at bounding box center [795, 446] width 28 height 21
click at [799, 483] on td "D♯" at bounding box center [795, 487] width 40 height 28
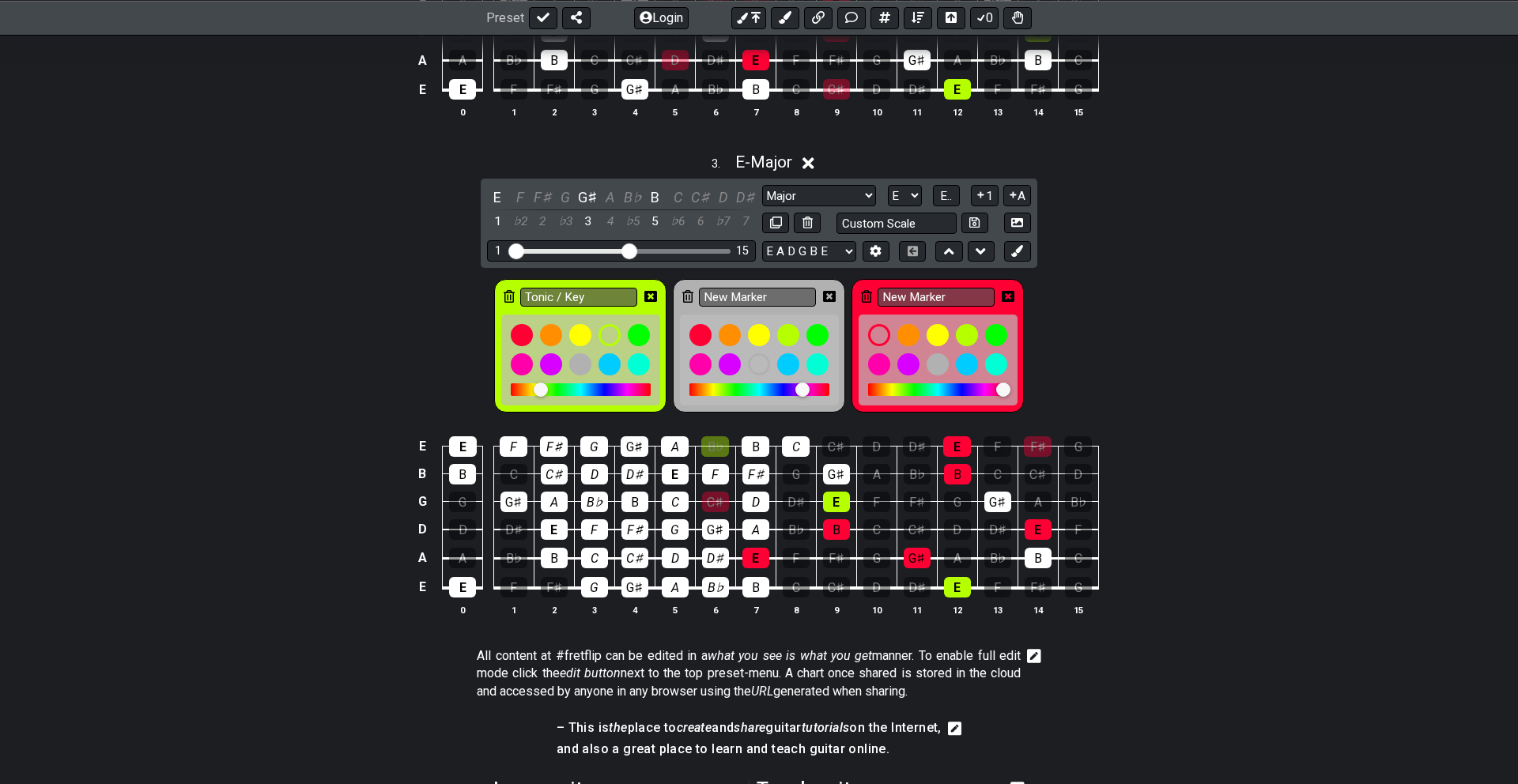
click at [796, 456] on td "G" at bounding box center [795, 459] width 40 height 28
click at [796, 486] on td "D♯" at bounding box center [795, 487] width 40 height 28
click at [791, 522] on div "B♭" at bounding box center [795, 530] width 27 height 21
click at [791, 536] on div "B♭" at bounding box center [795, 530] width 27 height 21
click at [796, 593] on div "C" at bounding box center [795, 588] width 27 height 21
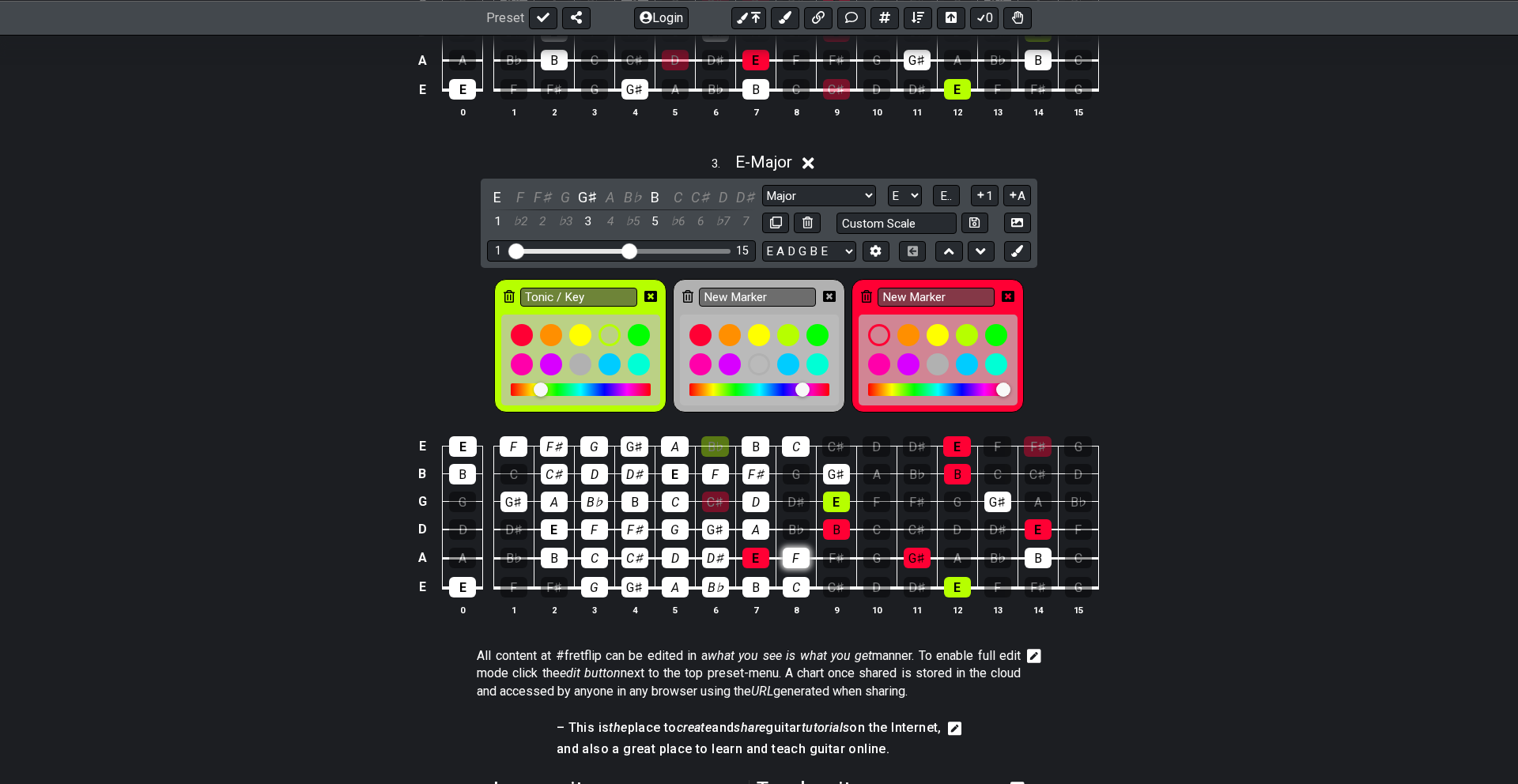
click at [796, 556] on div "F" at bounding box center [795, 558] width 27 height 21
click at [796, 523] on div "B♭" at bounding box center [795, 530] width 27 height 21
click at [796, 491] on div "D♯" at bounding box center [795, 501] width 27 height 21
click at [796, 464] on div "G" at bounding box center [795, 474] width 27 height 21
click at [833, 446] on div "C♯" at bounding box center [836, 446] width 28 height 21
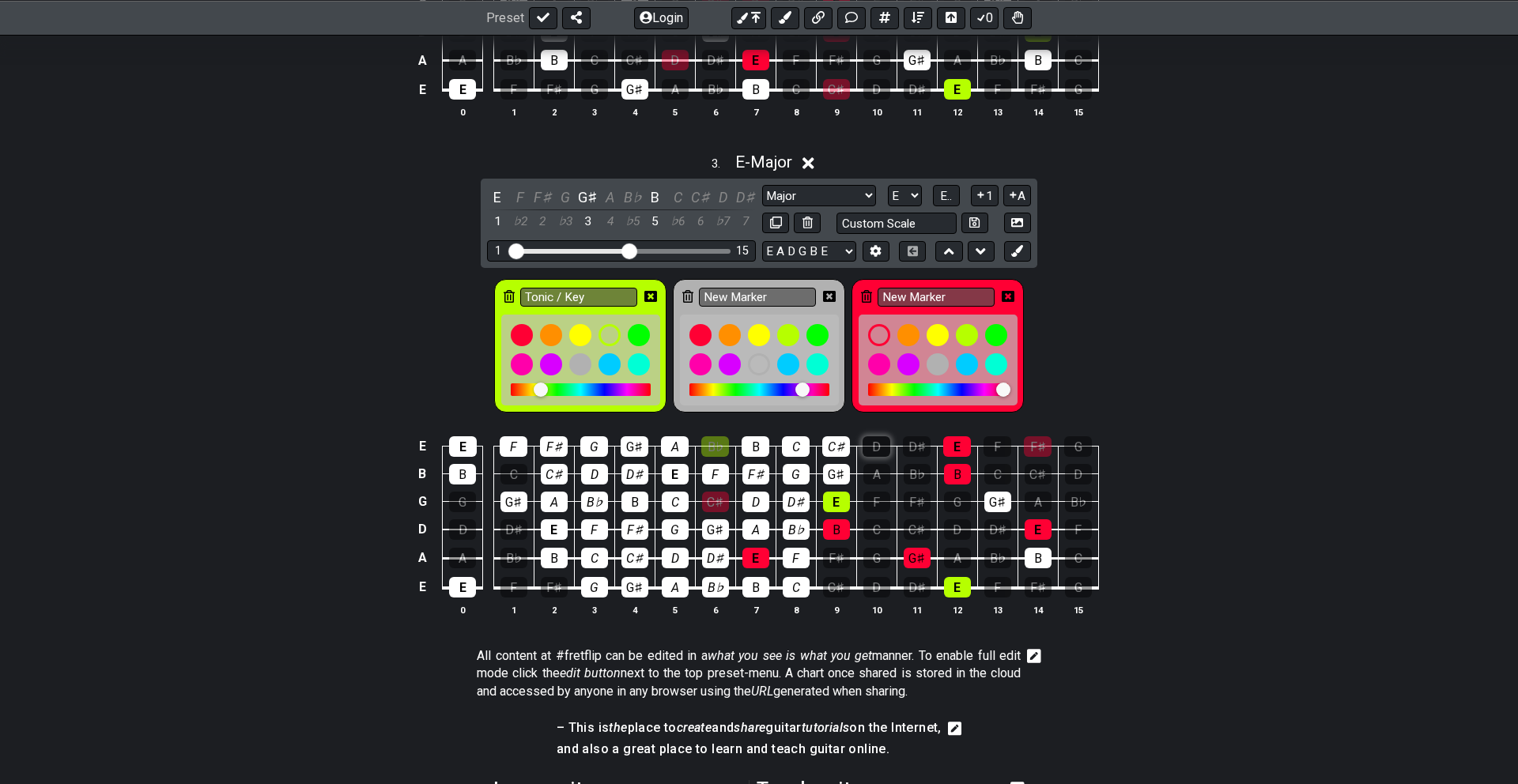
click at [868, 446] on div "D" at bounding box center [877, 446] width 28 height 21
click at [912, 446] on div "D♯" at bounding box center [917, 446] width 28 height 21
click at [988, 445] on div "F" at bounding box center [998, 446] width 28 height 21
click at [1082, 439] on div "G" at bounding box center [1078, 446] width 28 height 21
click at [1080, 476] on div "D" at bounding box center [1078, 474] width 27 height 21
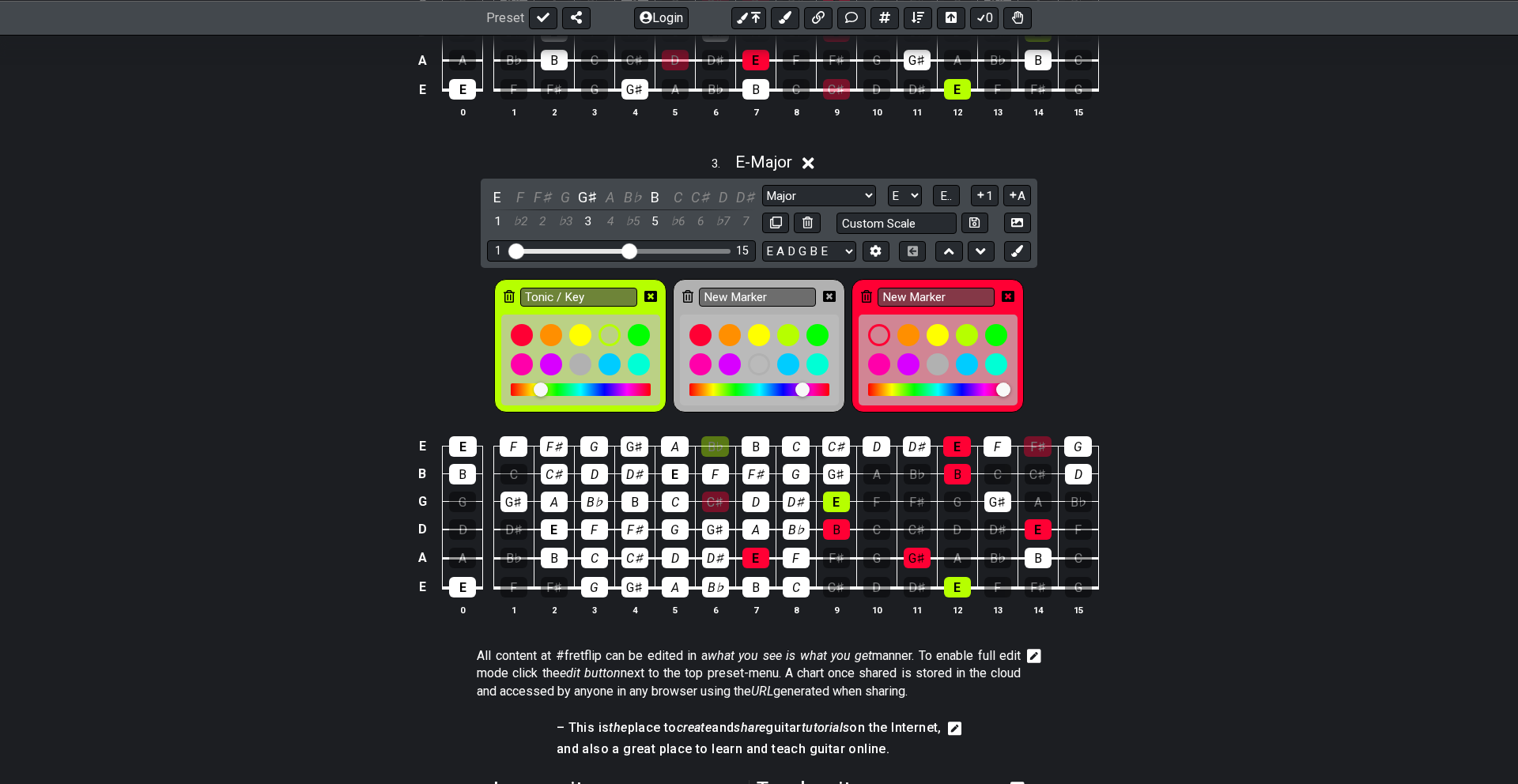
click at [1079, 512] on td "F" at bounding box center [1077, 515] width 40 height 28
click at [1084, 544] on td "C" at bounding box center [1077, 544] width 40 height 29
click at [1078, 525] on div "F" at bounding box center [1078, 530] width 27 height 21
click at [1079, 499] on div "B♭" at bounding box center [1078, 501] width 27 height 21
click at [1083, 555] on div "C" at bounding box center [1078, 558] width 27 height 21
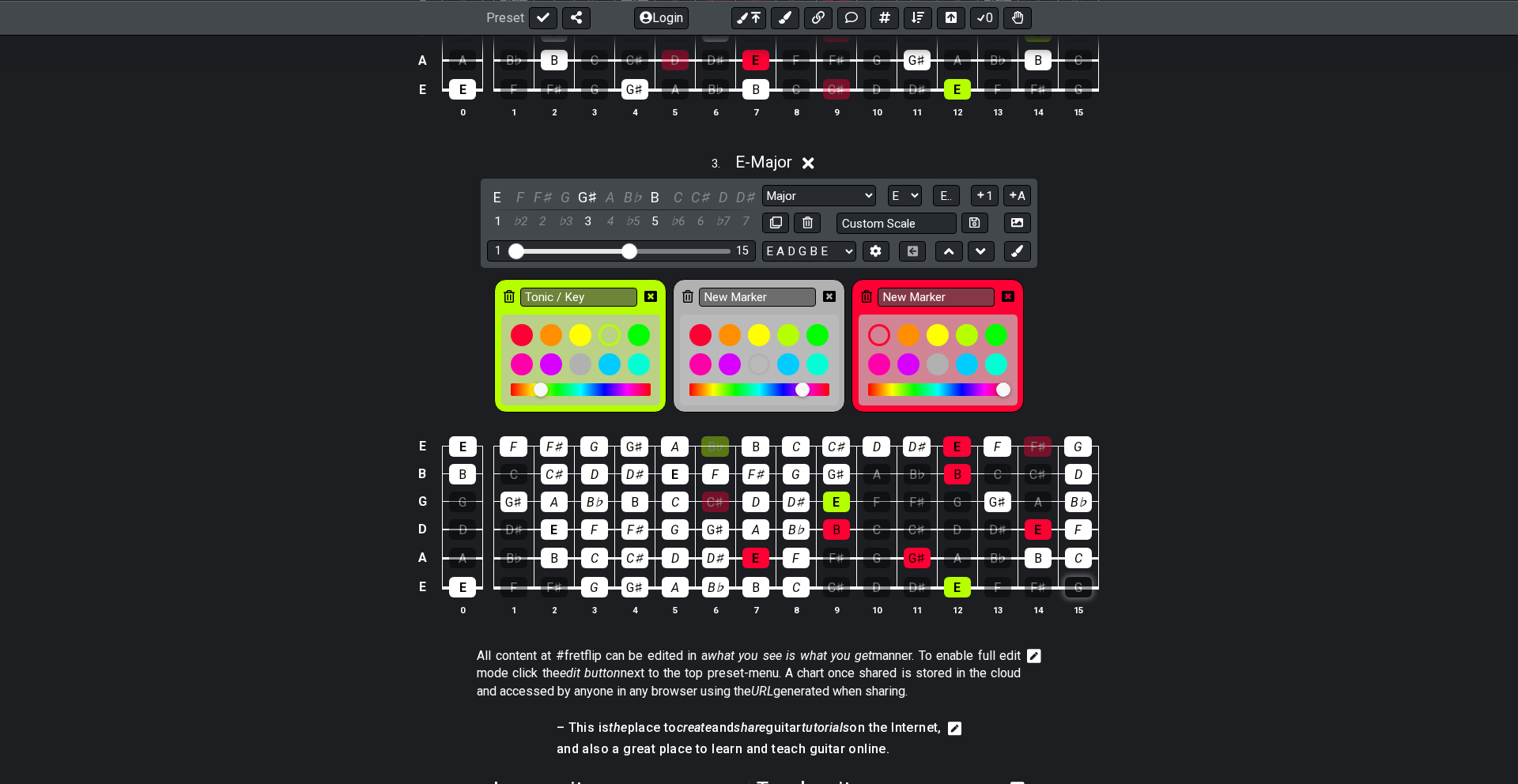
click at [1083, 582] on div "G" at bounding box center [1078, 588] width 27 height 21
click at [1043, 586] on div "F♯" at bounding box center [1038, 588] width 27 height 21
click at [998, 584] on div "F" at bounding box center [998, 588] width 27 height 21
click at [1000, 543] on td "B♭" at bounding box center [997, 544] width 40 height 29
click at [996, 557] on div "B♭" at bounding box center [998, 558] width 27 height 21
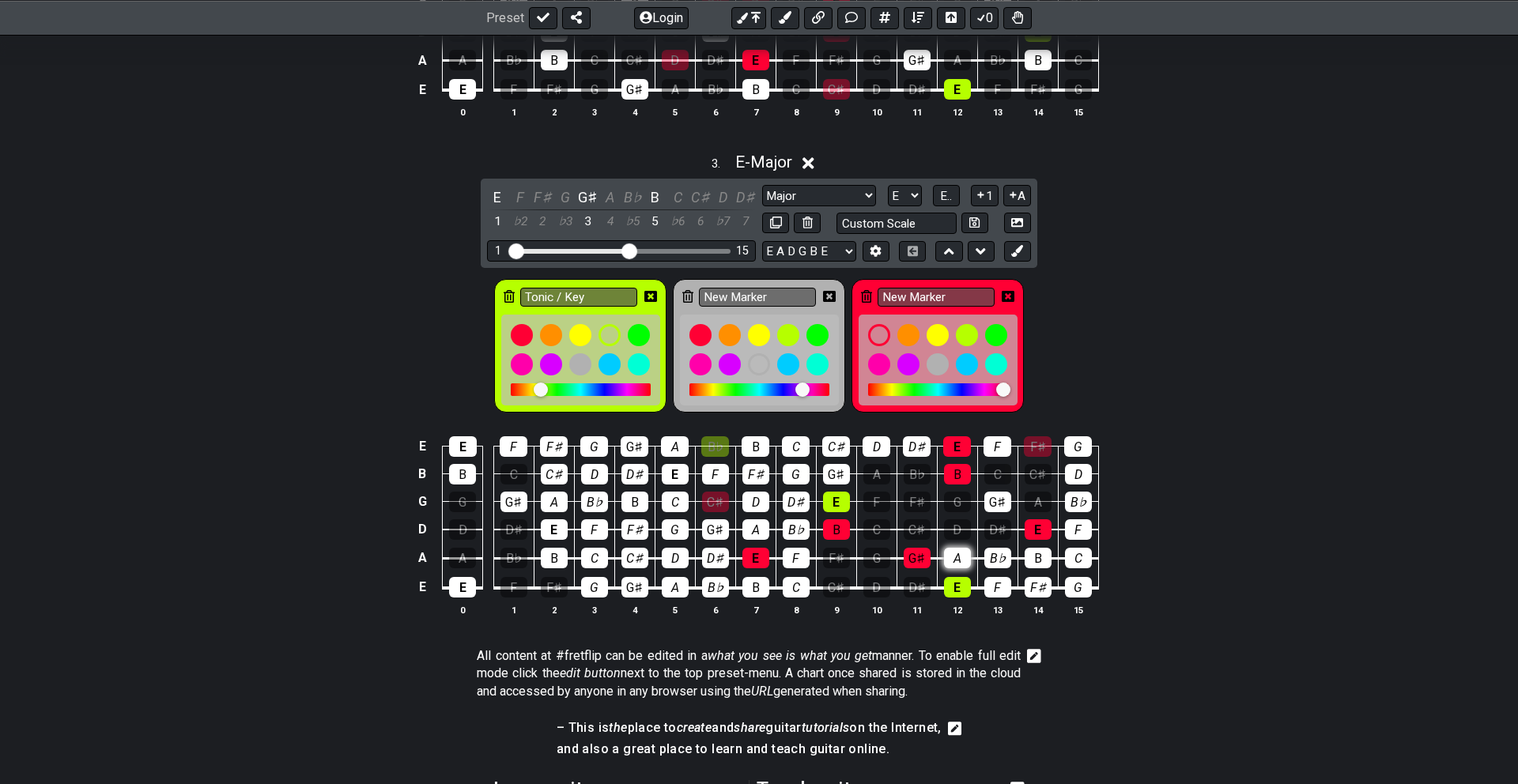
click at [956, 559] on div "A" at bounding box center [957, 558] width 27 height 21
click at [1008, 520] on div "D♯" at bounding box center [998, 530] width 27 height 21
click at [964, 531] on div "D" at bounding box center [957, 530] width 27 height 21
click at [917, 527] on div "C♯" at bounding box center [917, 530] width 27 height 21
click at [871, 528] on div "C" at bounding box center [876, 530] width 27 height 21
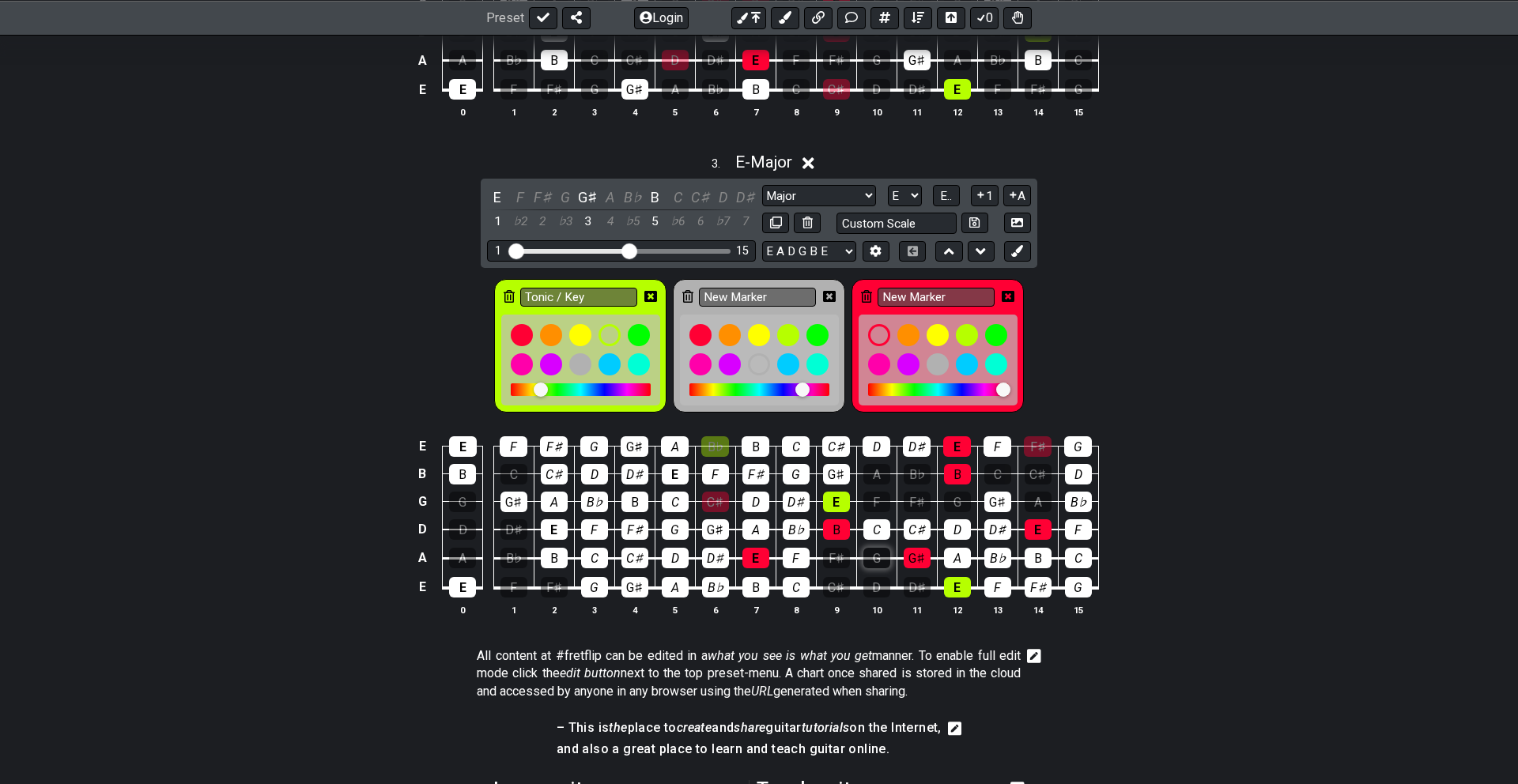
click at [884, 552] on div "G" at bounding box center [876, 558] width 27 height 21
click at [838, 558] on div "F♯" at bounding box center [836, 558] width 27 height 21
click at [836, 590] on div "C♯" at bounding box center [836, 588] width 27 height 21
click at [869, 590] on div "D" at bounding box center [876, 588] width 27 height 21
click at [916, 584] on div "D♯" at bounding box center [917, 588] width 27 height 21
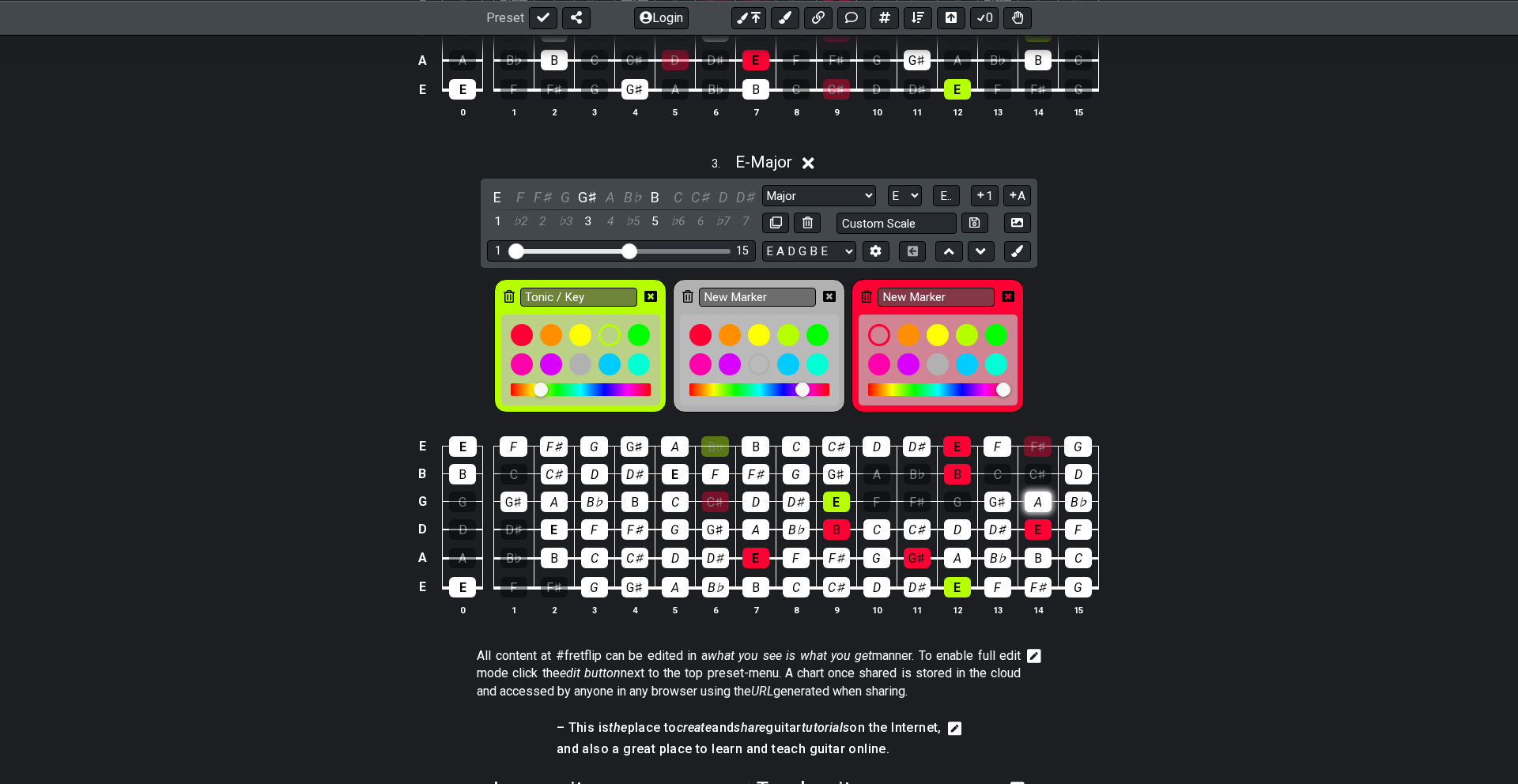
click at [1041, 497] on div "A" at bounding box center [1038, 501] width 27 height 21
click at [1041, 471] on div "C♯" at bounding box center [1038, 474] width 27 height 21
click at [1004, 472] on div "C" at bounding box center [998, 474] width 27 height 21
click at [959, 499] on div "G" at bounding box center [957, 501] width 27 height 21
click at [916, 496] on div "F♯" at bounding box center [917, 501] width 27 height 21
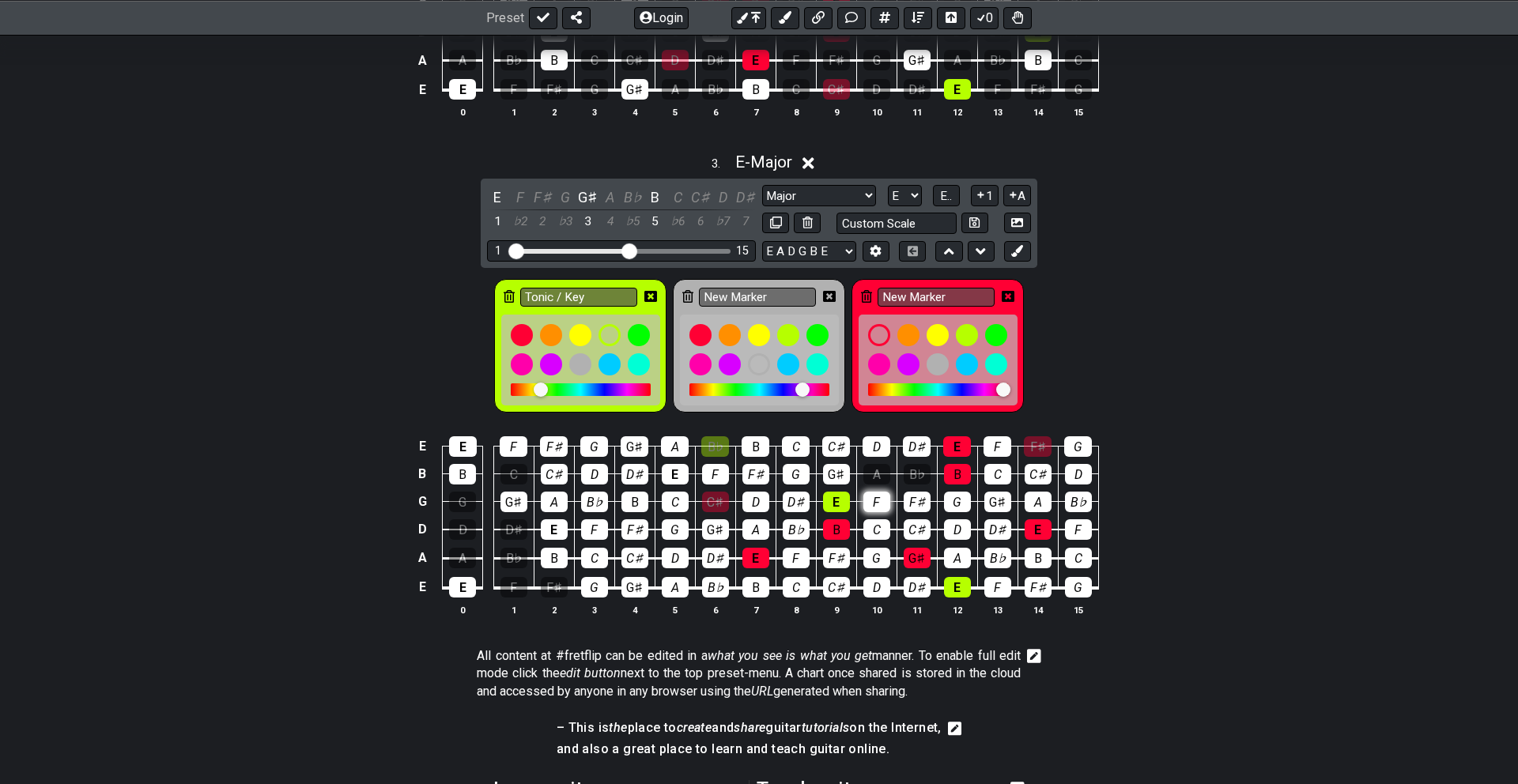
click at [880, 491] on div "F" at bounding box center [876, 501] width 27 height 21
click at [876, 476] on div "A" at bounding box center [876, 474] width 27 height 21
click at [922, 476] on div "B♭" at bounding box center [917, 474] width 27 height 21
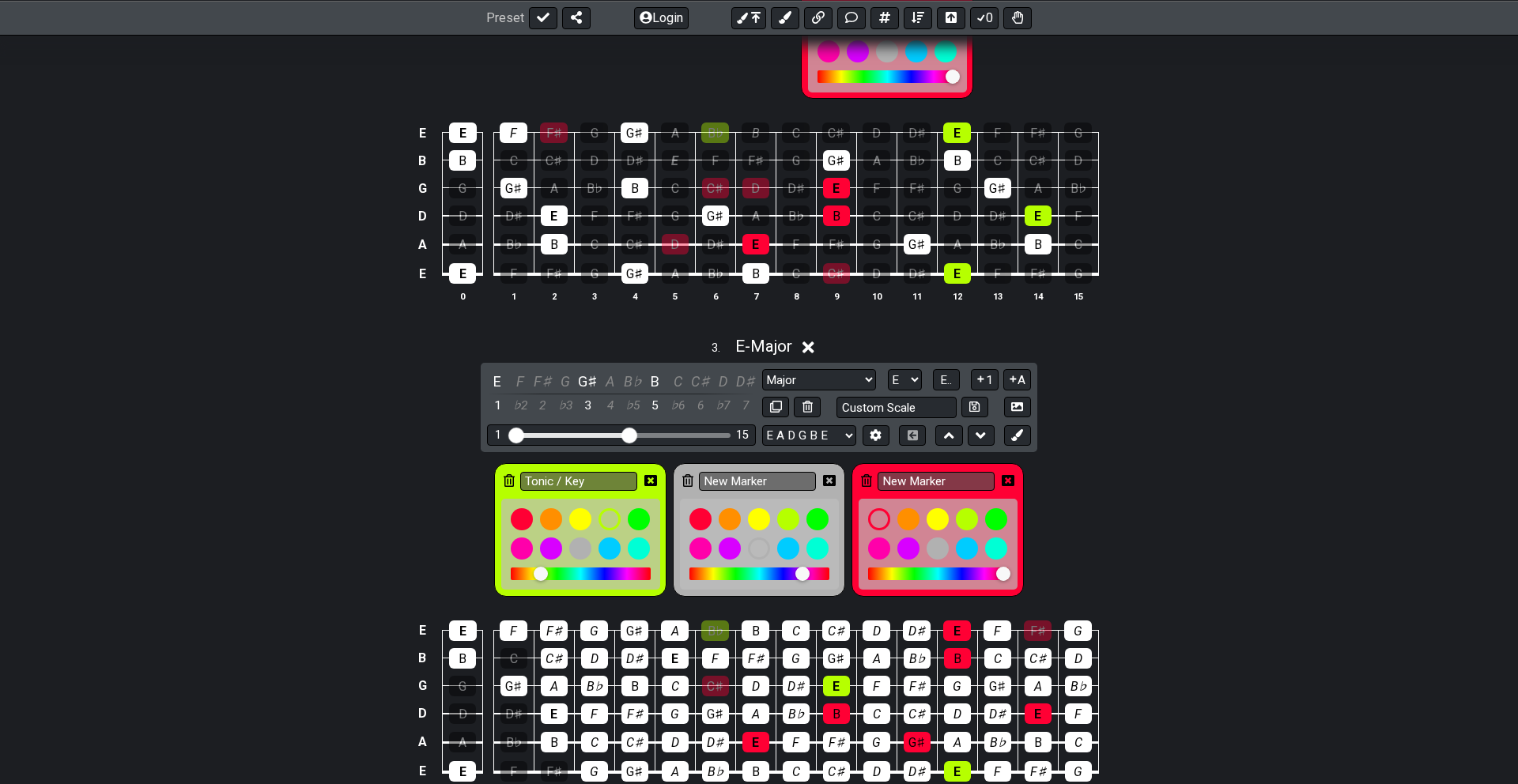
scroll to position [1079, 0]
